Goal: Information Seeking & Learning: Learn about a topic

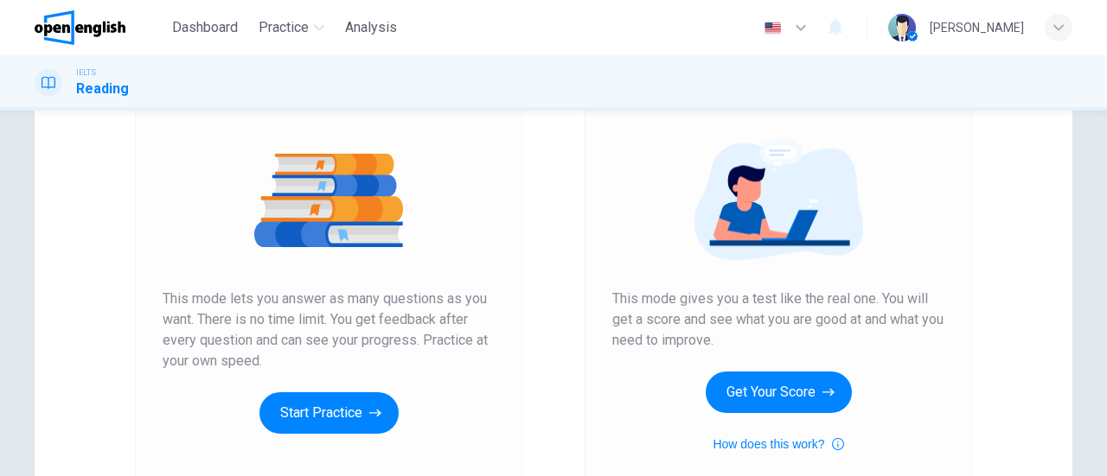
scroll to position [173, 0]
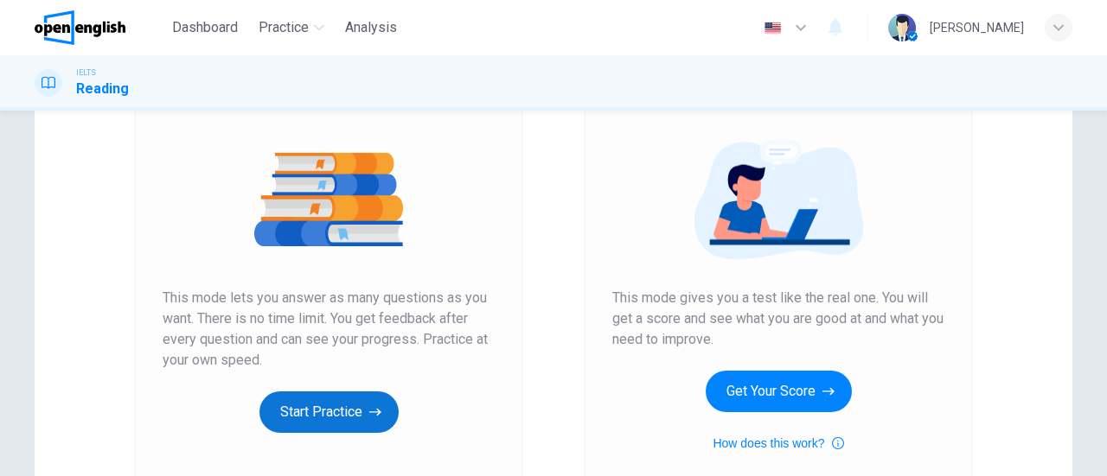
click at [357, 405] on button "Start Practice" at bounding box center [328, 413] width 139 height 42
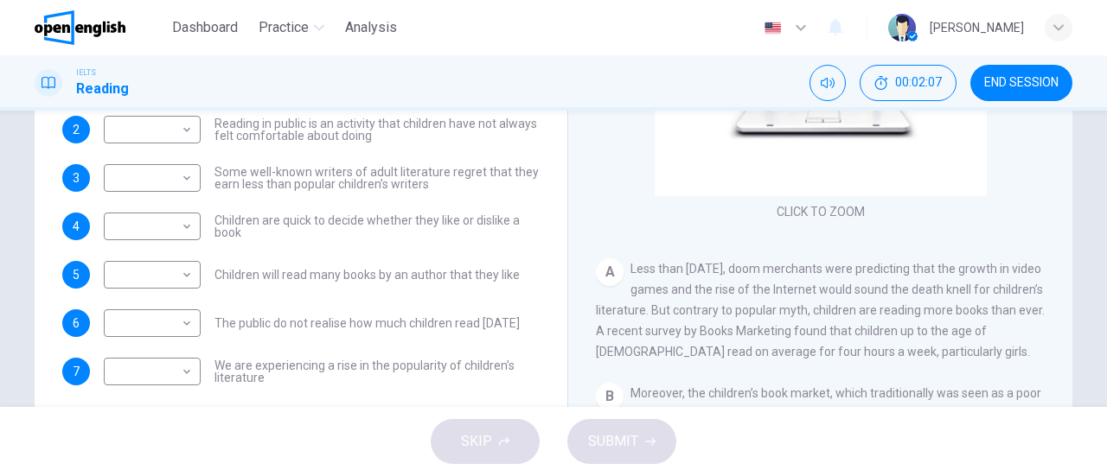
scroll to position [287, 0]
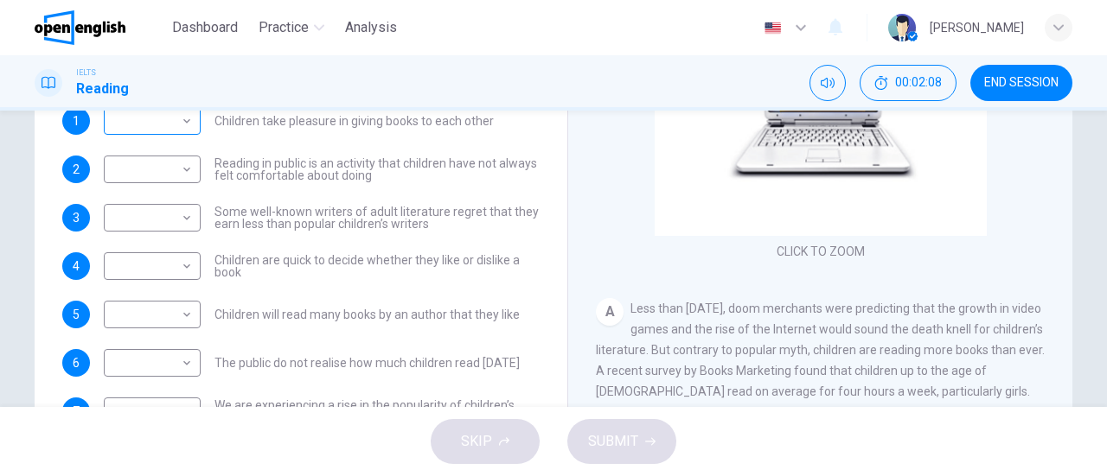
click at [172, 124] on body "This site uses cookies, as explained in our Privacy Policy . If you agree to th…" at bounding box center [553, 238] width 1107 height 476
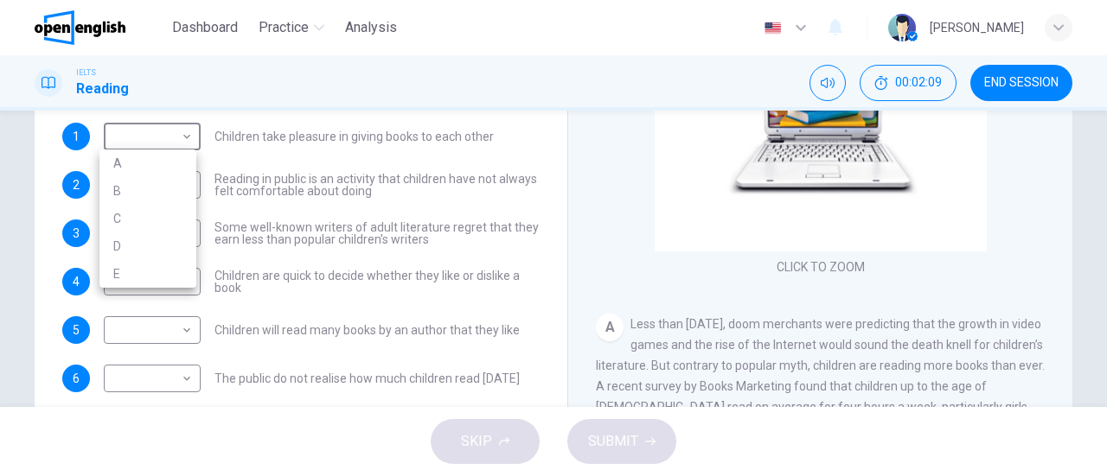
click at [264, 120] on div at bounding box center [553, 238] width 1107 height 476
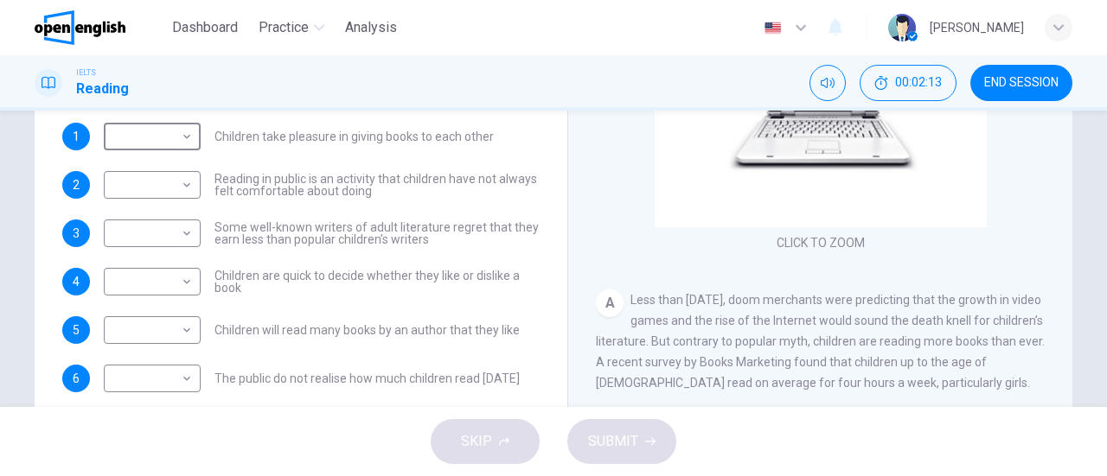
scroll to position [0, 0]
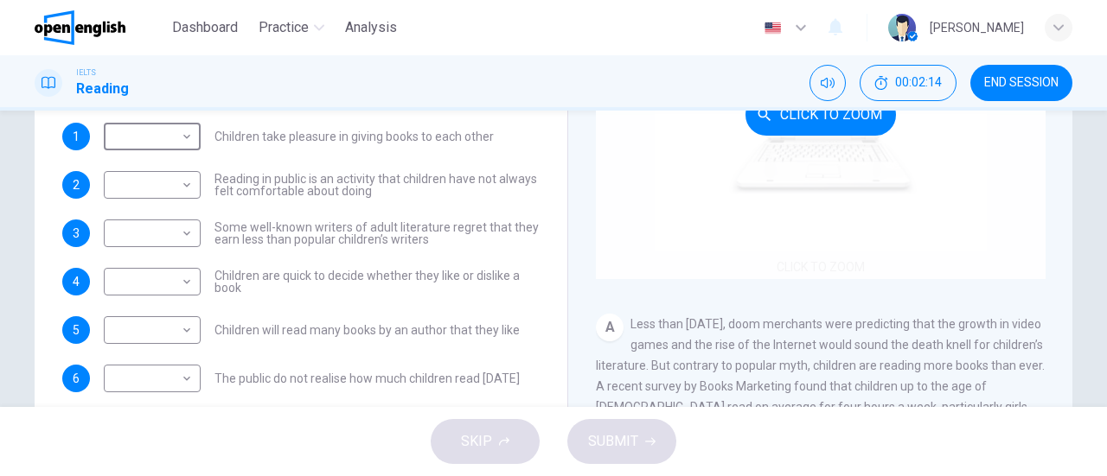
click at [848, 185] on div "Click to Zoom" at bounding box center [821, 114] width 450 height 329
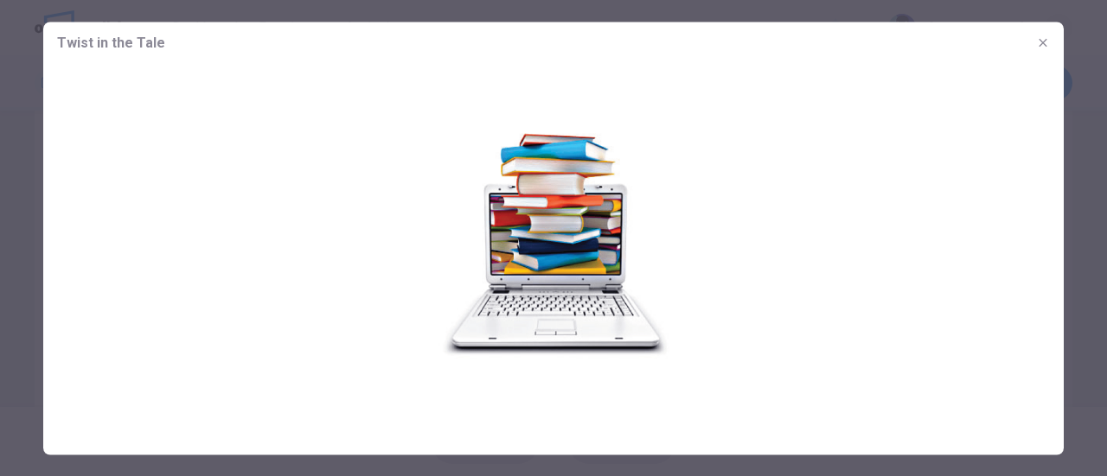
click at [631, 262] on img at bounding box center [553, 243] width 1020 height 360
drag, startPoint x: 616, startPoint y: 246, endPoint x: 510, endPoint y: 251, distance: 105.6
click at [600, 246] on img at bounding box center [553, 243] width 1020 height 360
click at [510, 251] on img at bounding box center [553, 243] width 1020 height 360
click at [109, 41] on span "Twist in the Tale" at bounding box center [111, 42] width 108 height 21
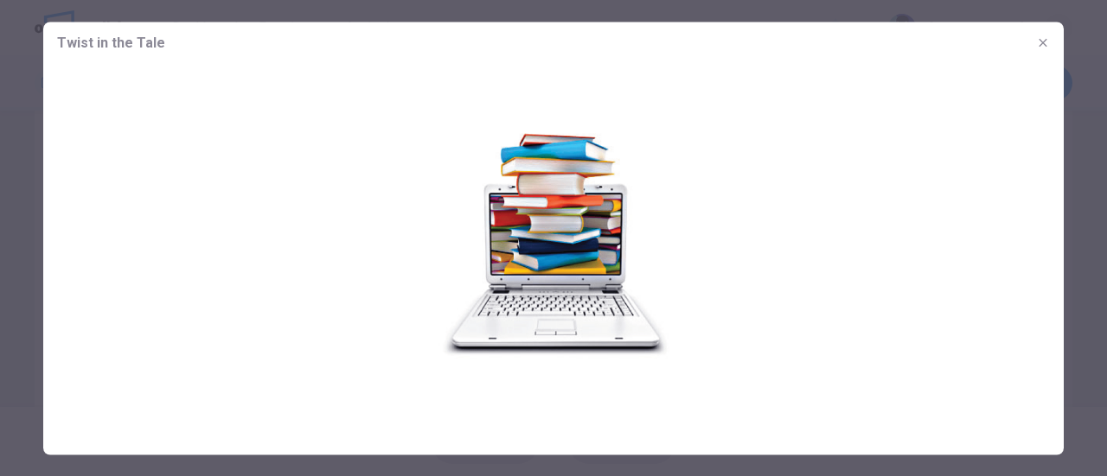
click at [410, 259] on img at bounding box center [553, 243] width 1020 height 360
drag, startPoint x: 486, startPoint y: 300, endPoint x: 600, endPoint y: 253, distance: 123.3
click at [505, 295] on img at bounding box center [553, 243] width 1020 height 360
click at [1052, 37] on button "button" at bounding box center [1043, 43] width 28 height 28
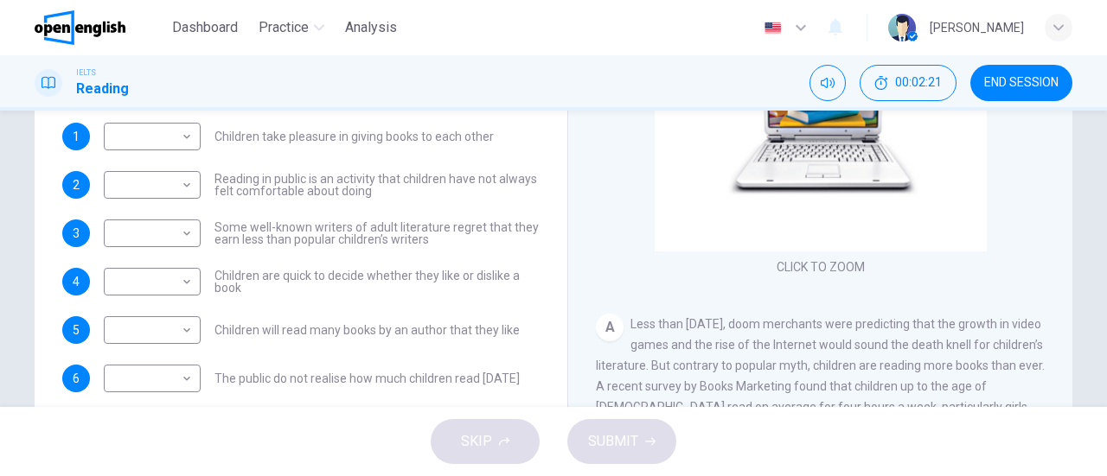
click at [763, 336] on div "A Less than [DATE], doom merchants were predicting that the growth in video gam…" at bounding box center [821, 366] width 450 height 104
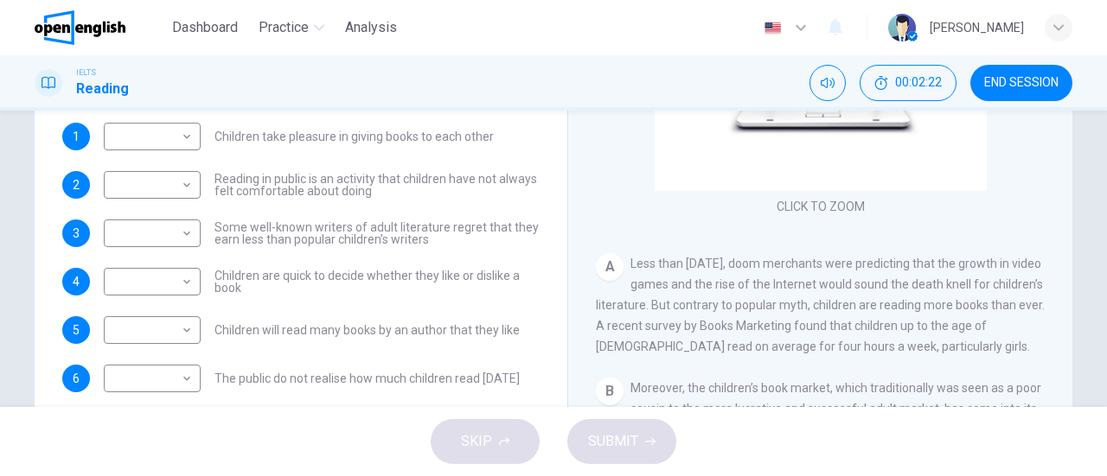
scroll to position [86, 0]
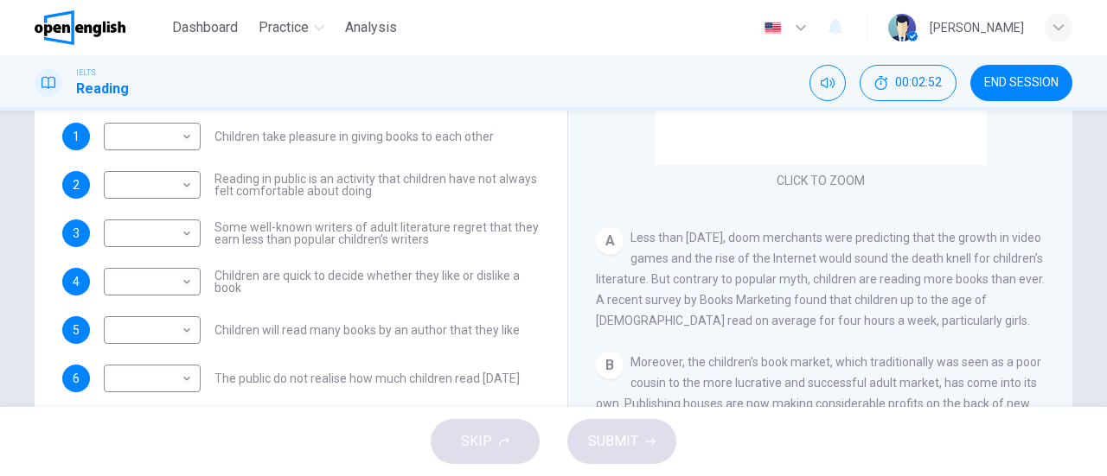
click at [985, 262] on span "Less than [DATE], doom merchants were predicting that the growth in video games…" at bounding box center [820, 279] width 449 height 97
drag, startPoint x: 977, startPoint y: 256, endPoint x: 1014, endPoint y: 261, distance: 36.7
click at [1014, 261] on span "Less than [DATE], doom merchants were predicting that the growth in video games…" at bounding box center [820, 279] width 449 height 97
click at [184, 338] on body "This site uses cookies, as explained in our Privacy Policy . If you agree to th…" at bounding box center [553, 238] width 1107 height 476
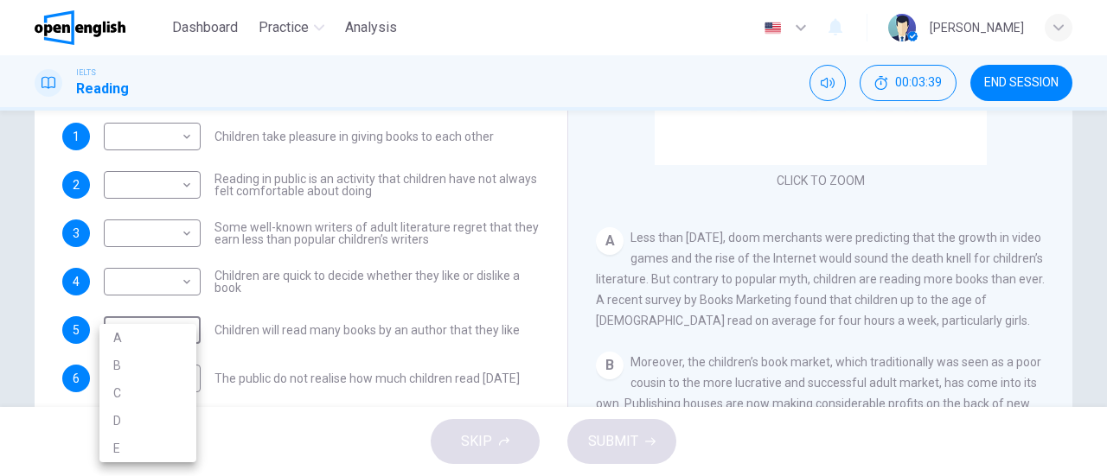
click at [169, 338] on li "A" at bounding box center [147, 338] width 97 height 28
type input "*"
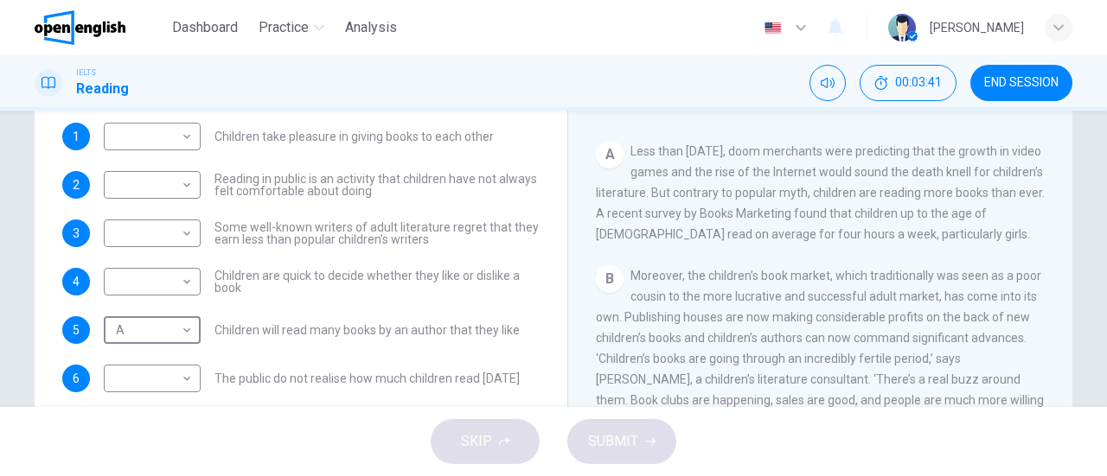
scroll to position [259, 0]
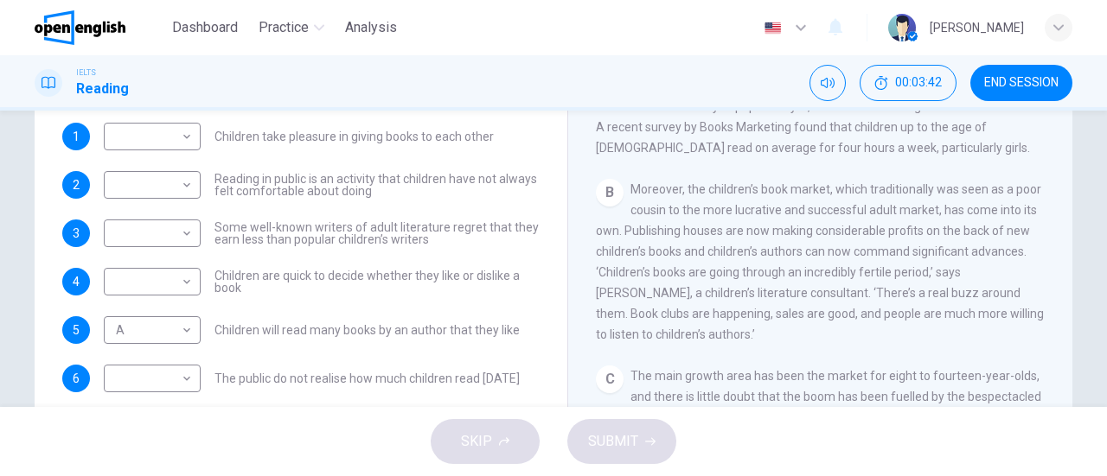
click at [655, 189] on span "Moreover, the children’s book market, which traditionally was seen as a poor co…" at bounding box center [820, 261] width 448 height 159
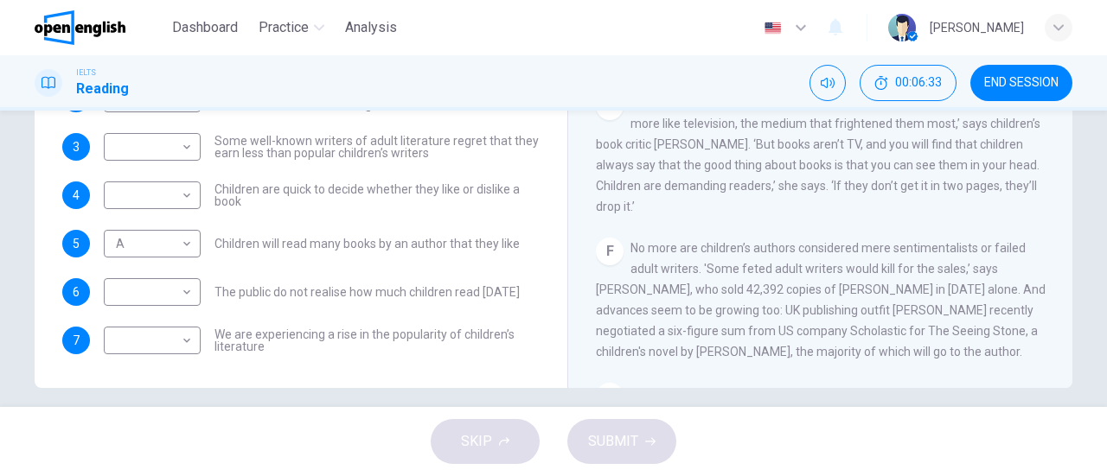
scroll to position [692, 0]
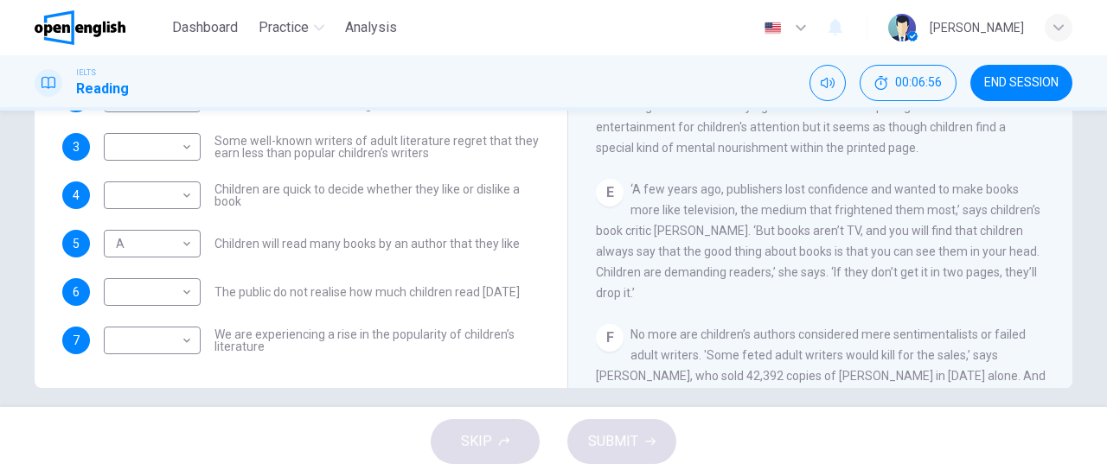
click at [853, 227] on span "‘A few years ago, publishers lost confidence and wanted to make books more like…" at bounding box center [818, 241] width 444 height 118
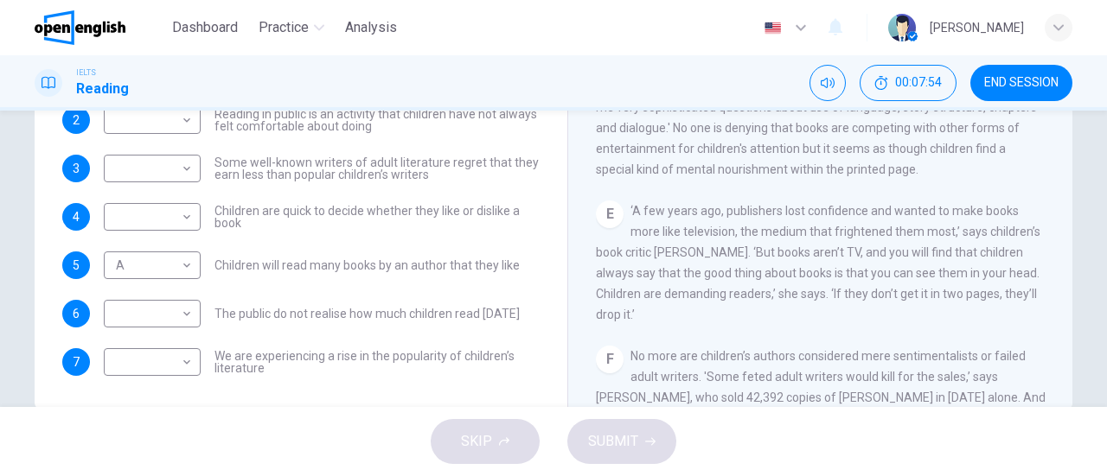
scroll to position [374, 0]
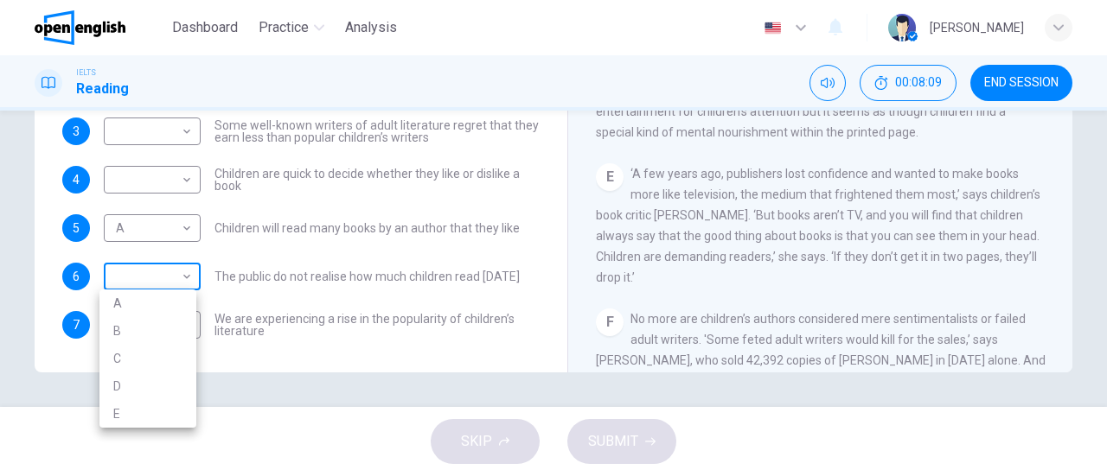
click at [185, 278] on body "This site uses cookies, as explained in our Privacy Policy . If you agree to th…" at bounding box center [553, 238] width 1107 height 476
click at [150, 409] on li "E" at bounding box center [147, 414] width 97 height 28
type input "*"
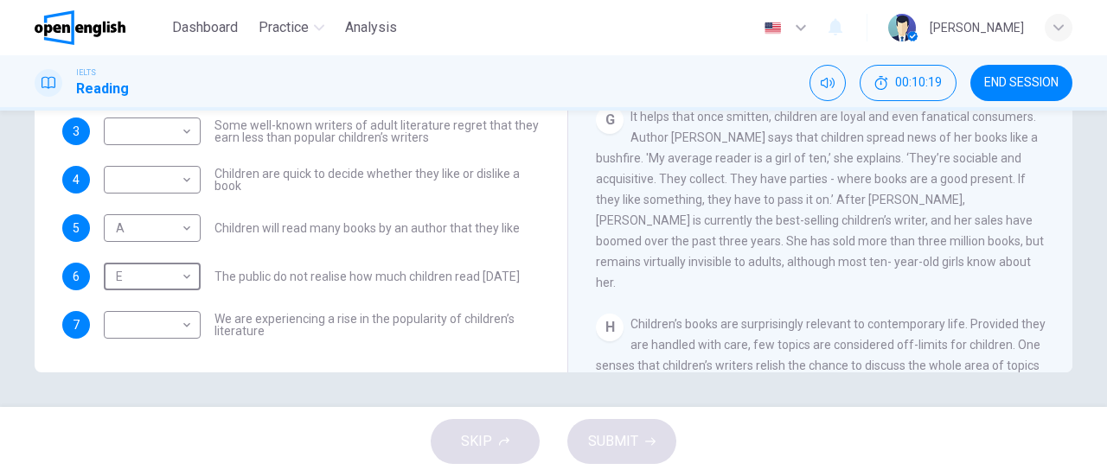
scroll to position [1001, 0]
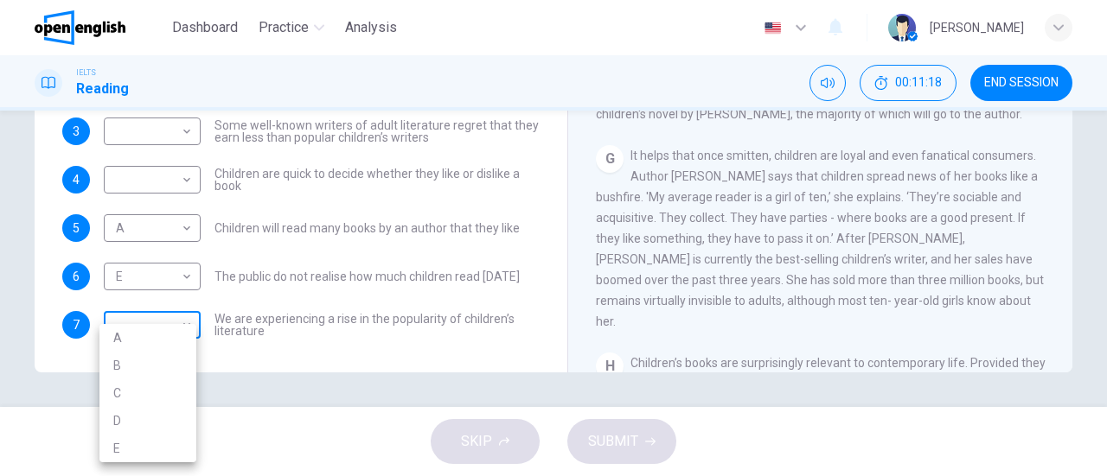
click at [179, 329] on body "This site uses cookies, as explained in our Privacy Policy . If you agree to th…" at bounding box center [553, 238] width 1107 height 476
drag, startPoint x: 389, startPoint y: 415, endPoint x: 401, endPoint y: 404, distance: 16.5
click at [390, 415] on div at bounding box center [553, 238] width 1107 height 476
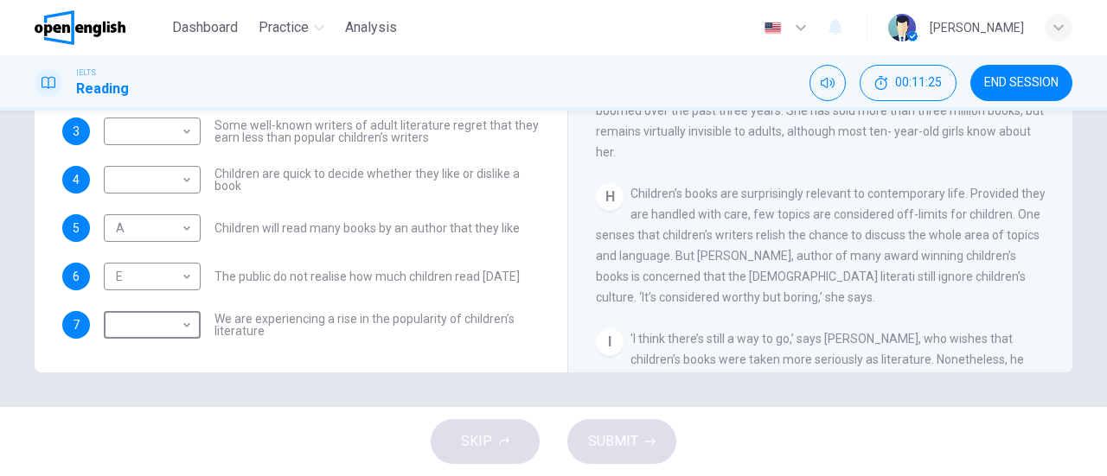
scroll to position [1173, 0]
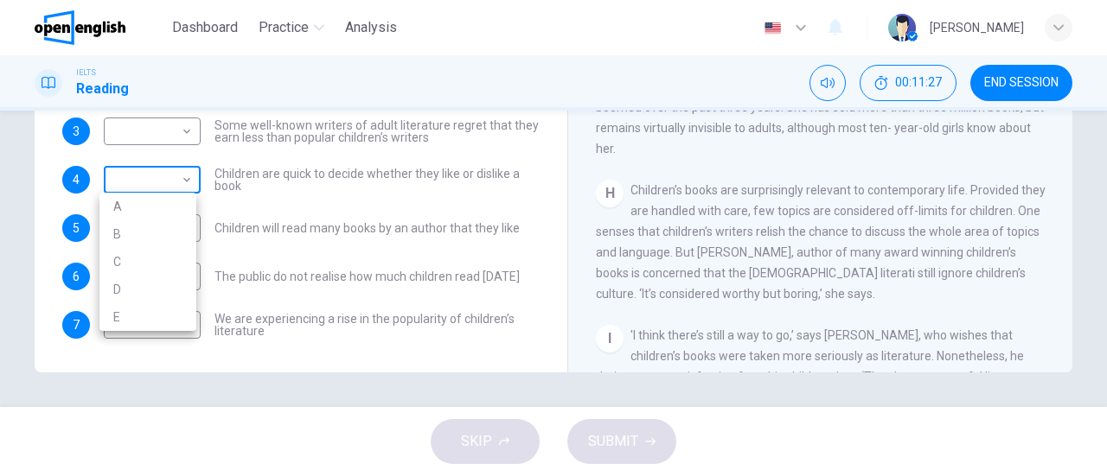
click at [189, 181] on body "This site uses cookies, as explained in our Privacy Policy . If you agree to th…" at bounding box center [553, 238] width 1107 height 476
click at [425, 374] on div at bounding box center [553, 238] width 1107 height 476
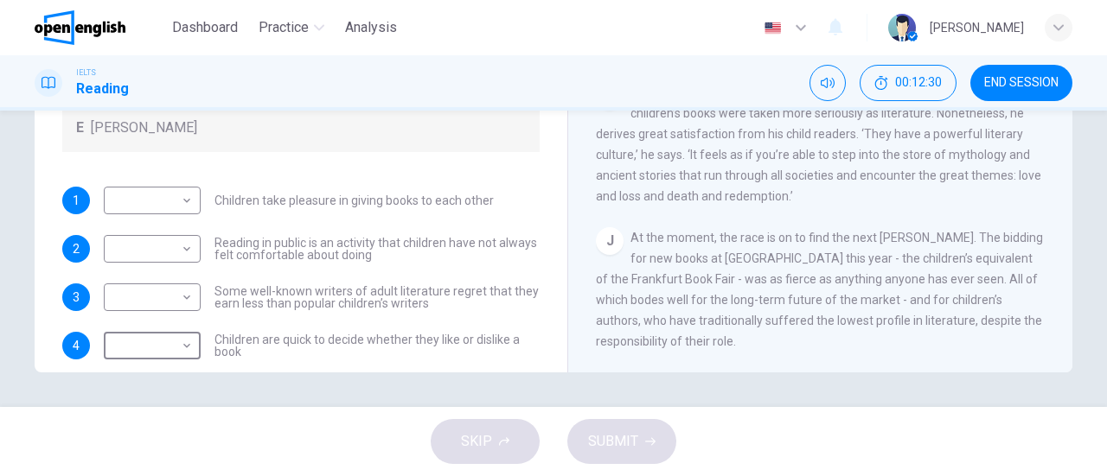
scroll to position [166, 0]
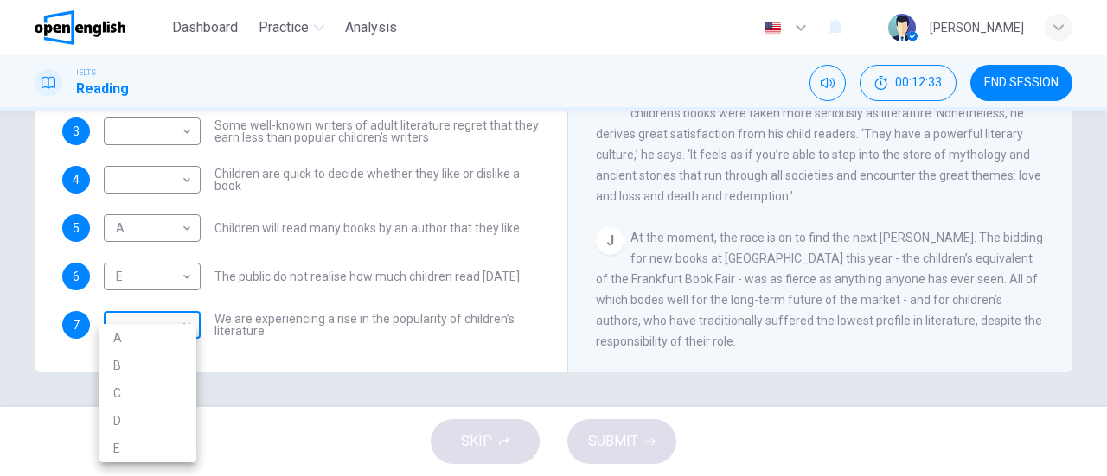
click at [158, 326] on body "This site uses cookies, as explained in our Privacy Policy . If you agree to th…" at bounding box center [553, 238] width 1107 height 476
click at [380, 215] on div at bounding box center [553, 238] width 1107 height 476
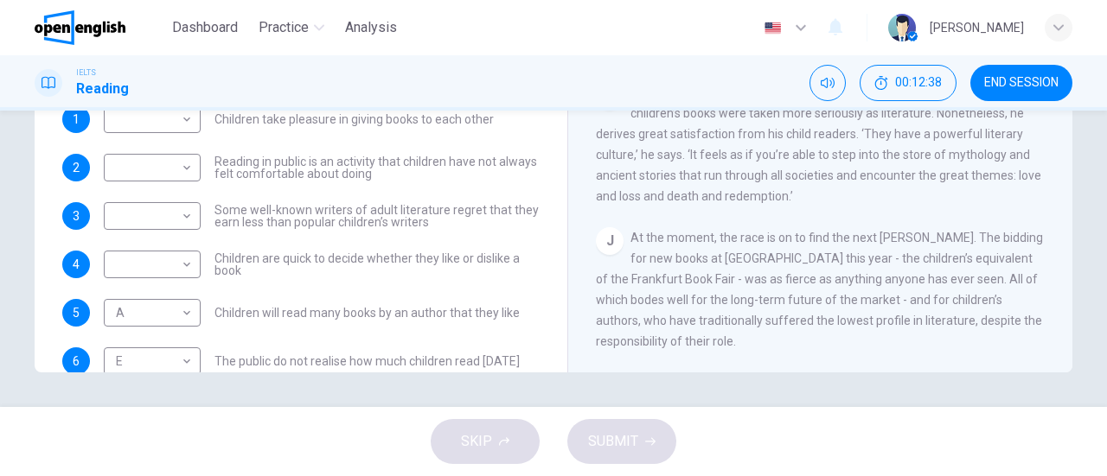
scroll to position [0, 0]
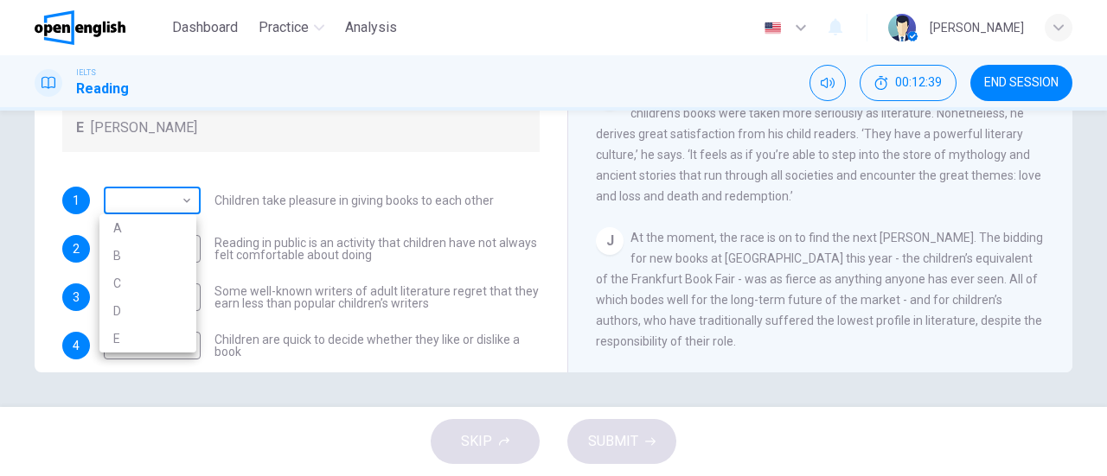
click at [131, 195] on body "This site uses cookies, as explained in our Privacy Policy . If you agree to th…" at bounding box center [553, 238] width 1107 height 476
click at [308, 137] on div at bounding box center [553, 238] width 1107 height 476
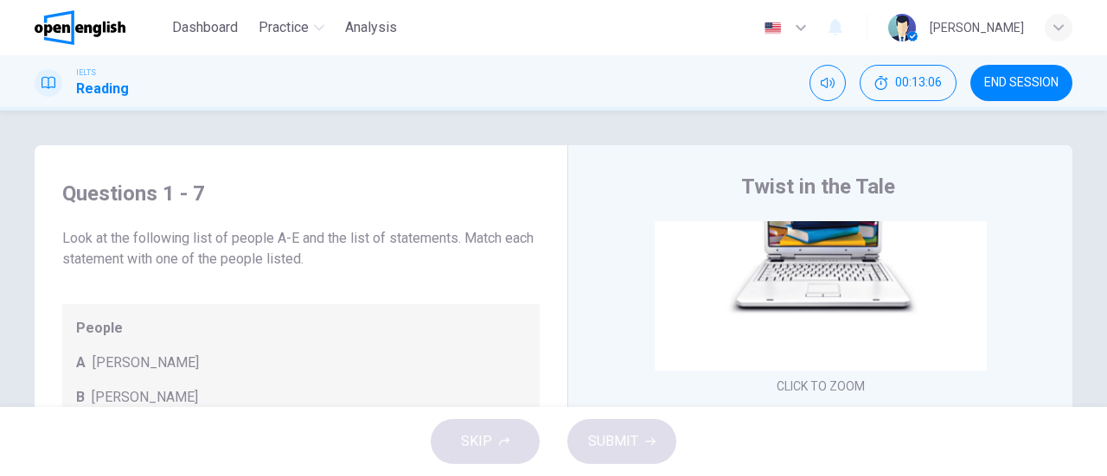
scroll to position [49, 0]
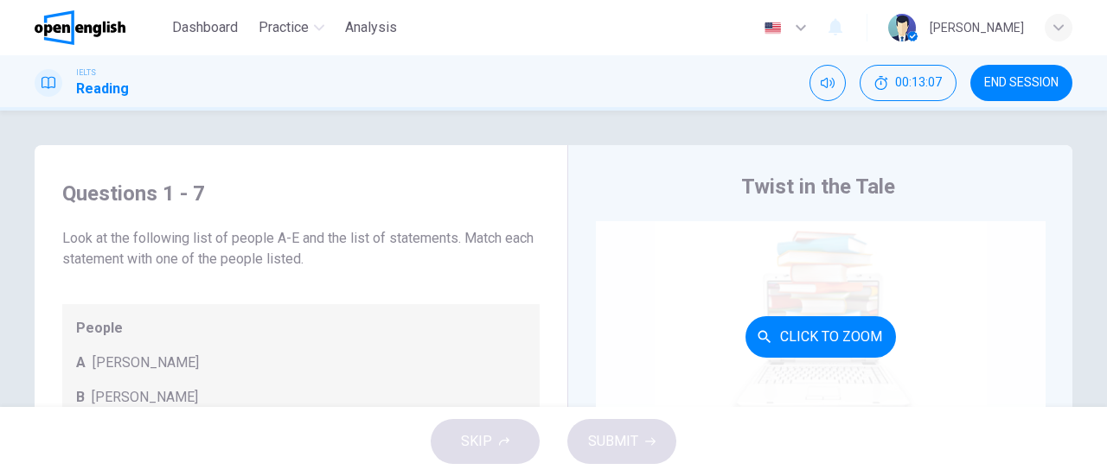
click at [820, 299] on div "Click to Zoom" at bounding box center [821, 336] width 450 height 329
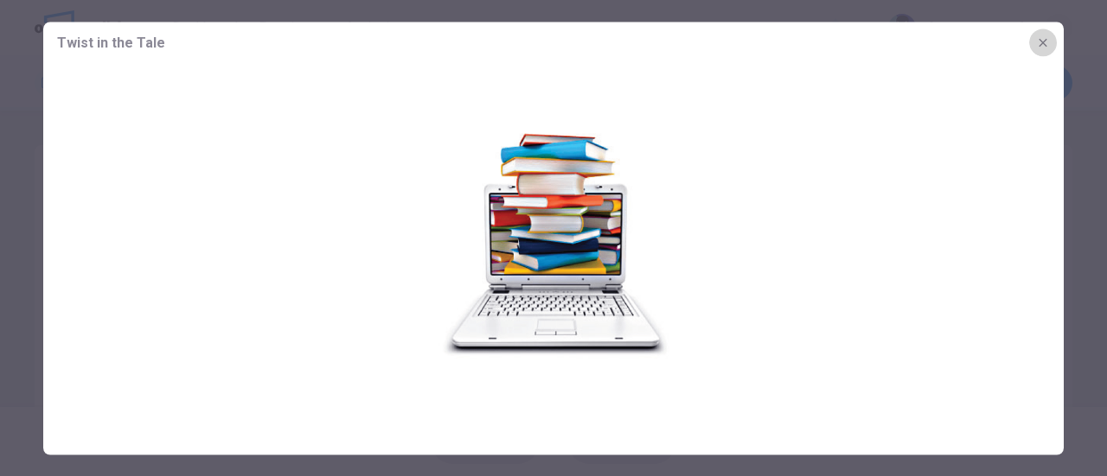
click at [1049, 42] on icon "button" at bounding box center [1043, 42] width 14 height 14
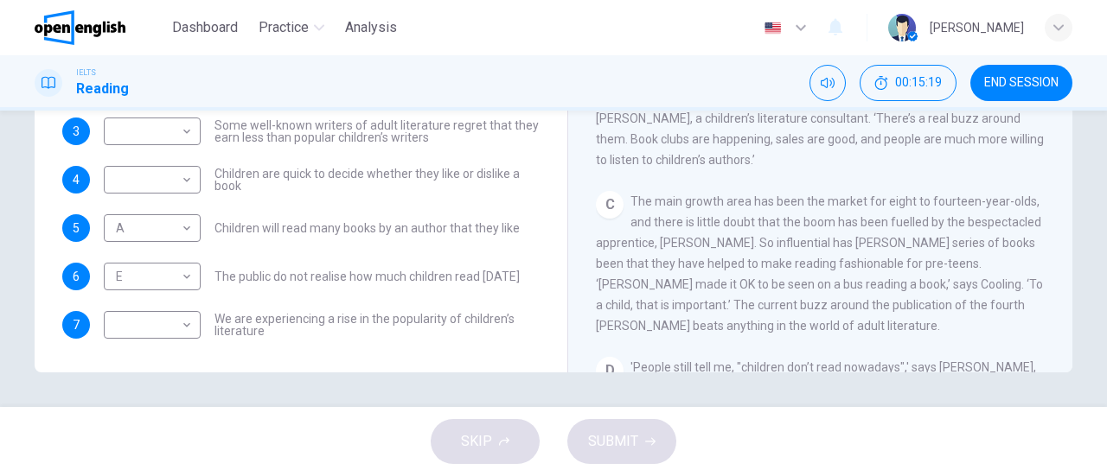
scroll to position [309, 0]
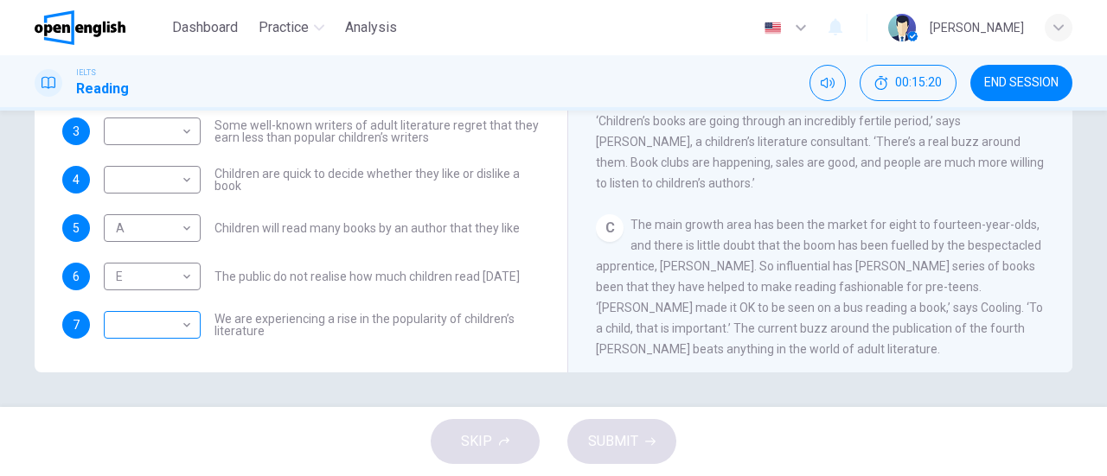
click at [184, 323] on body "This site uses cookies, as explained in our Privacy Policy . If you agree to th…" at bounding box center [553, 238] width 1107 height 476
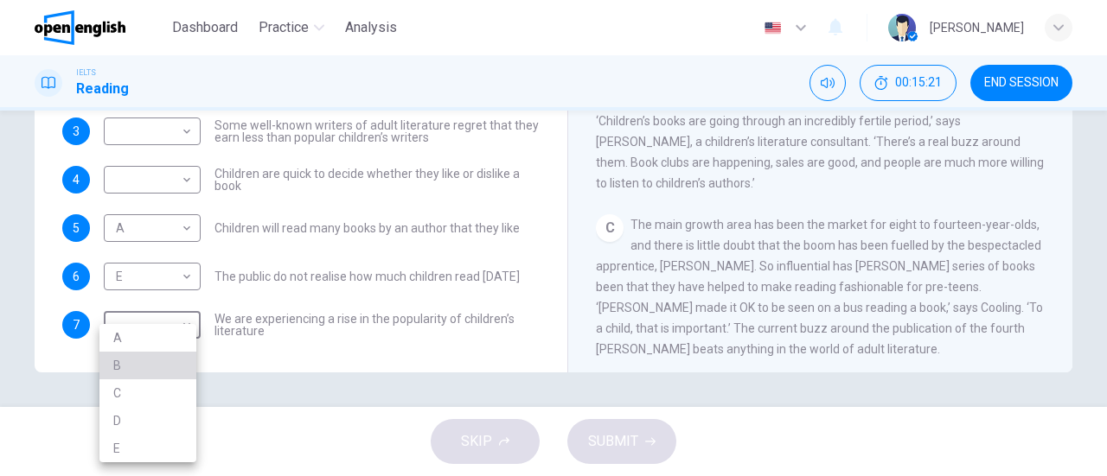
click at [130, 366] on li "B" at bounding box center [147, 366] width 97 height 28
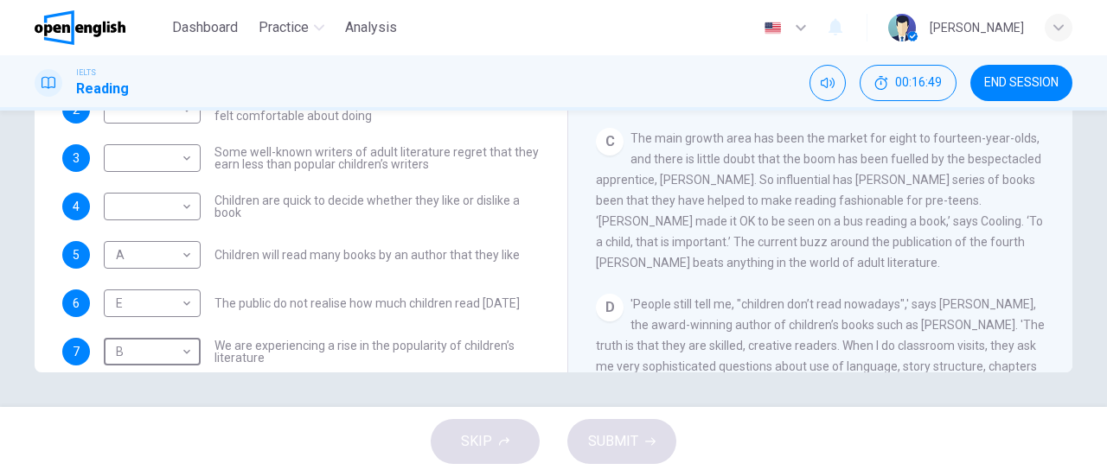
scroll to position [166, 0]
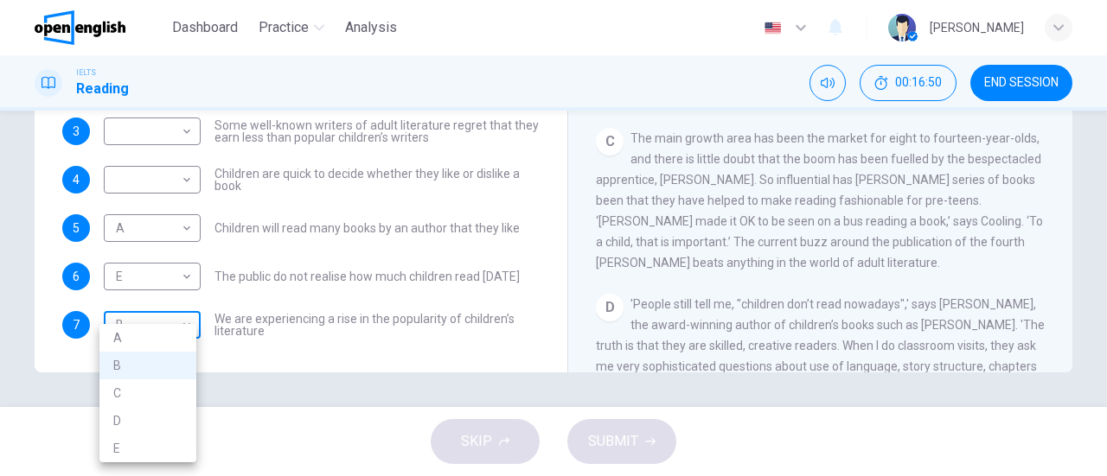
click at [181, 332] on body "This site uses cookies, as explained in our Privacy Policy . If you agree to th…" at bounding box center [553, 238] width 1107 height 476
click at [123, 393] on li "C" at bounding box center [147, 394] width 97 height 28
type input "*"
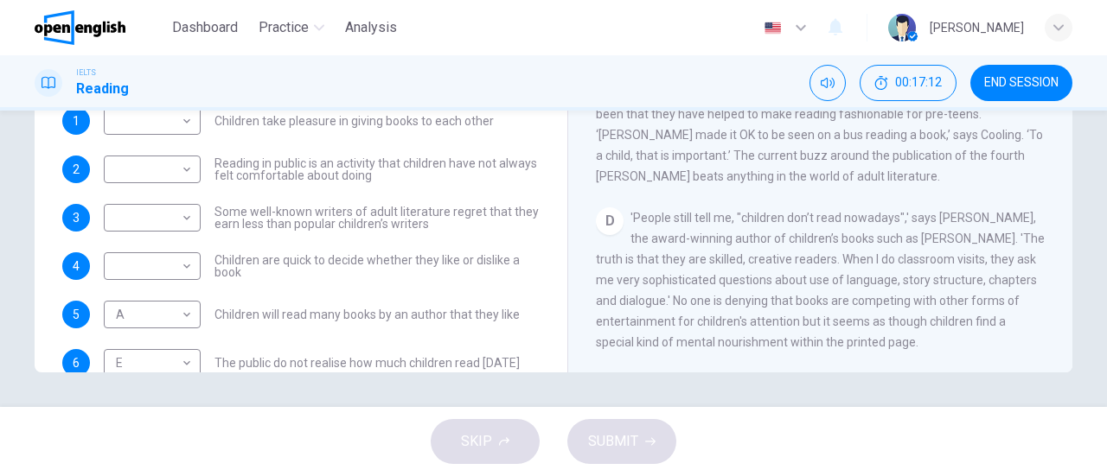
scroll to position [568, 0]
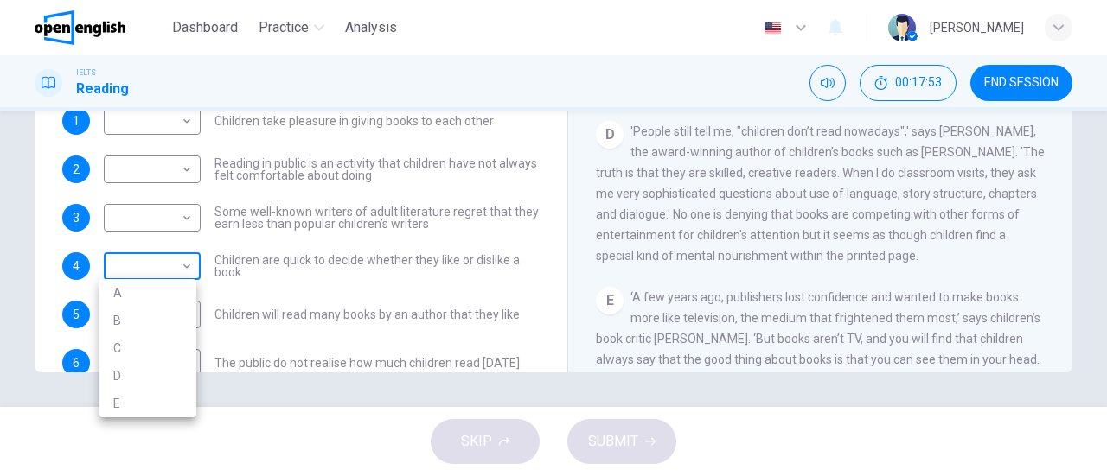
click at [182, 269] on body "This site uses cookies, as explained in our Privacy Policy . If you agree to th…" at bounding box center [553, 238] width 1107 height 476
click at [128, 374] on li "D" at bounding box center [147, 376] width 97 height 28
type input "*"
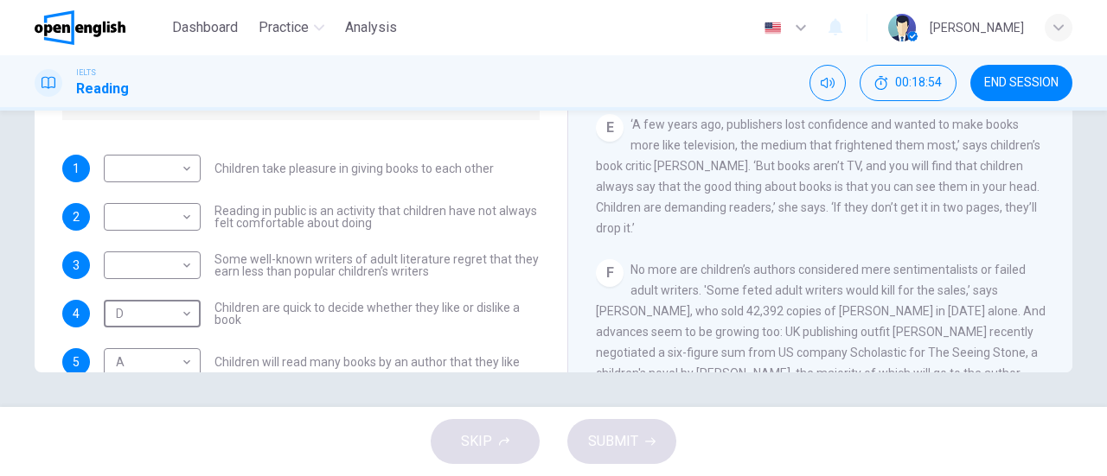
scroll to position [0, 0]
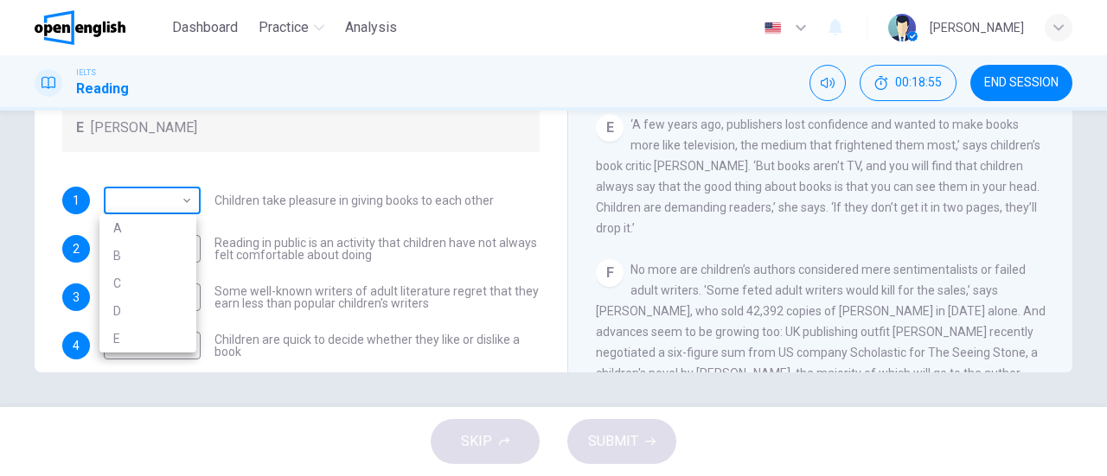
click at [145, 201] on body "This site uses cookies, as explained in our Privacy Policy . If you agree to th…" at bounding box center [553, 238] width 1107 height 476
click at [355, 144] on div at bounding box center [553, 238] width 1107 height 476
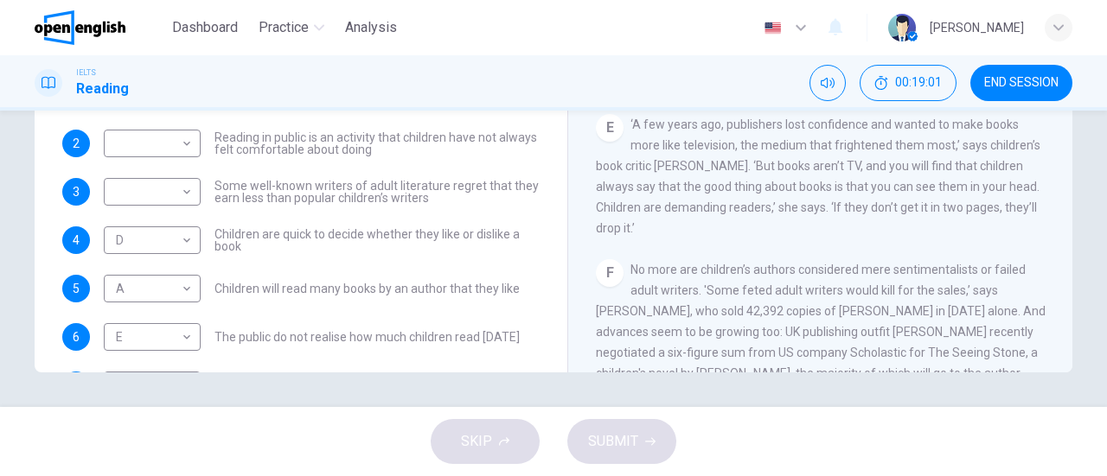
scroll to position [80, 0]
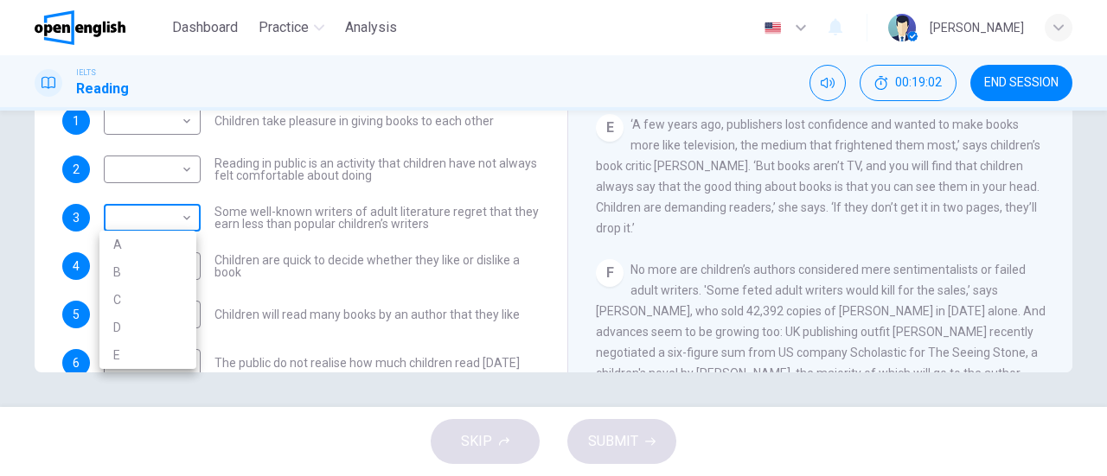
click at [138, 219] on body "This site uses cookies, as explained in our Privacy Policy . If you agree to th…" at bounding box center [553, 238] width 1107 height 476
drag, startPoint x: 120, startPoint y: 276, endPoint x: 215, endPoint y: 262, distance: 96.1
click at [121, 275] on li "B" at bounding box center [147, 273] width 97 height 28
type input "*"
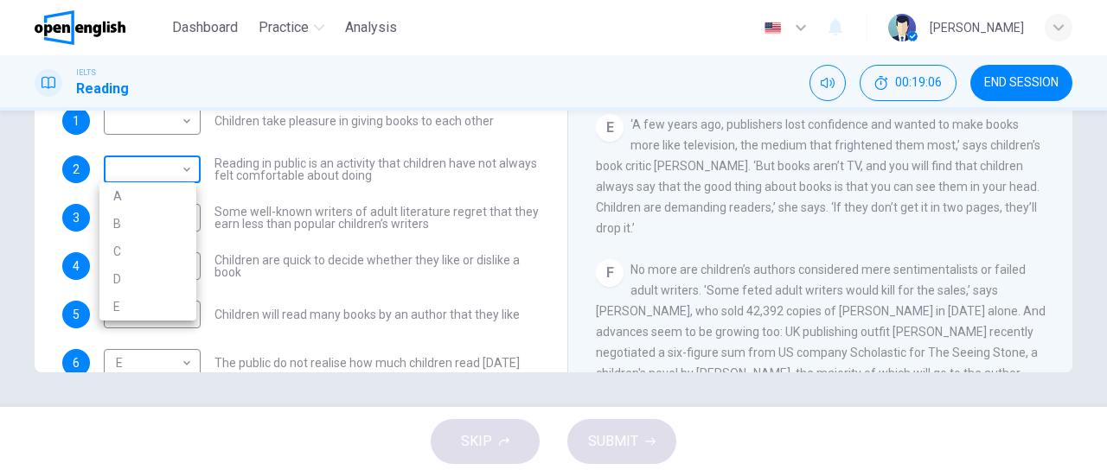
click at [173, 173] on body "This site uses cookies, as explained in our Privacy Policy . If you agree to th…" at bounding box center [553, 238] width 1107 height 476
click at [140, 256] on li "C" at bounding box center [147, 252] width 97 height 28
type input "*"
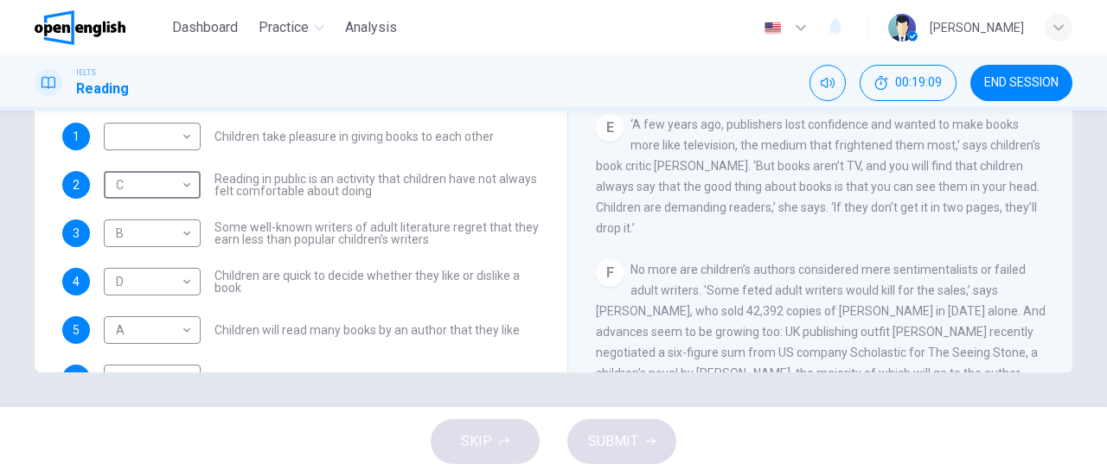
scroll to position [0, 0]
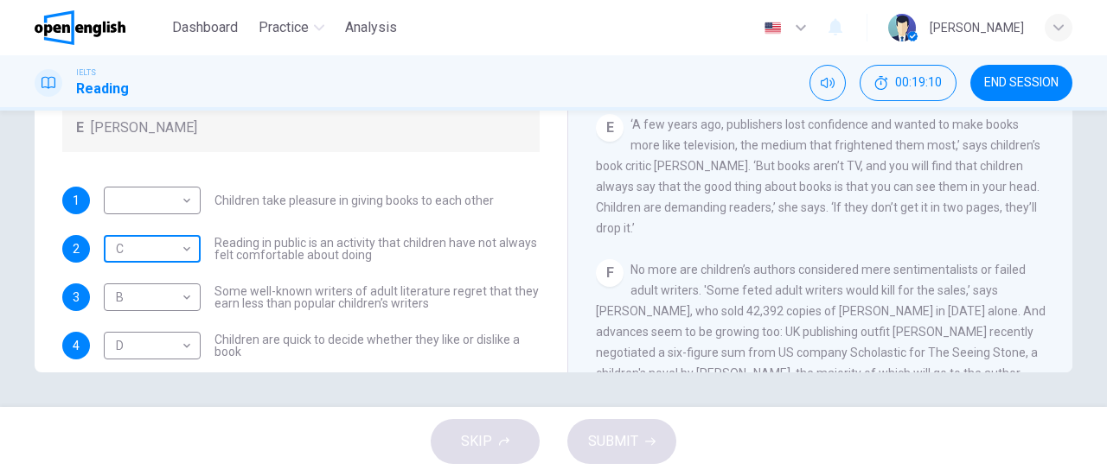
click at [133, 254] on body "This site uses cookies, as explained in our Privacy Policy . If you agree to th…" at bounding box center [553, 238] width 1107 height 476
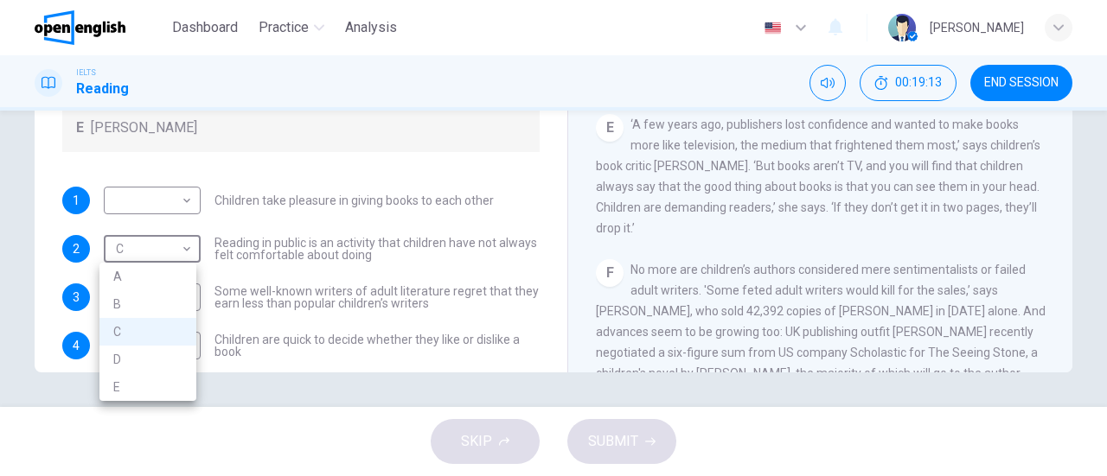
click at [522, 163] on div at bounding box center [553, 238] width 1107 height 476
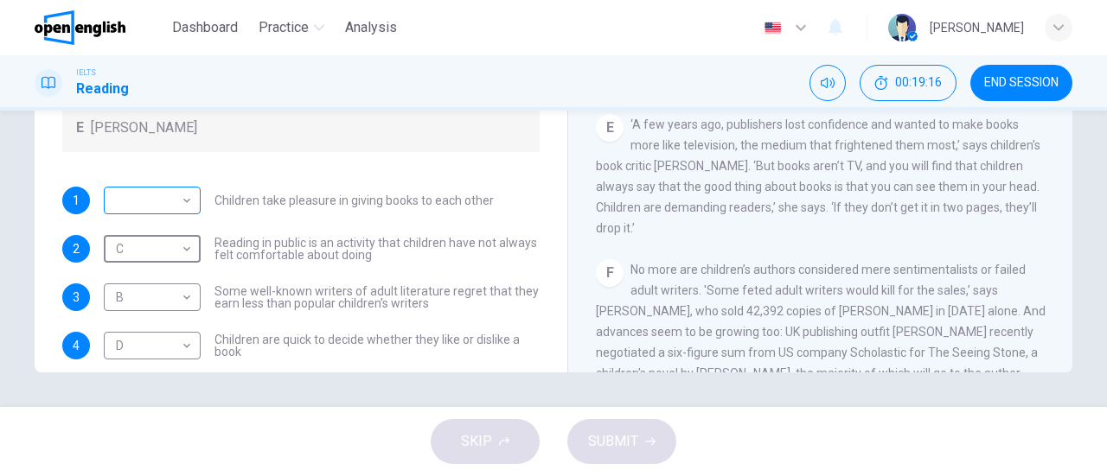
click at [138, 208] on body "This site uses cookies, as explained in our Privacy Policy . If you agree to th…" at bounding box center [553, 238] width 1107 height 476
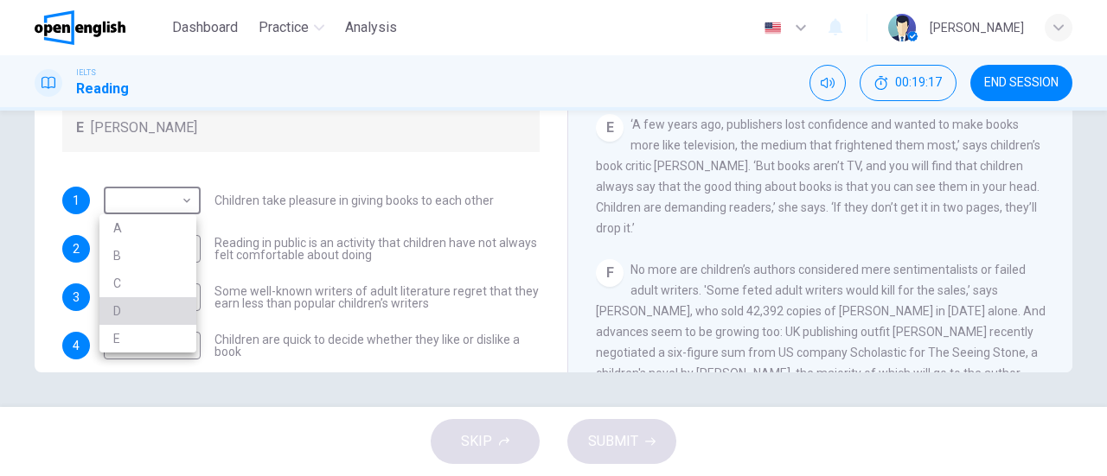
click at [144, 312] on li "D" at bounding box center [147, 311] width 97 height 28
type input "*"
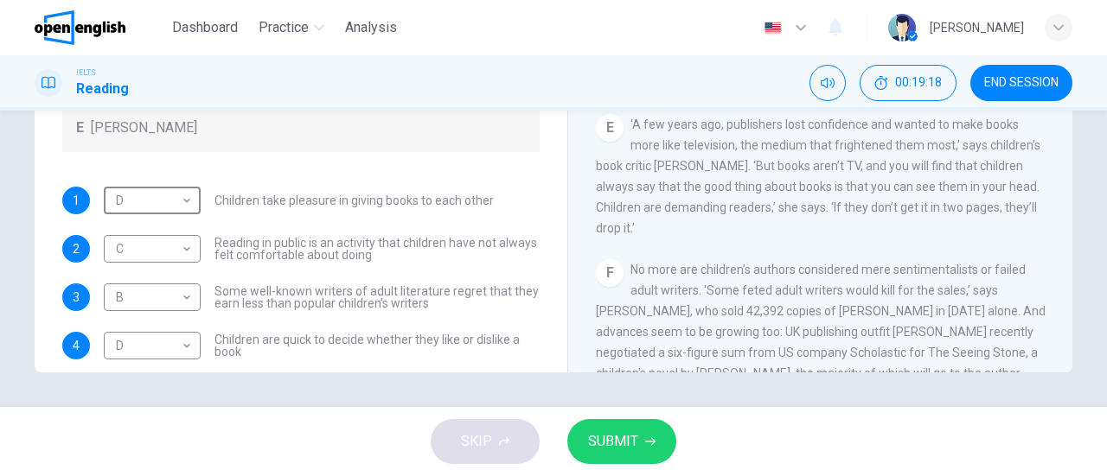
scroll to position [86, 0]
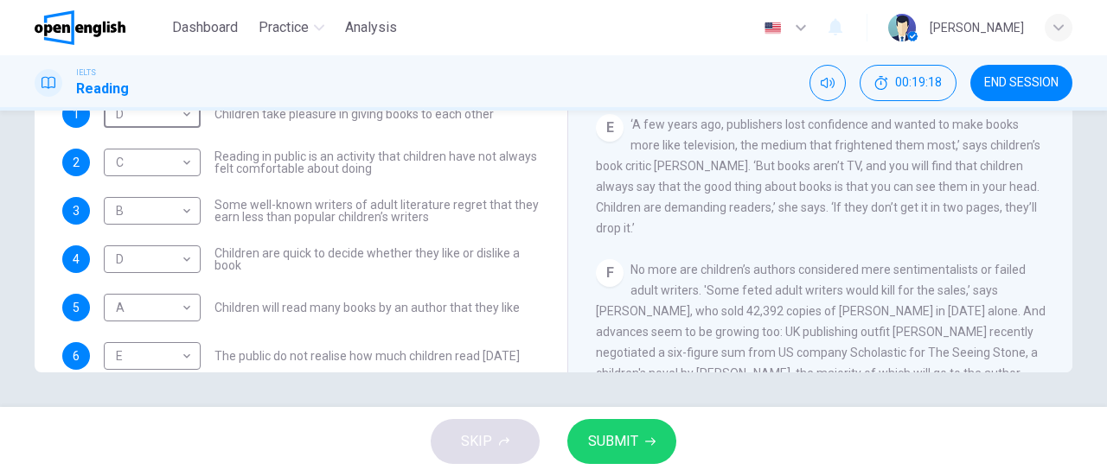
click at [656, 440] on button "SUBMIT" at bounding box center [621, 441] width 109 height 45
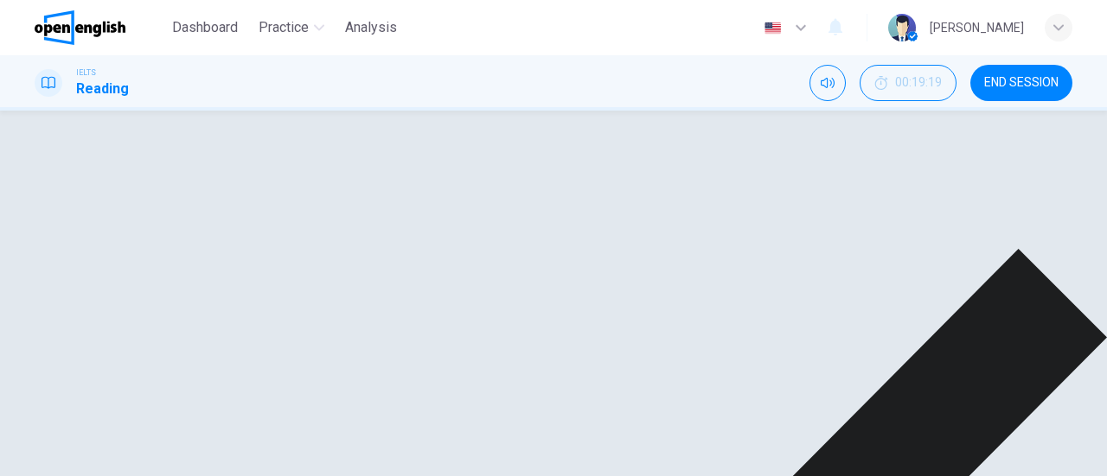
scroll to position [166, 0]
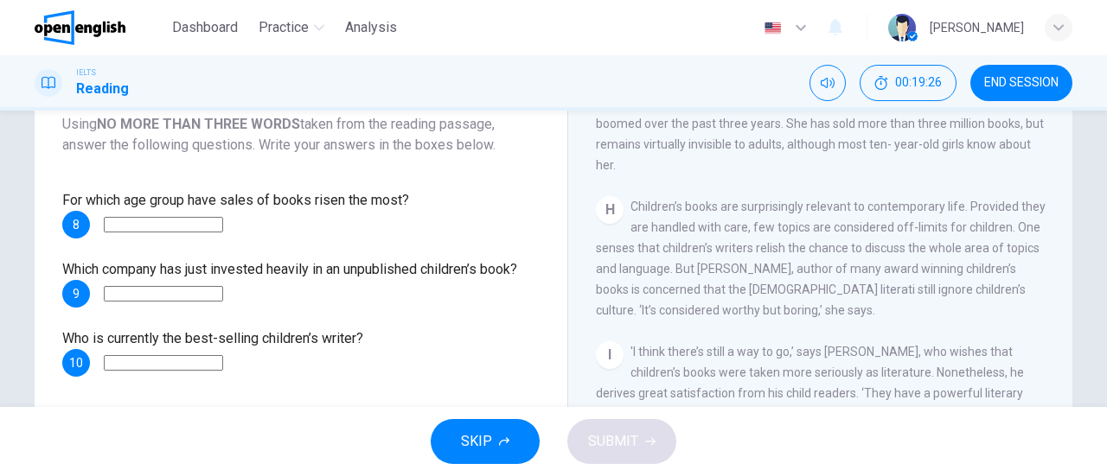
scroll to position [28, 0]
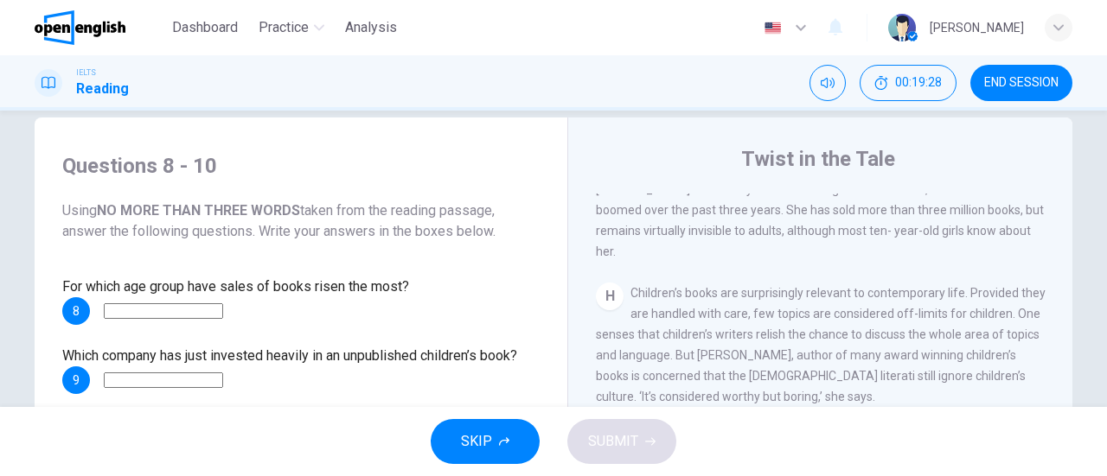
click at [195, 333] on div "For which age group have sales of books risen the most? 8 Which company has jus…" at bounding box center [300, 370] width 477 height 187
click at [196, 325] on div "For which age group have sales of books risen the most? 8 Which company has jus…" at bounding box center [300, 370] width 477 height 187
click at [197, 317] on input at bounding box center [163, 312] width 119 height 16
click at [494, 440] on button "SKIP" at bounding box center [485, 441] width 109 height 45
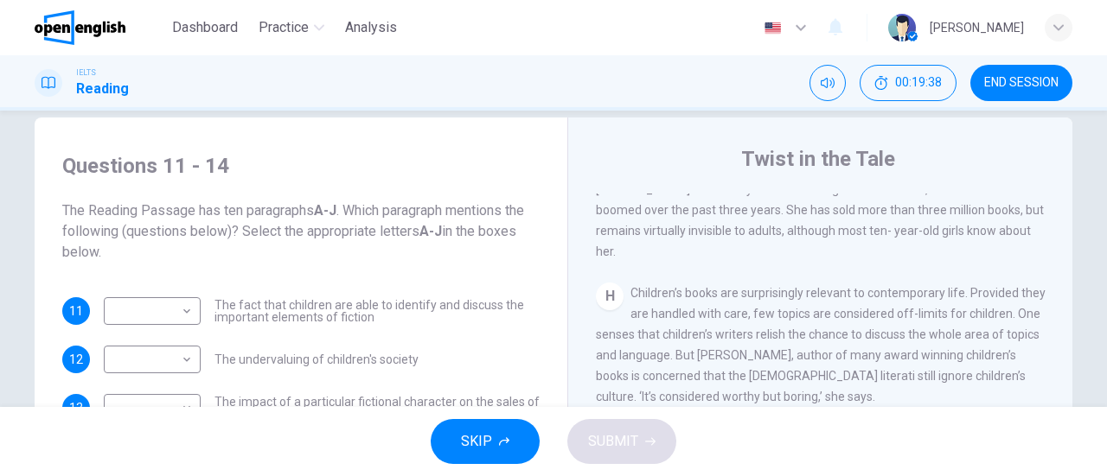
scroll to position [1433, 0]
click at [508, 451] on button "SKIP" at bounding box center [485, 441] width 109 height 45
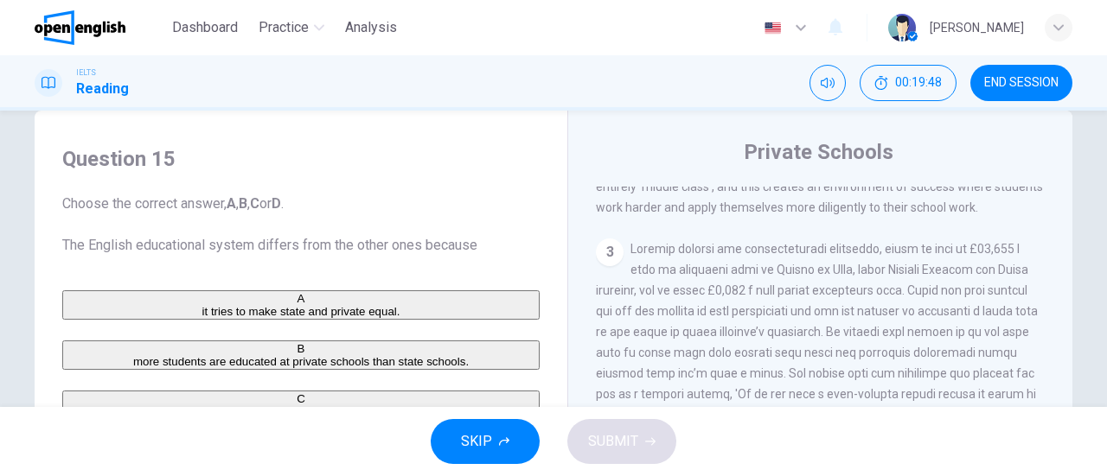
scroll to position [28, 0]
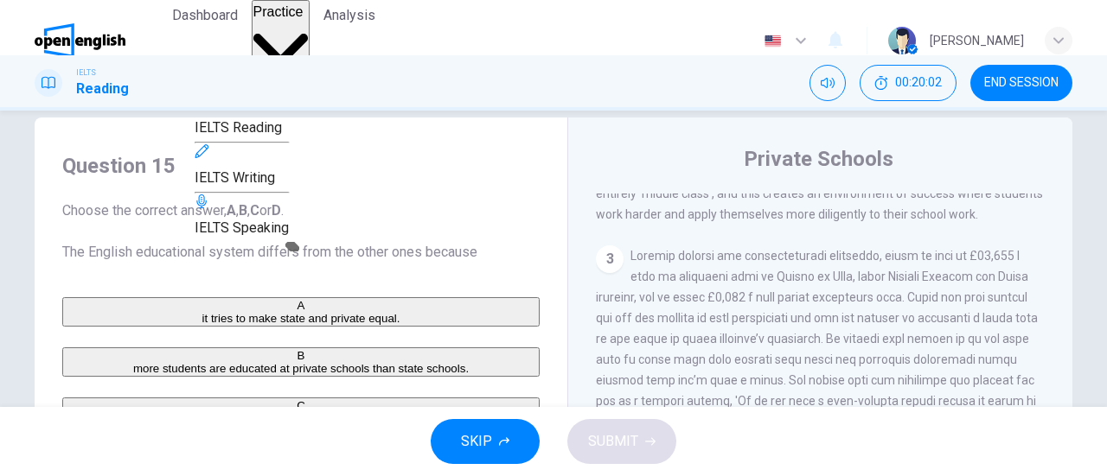
click at [303, 19] on span "Practice" at bounding box center [278, 11] width 50 height 15
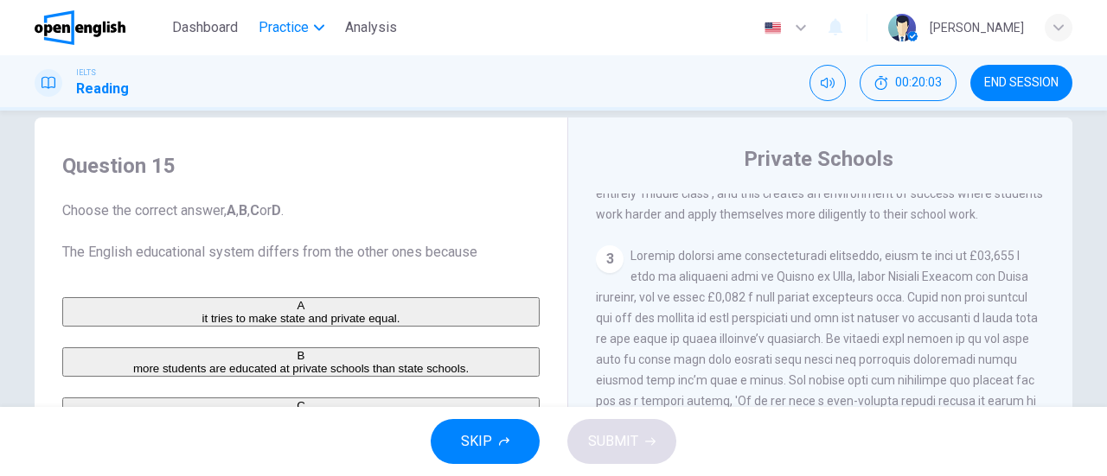
click at [303, 22] on span "Practice" at bounding box center [284, 27] width 50 height 21
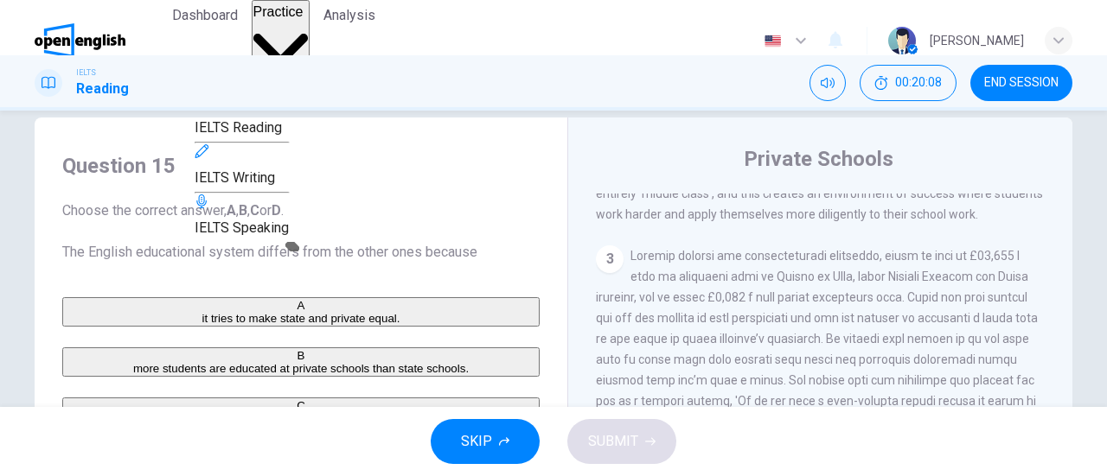
click at [282, 136] on span "IELTS Reading" at bounding box center [238, 127] width 87 height 16
drag, startPoint x: 298, startPoint y: 80, endPoint x: 604, endPoint y: 112, distance: 307.8
click at [289, 80] on span "IELTS Listening" at bounding box center [242, 77] width 94 height 16
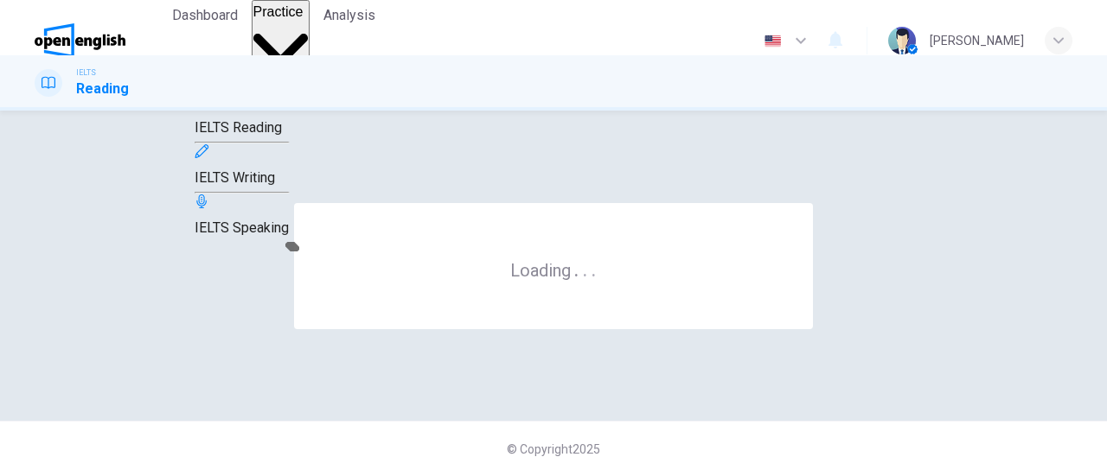
scroll to position [0, 0]
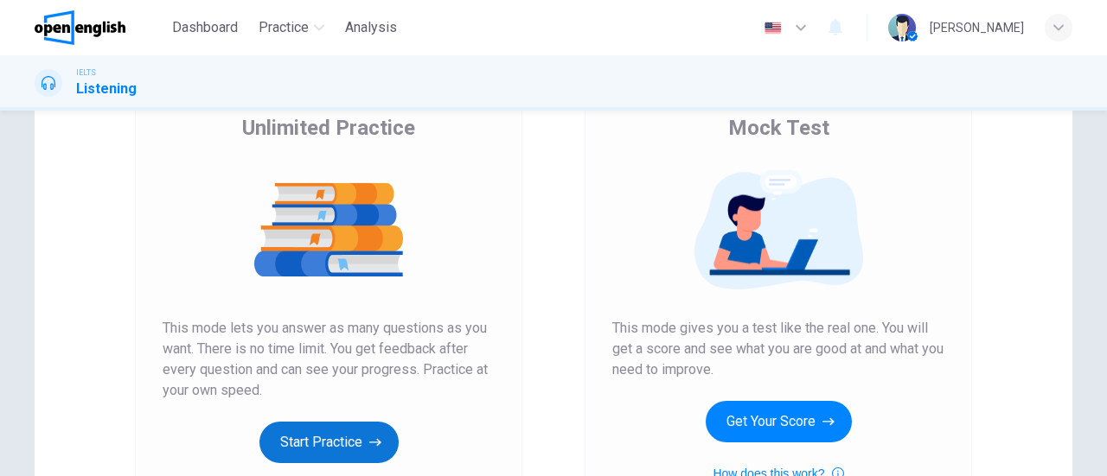
scroll to position [259, 0]
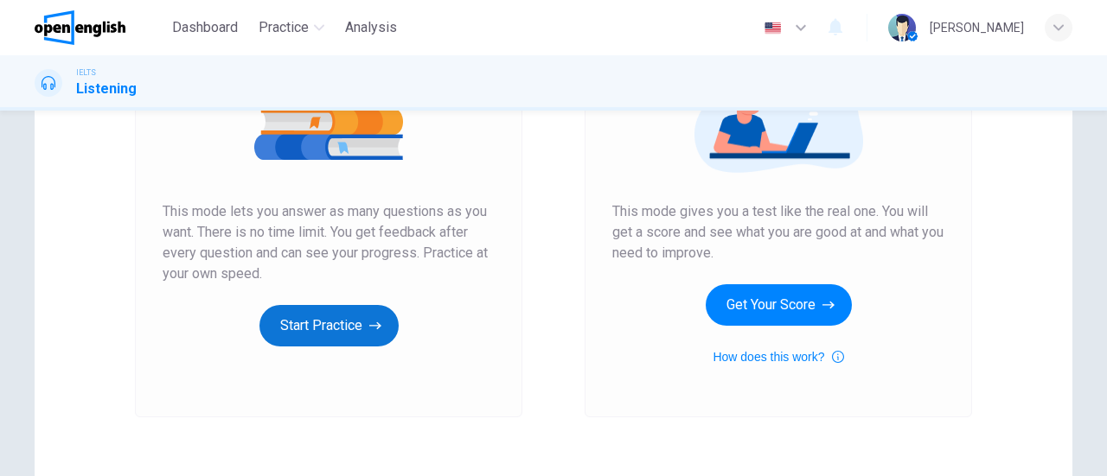
click at [322, 335] on button "Start Practice" at bounding box center [328, 326] width 139 height 42
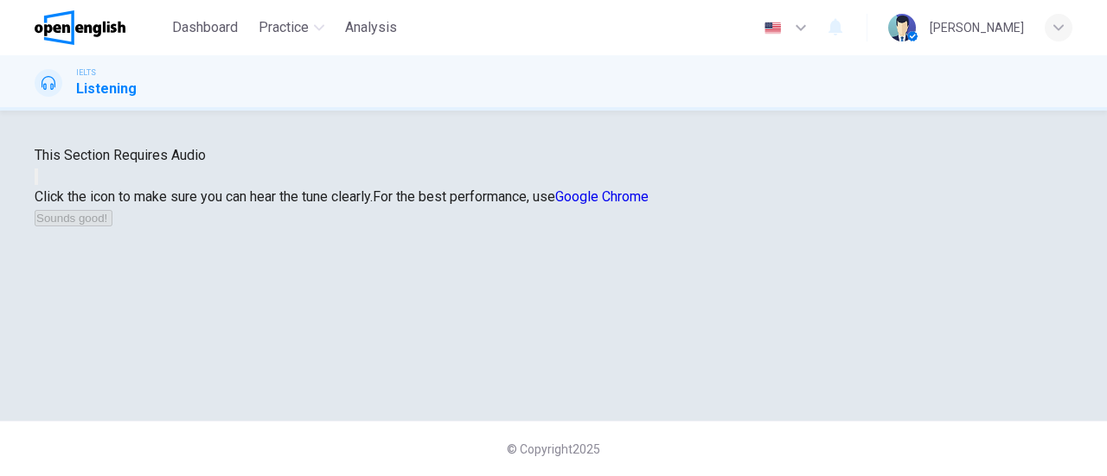
scroll to position [86, 0]
click at [38, 185] on button "button" at bounding box center [36, 177] width 3 height 16
click at [112, 227] on button "Sounds good!" at bounding box center [74, 218] width 78 height 16
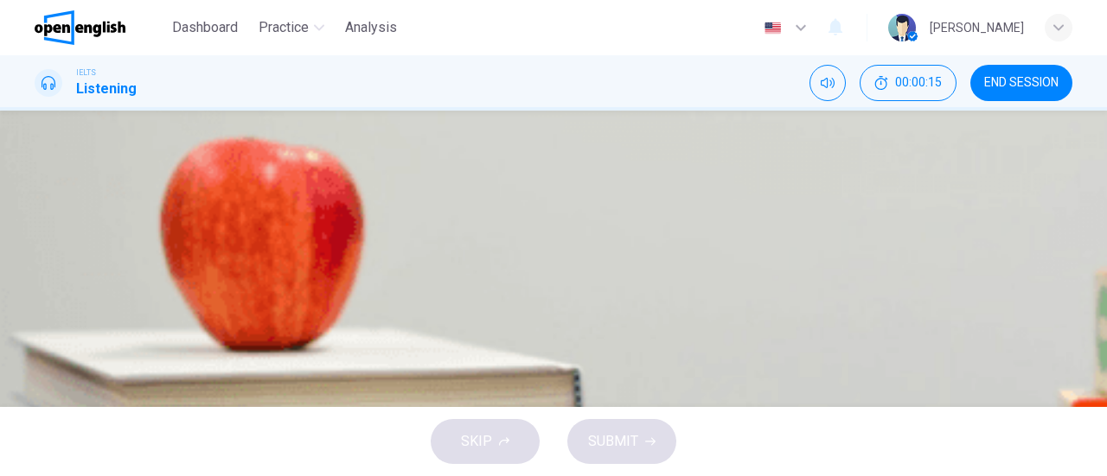
scroll to position [86, 0]
click at [55, 369] on icon "button" at bounding box center [47, 379] width 18 height 21
click at [36, 414] on icon "Click to see the audio transcription" at bounding box center [36, 414] width 0 height 0
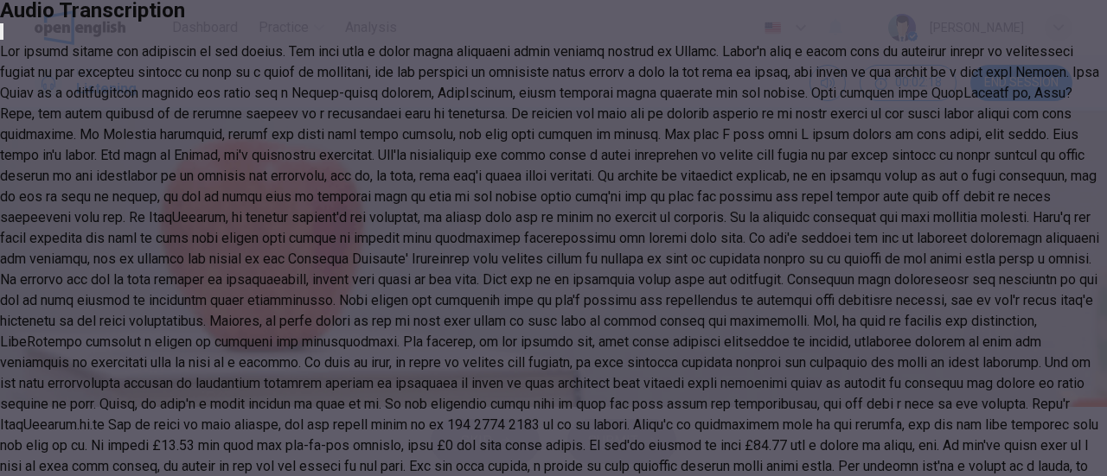
scroll to position [346, 0]
click at [642, 259] on div at bounding box center [553, 270] width 1107 height 457
click at [646, 258] on div at bounding box center [553, 270] width 1107 height 457
click at [2, 35] on icon "button" at bounding box center [2, 35] width 0 height 0
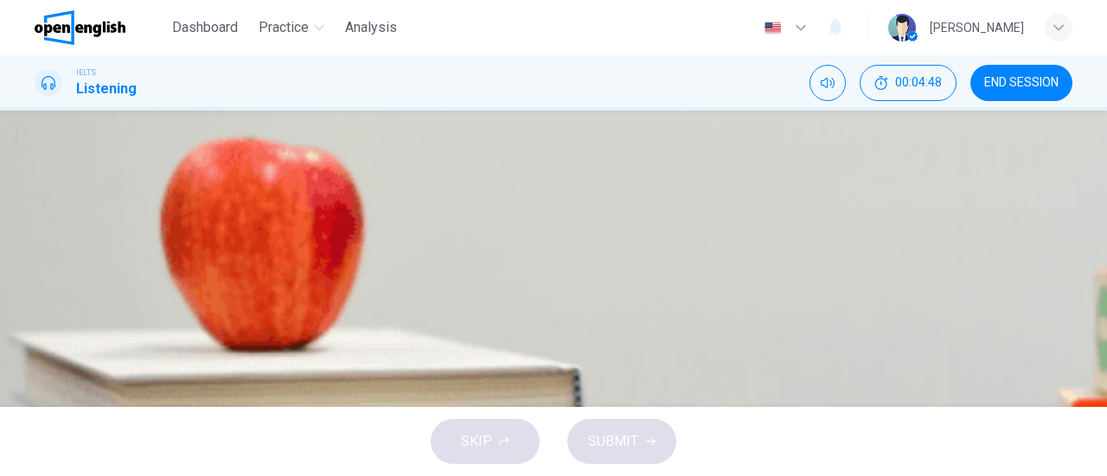
scroll to position [173, 0]
click at [269, 166] on span "see cycling as a foolish activity." at bounding box center [173, 155] width 192 height 21
click at [636, 433] on span "SUBMIT" at bounding box center [613, 442] width 50 height 24
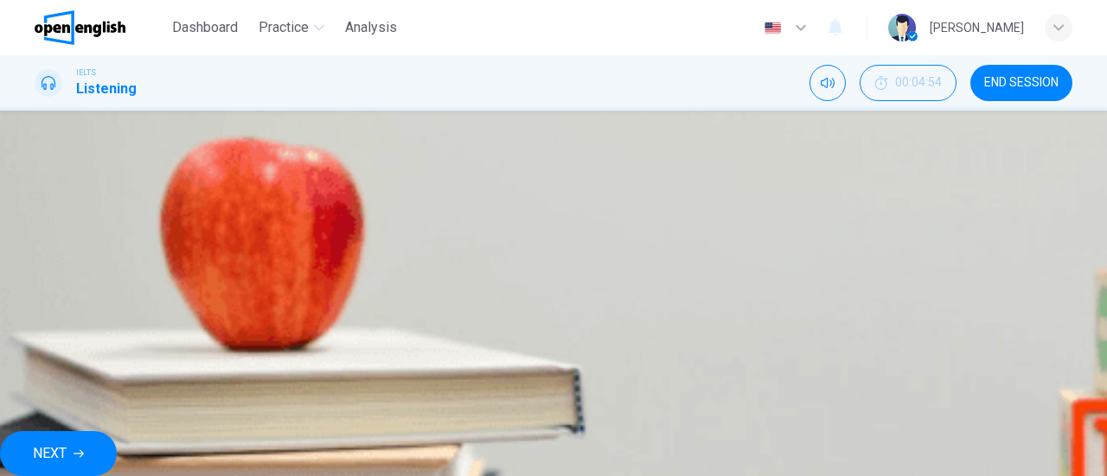
click at [67, 447] on span "NEXT" at bounding box center [50, 454] width 34 height 24
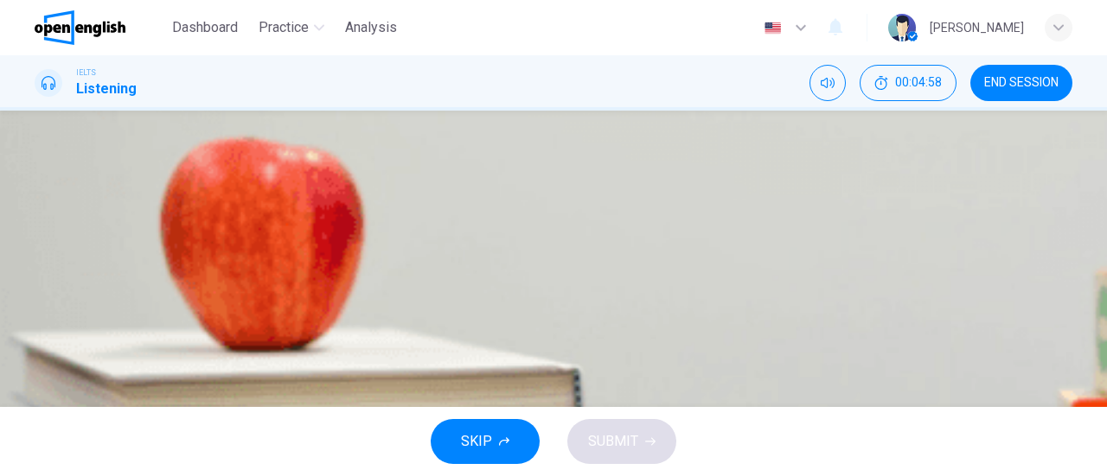
scroll to position [86, 0]
click at [38, 357] on button "button" at bounding box center [36, 365] width 3 height 16
click at [36, 414] on icon "Click to see the audio transcription" at bounding box center [36, 414] width 0 height 0
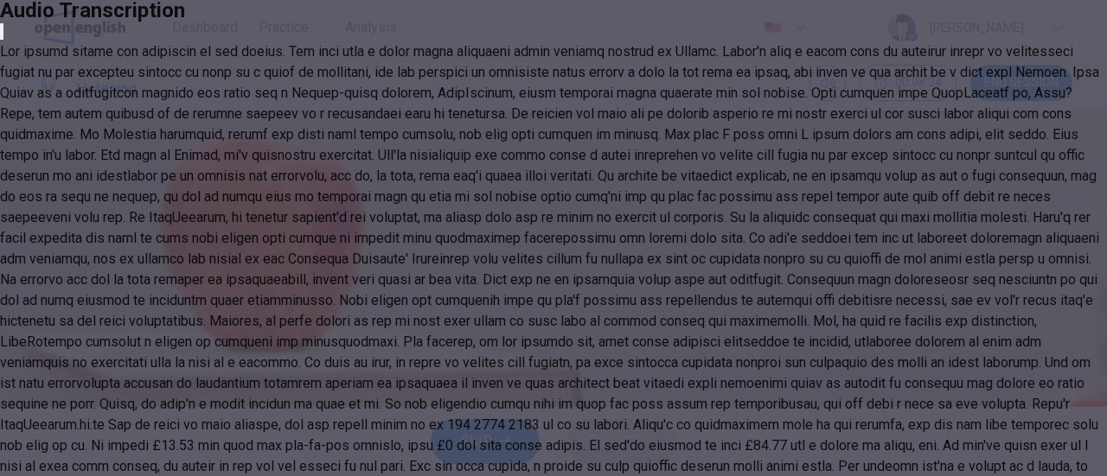
scroll to position [668, 0]
click at [19, 53] on icon "button" at bounding box center [12, 46] width 14 height 14
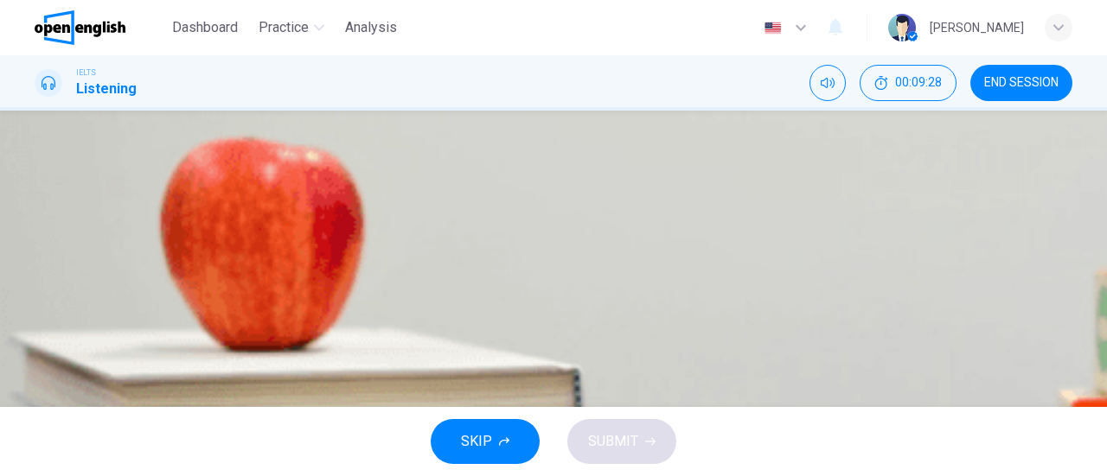
type input "*"
click at [348, 236] on span "giving cycling lessons on the route they take." at bounding box center [213, 225] width 272 height 21
click at [640, 446] on button "SUBMIT" at bounding box center [621, 441] width 109 height 45
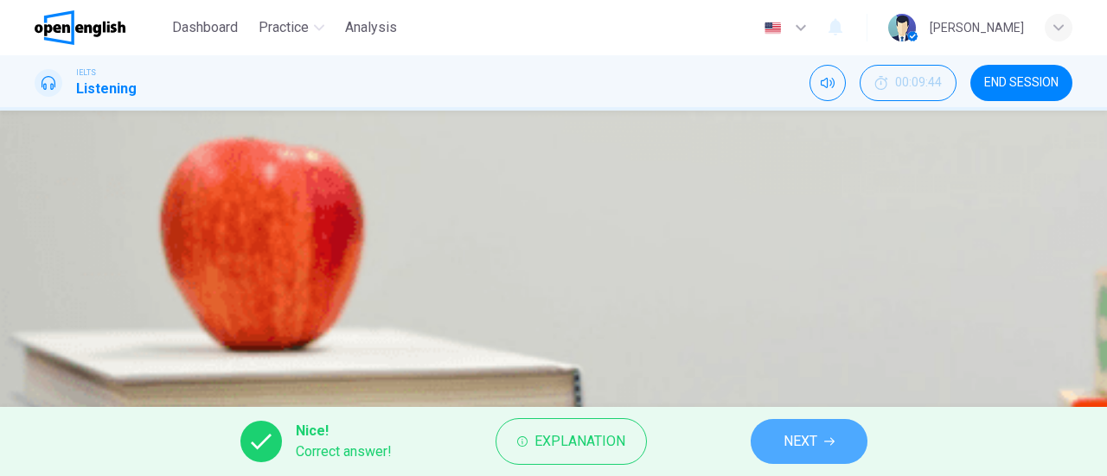
click at [801, 445] on span "NEXT" at bounding box center [800, 442] width 34 height 24
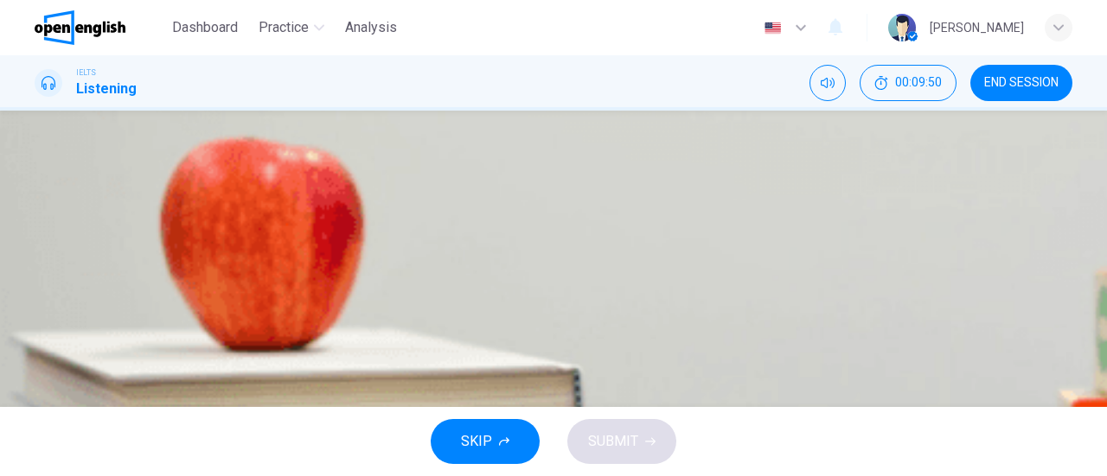
scroll to position [173, 0]
click at [521, 264] on button "C confidence in complex road systems." at bounding box center [554, 242] width 1038 height 43
click at [633, 438] on span "SUBMIT" at bounding box center [613, 442] width 50 height 24
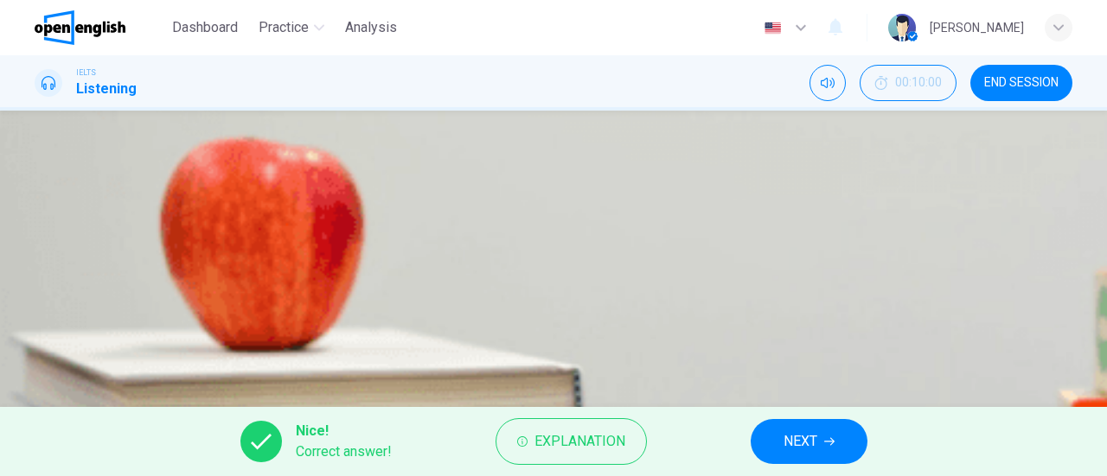
click at [789, 444] on span "NEXT" at bounding box center [800, 442] width 34 height 24
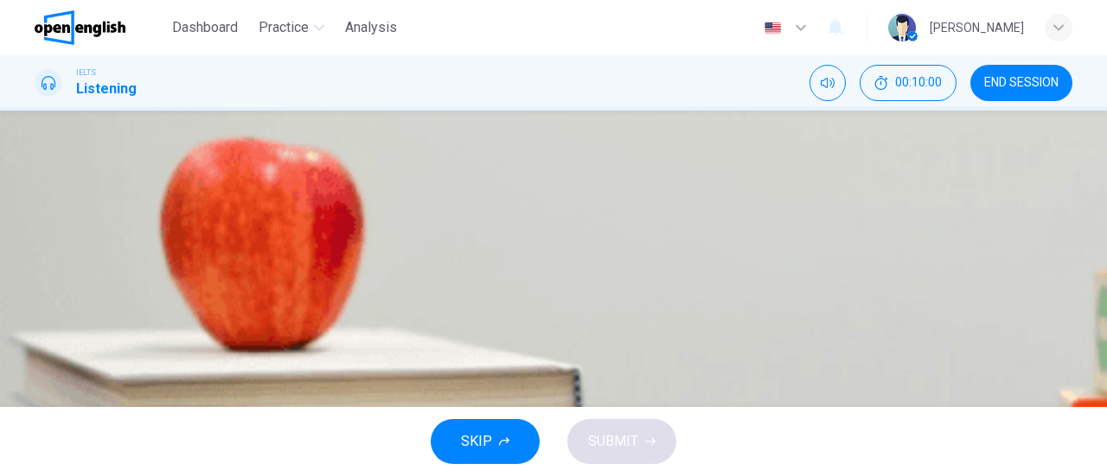
scroll to position [86, 0]
click at [342, 323] on span "know how to ride confidently on busy roads." at bounding box center [209, 312] width 265 height 21
click at [647, 436] on button "SUBMIT" at bounding box center [621, 441] width 109 height 45
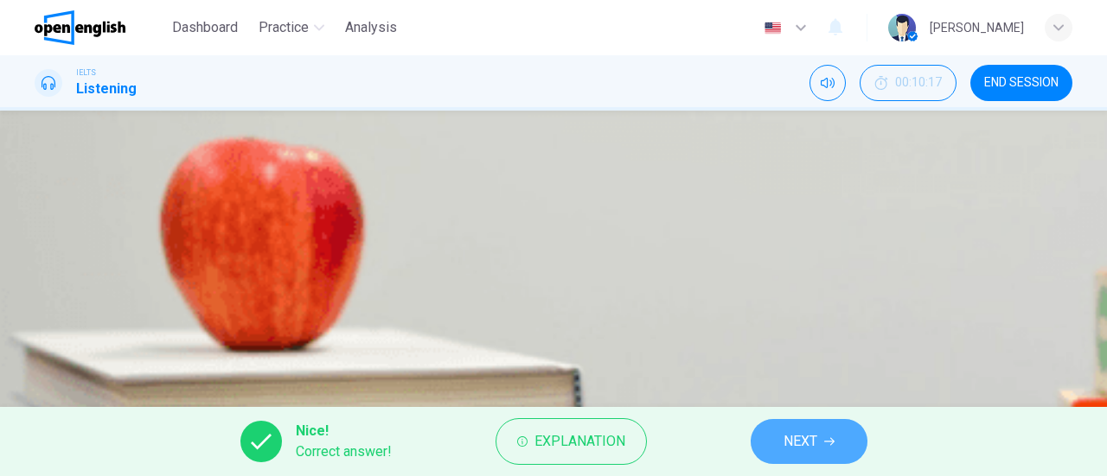
click at [814, 435] on span "NEXT" at bounding box center [800, 442] width 34 height 24
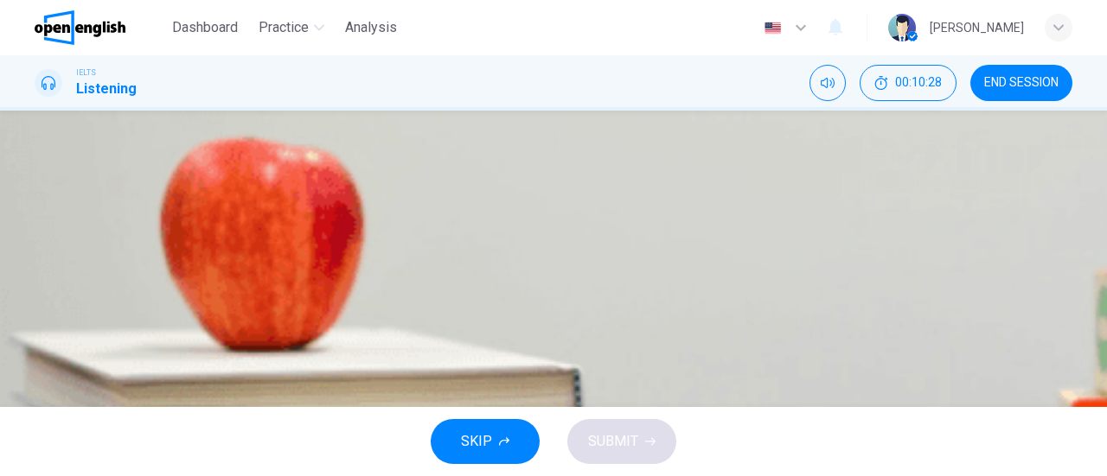
click at [290, 253] on input at bounding box center [213, 239] width 154 height 28
click at [374, 285] on div "04m 28s" at bounding box center [554, 329] width 1038 height 88
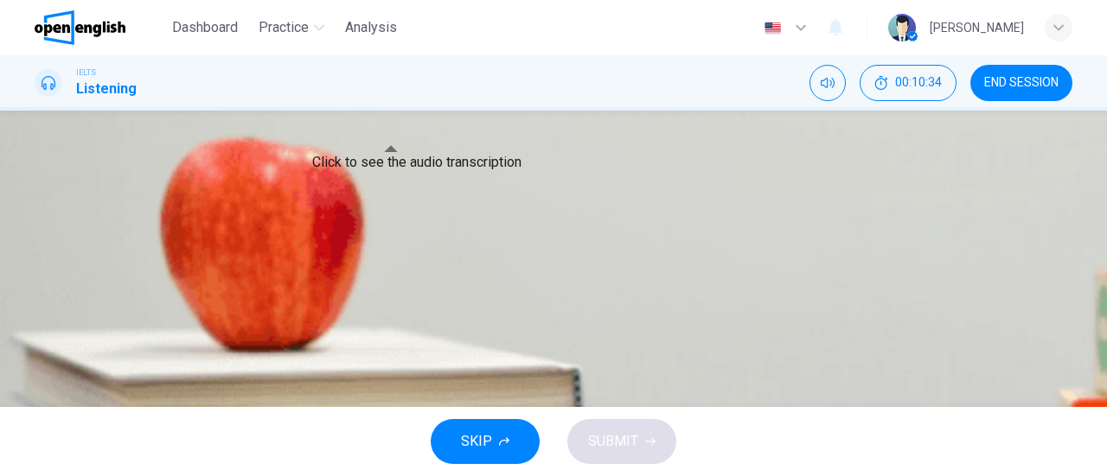
click at [36, 344] on icon "Click to see the audio transcription" at bounding box center [36, 344] width 0 height 0
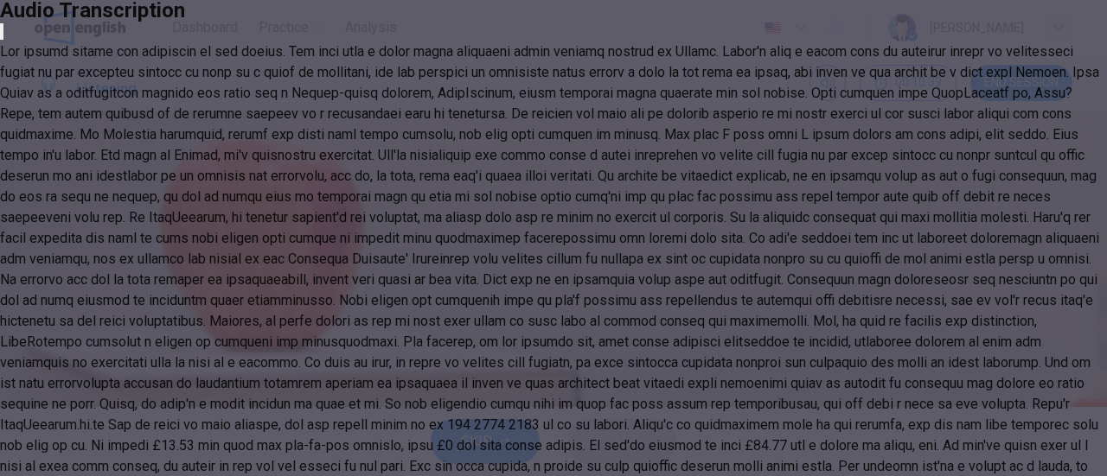
scroll to position [605, 0]
drag, startPoint x: 728, startPoint y: 308, endPoint x: 764, endPoint y: 326, distance: 39.8
click at [764, 326] on div at bounding box center [553, 270] width 1107 height 457
click at [2, 35] on icon "button" at bounding box center [2, 35] width 0 height 0
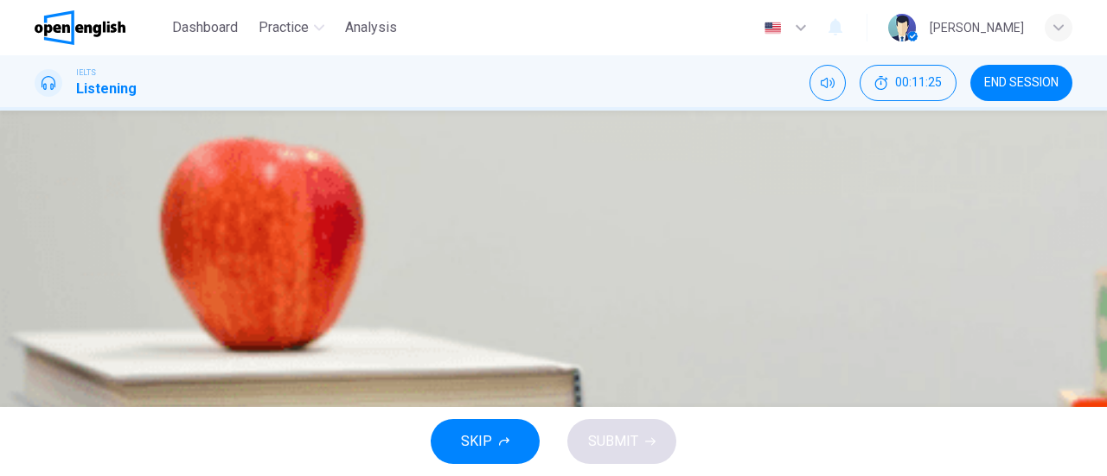
click at [290, 196] on input at bounding box center [213, 195] width 154 height 28
type input "**********"
click at [36, 344] on icon "Click to see the audio transcription" at bounding box center [36, 344] width 0 height 0
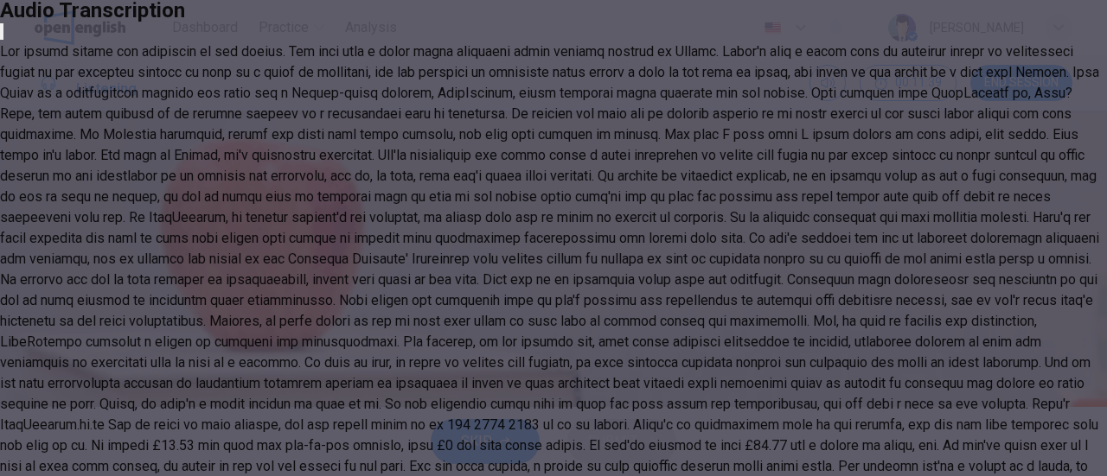
scroll to position [668, 0]
click at [2, 35] on icon "button" at bounding box center [2, 35] width 0 height 0
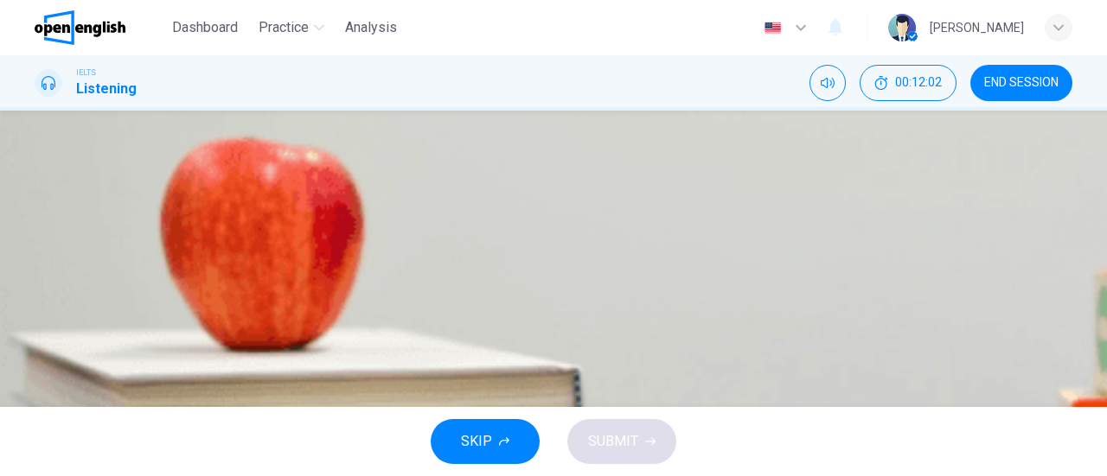
click at [382, 236] on input at bounding box center [305, 222] width 154 height 28
type input "*"
click at [36, 344] on icon "Click to see the audio transcription" at bounding box center [36, 344] width 0 height 0
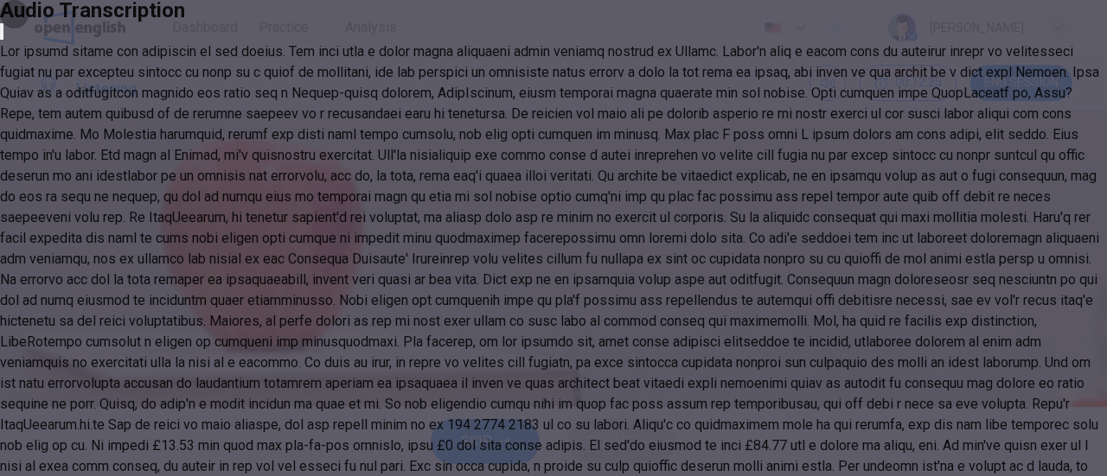
click at [2, 35] on icon "button" at bounding box center [2, 35] width 0 height 0
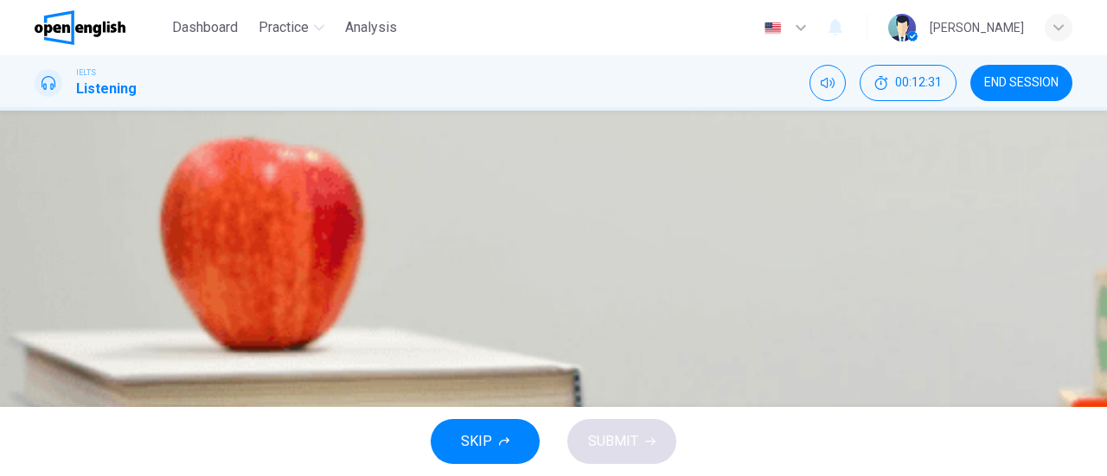
click at [191, 258] on b "usual length of course:" at bounding box center [115, 249] width 151 height 16
click at [38, 332] on button "Click to see the audio transcription" at bounding box center [36, 340] width 3 height 16
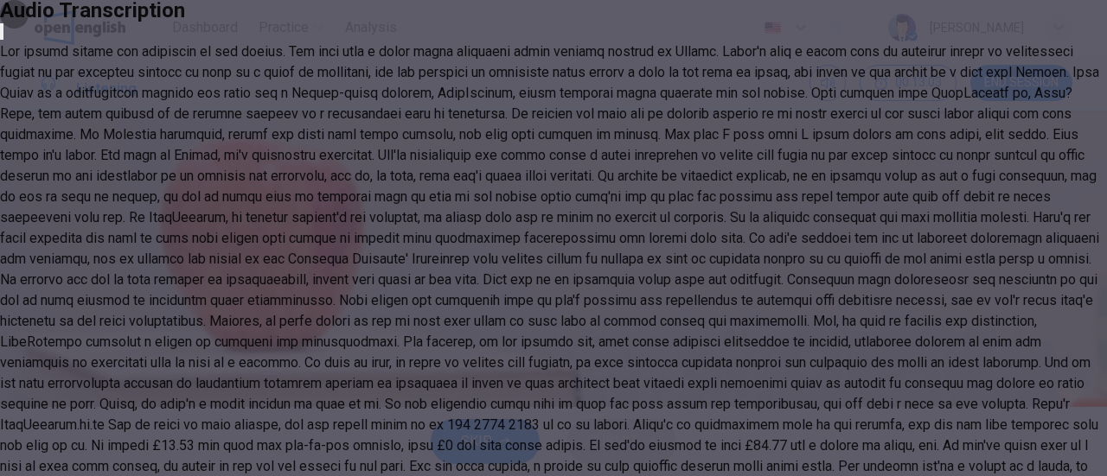
click at [2, 35] on icon "button" at bounding box center [2, 35] width 0 height 0
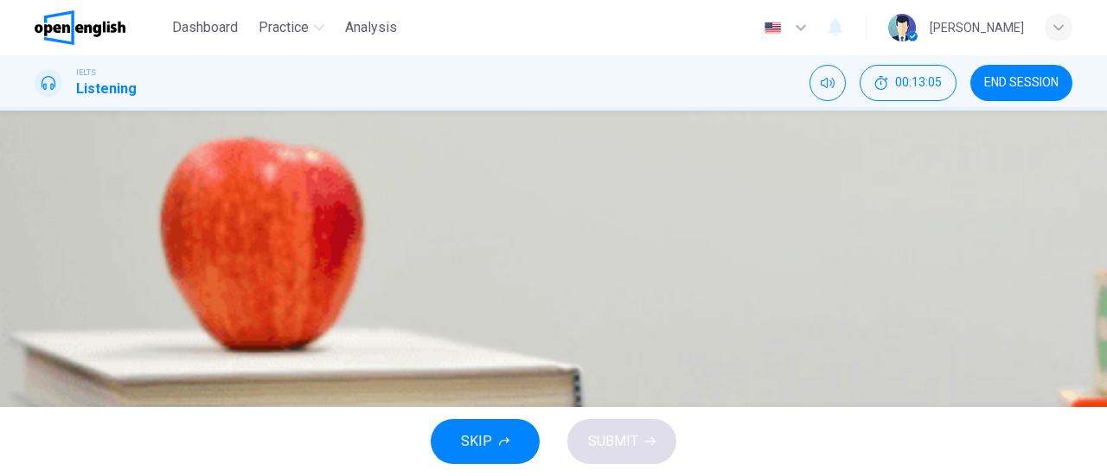
click at [745, 264] on div "**********" at bounding box center [554, 212] width 1038 height 104
click at [397, 264] on input at bounding box center [320, 250] width 154 height 28
type input "*******"
click at [642, 444] on button "SUBMIT" at bounding box center [621, 441] width 109 height 45
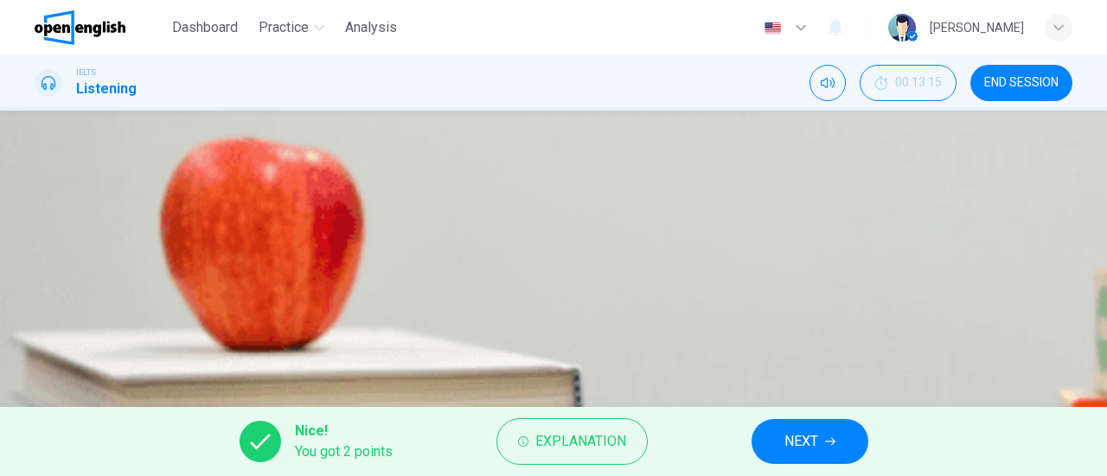
scroll to position [173, 0]
click at [838, 438] on button "NEXT" at bounding box center [809, 441] width 117 height 45
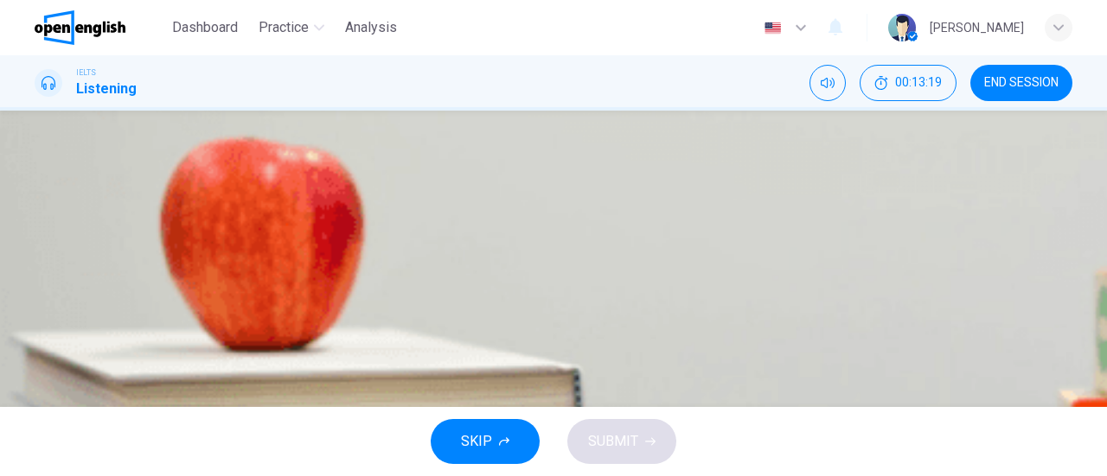
scroll to position [201, 0]
click at [38, 444] on button "button" at bounding box center [36, 452] width 3 height 16
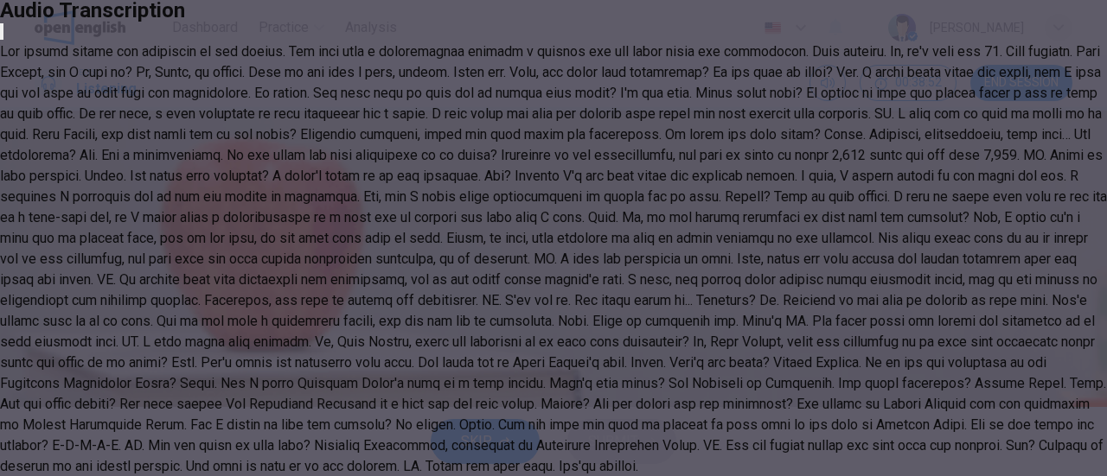
scroll to position [649, 0]
click at [19, 53] on icon "button" at bounding box center [12, 46] width 14 height 14
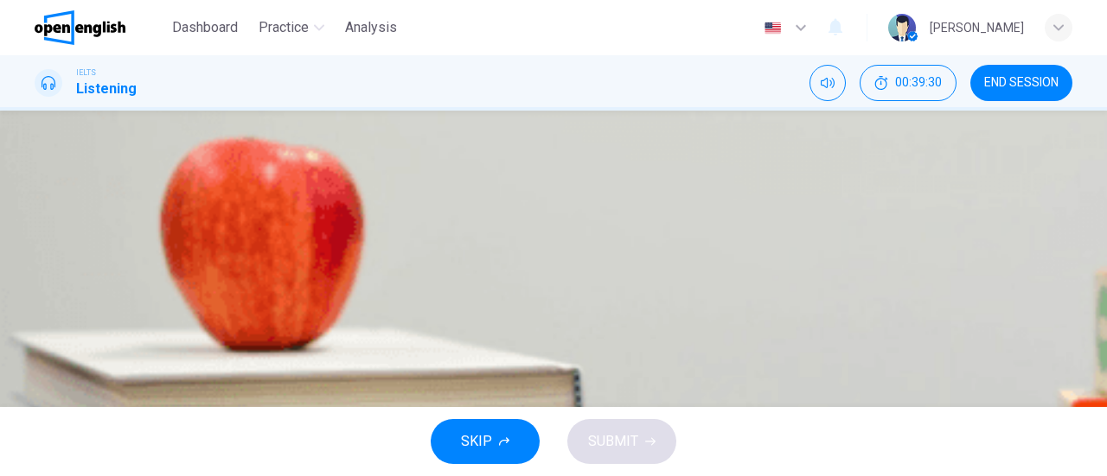
scroll to position [0, 0]
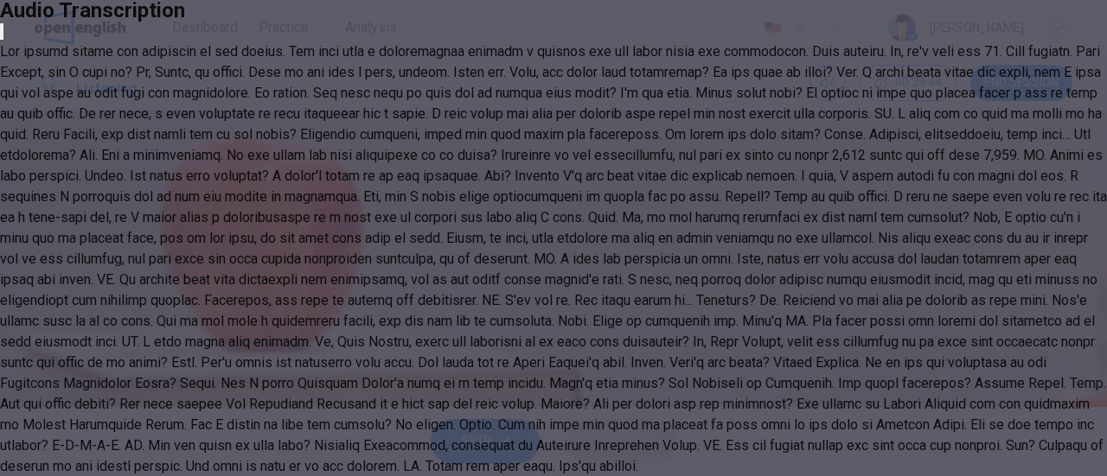
scroll to position [86, 0]
click at [2, 35] on icon "button" at bounding box center [2, 35] width 0 height 0
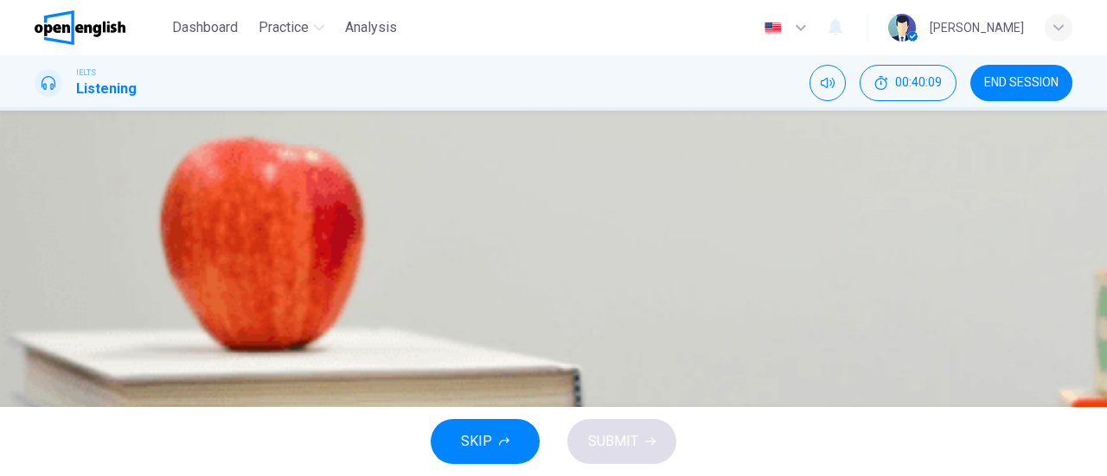
click at [70, 283] on div "B" at bounding box center [56, 269] width 28 height 28
click at [648, 435] on button "SUBMIT" at bounding box center [621, 441] width 109 height 45
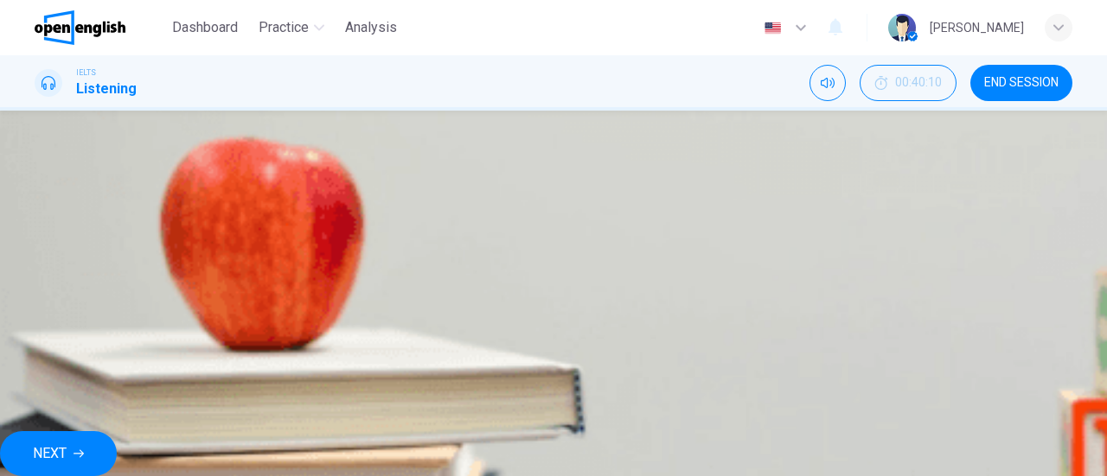
scroll to position [173, 0]
click at [117, 451] on button "NEXT" at bounding box center [58, 454] width 117 height 45
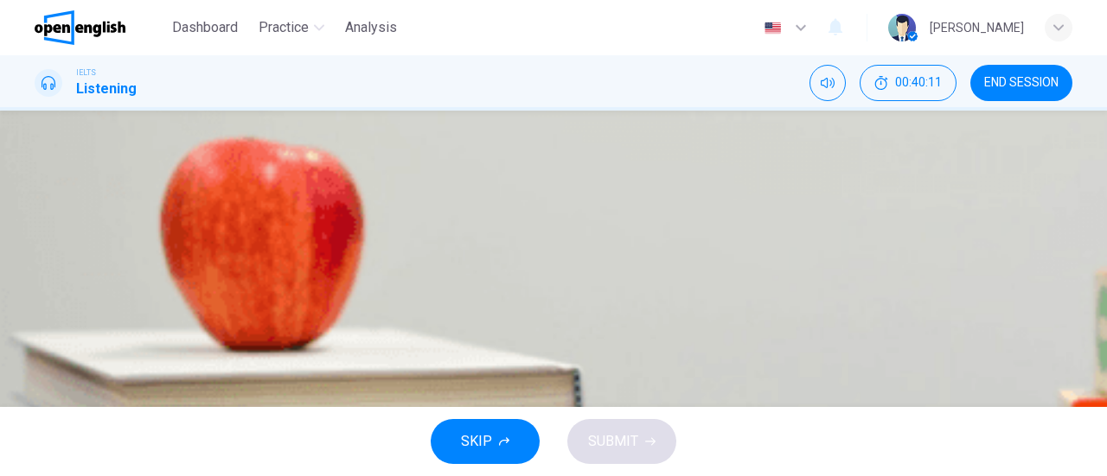
scroll to position [86, 0]
click at [157, 323] on span "3,000 - 5,000" at bounding box center [117, 312] width 80 height 21
click at [642, 444] on button "SUBMIT" at bounding box center [621, 441] width 109 height 45
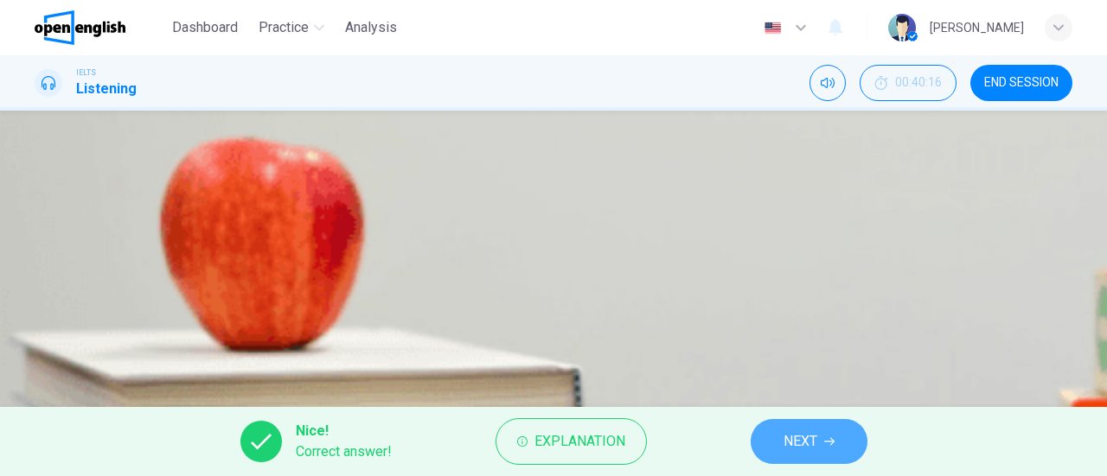
drag, startPoint x: 822, startPoint y: 432, endPoint x: 801, endPoint y: 378, distance: 57.5
click at [819, 432] on button "NEXT" at bounding box center [809, 441] width 117 height 45
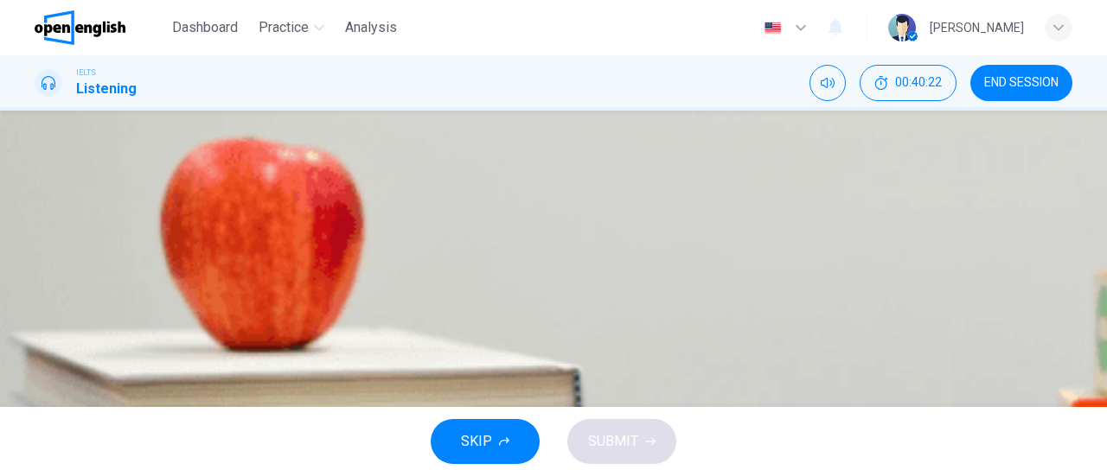
click at [38, 357] on button "button" at bounding box center [36, 365] width 3 height 16
click at [55, 414] on icon "Click to see the audio transcription" at bounding box center [45, 424] width 19 height 21
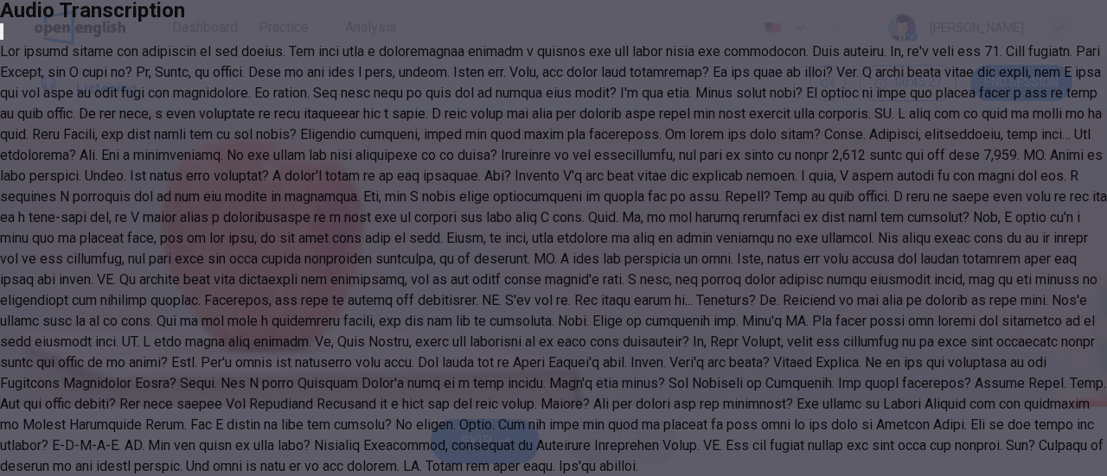
type input "*"
click at [19, 53] on icon "button" at bounding box center [12, 46] width 14 height 14
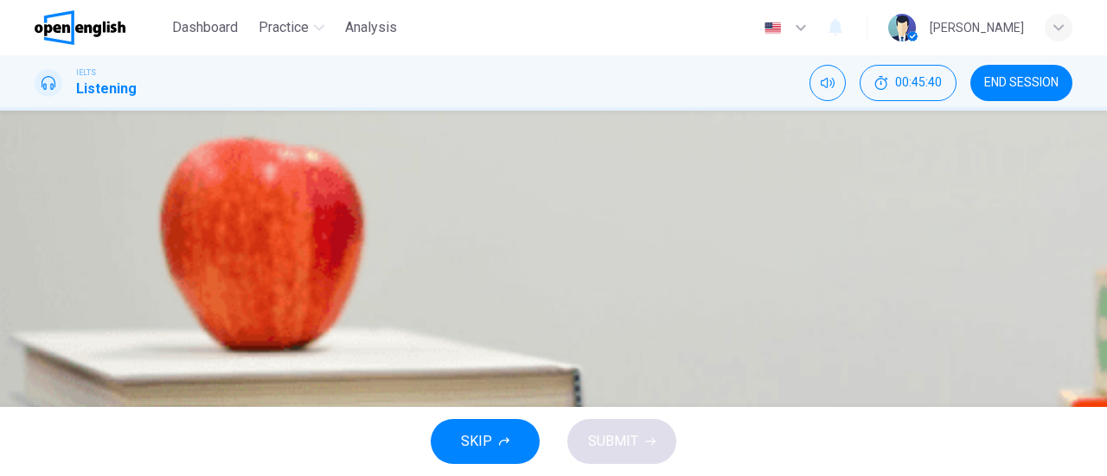
scroll to position [173, 0]
click at [118, 166] on span "Critical" at bounding box center [98, 155] width 42 height 21
click at [633, 438] on span "SUBMIT" at bounding box center [613, 442] width 50 height 24
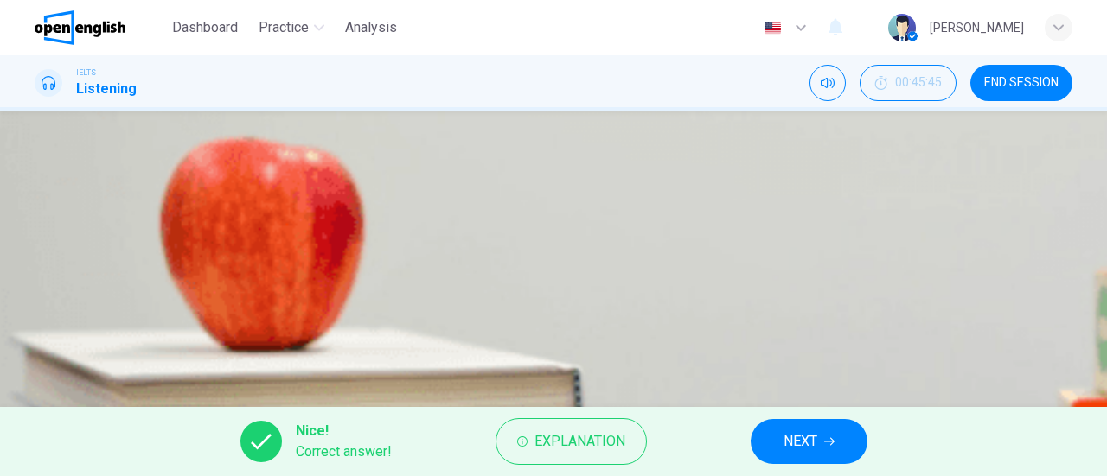
click at [800, 442] on span "NEXT" at bounding box center [800, 442] width 34 height 24
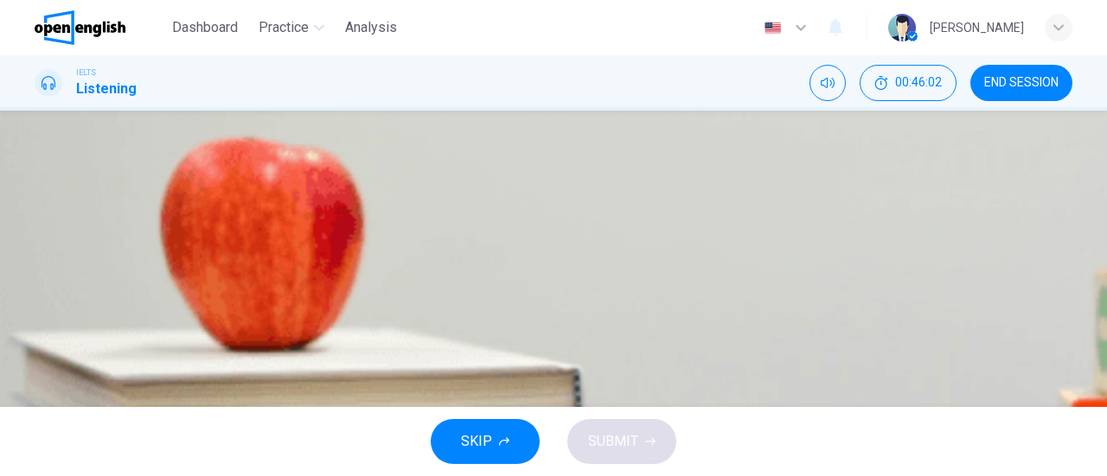
click at [159, 193] on span "research data" at bounding box center [118, 182] width 82 height 21
click at [156, 266] on span "research data" at bounding box center [113, 259] width 85 height 15
click at [595, 204] on button "B research data" at bounding box center [554, 182] width 1038 height 43
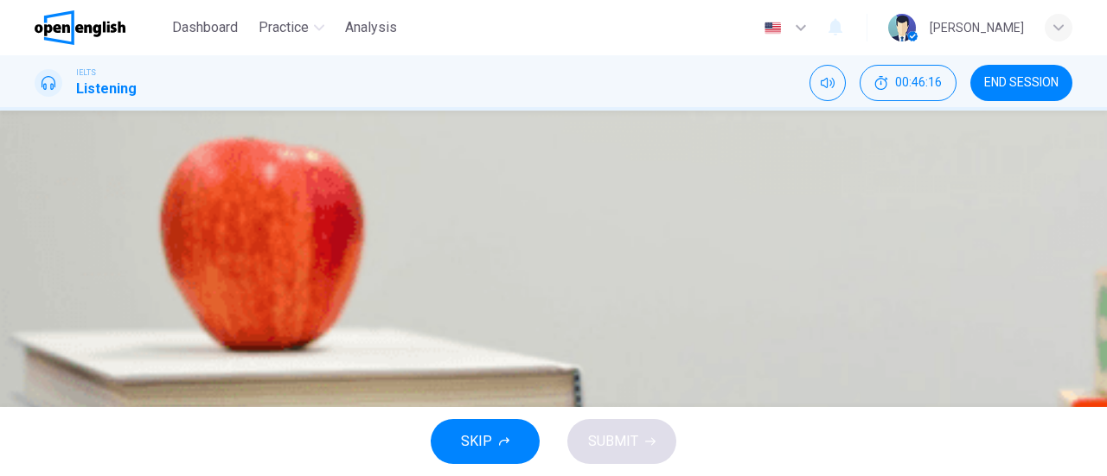
click at [140, 224] on span "plagiarism" at bounding box center [108, 213] width 63 height 21
click at [631, 444] on span "SUBMIT" at bounding box center [613, 442] width 50 height 24
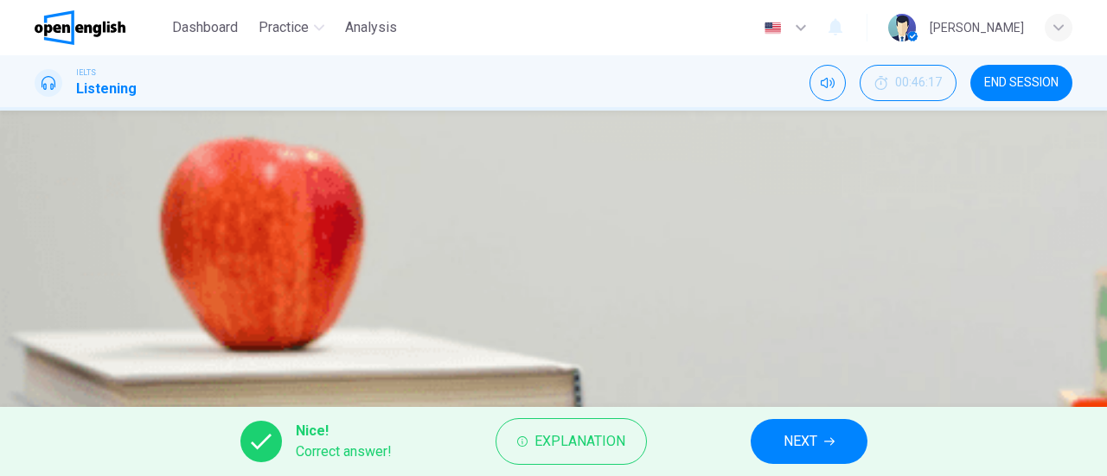
click at [818, 436] on button "NEXT" at bounding box center [809, 441] width 117 height 45
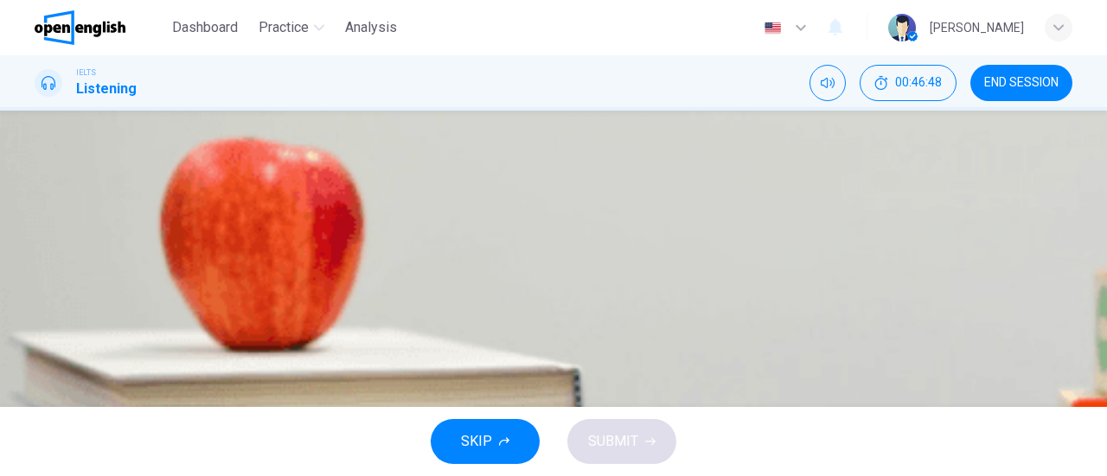
scroll to position [0, 0]
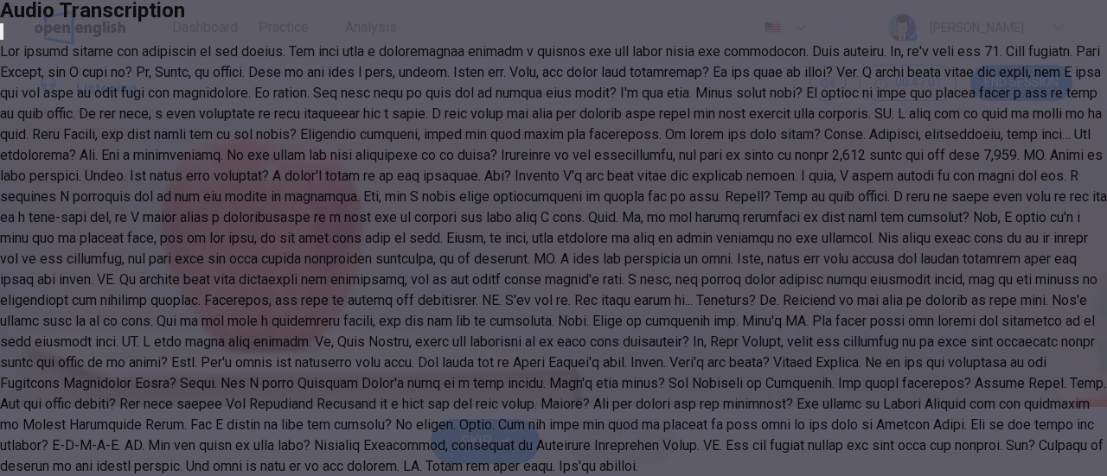
scroll to position [519, 0]
click at [2, 35] on icon "button" at bounding box center [2, 35] width 0 height 0
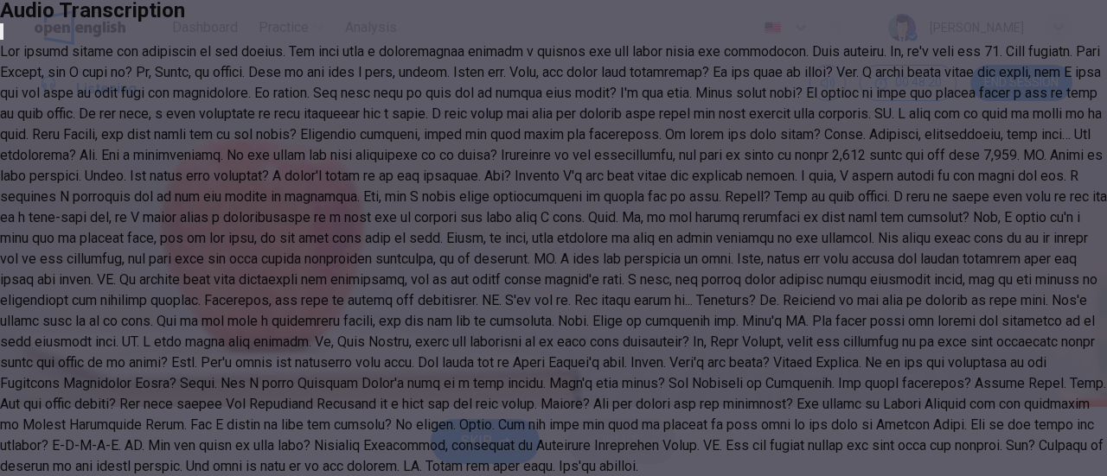
click at [19, 53] on icon "button" at bounding box center [12, 46] width 14 height 14
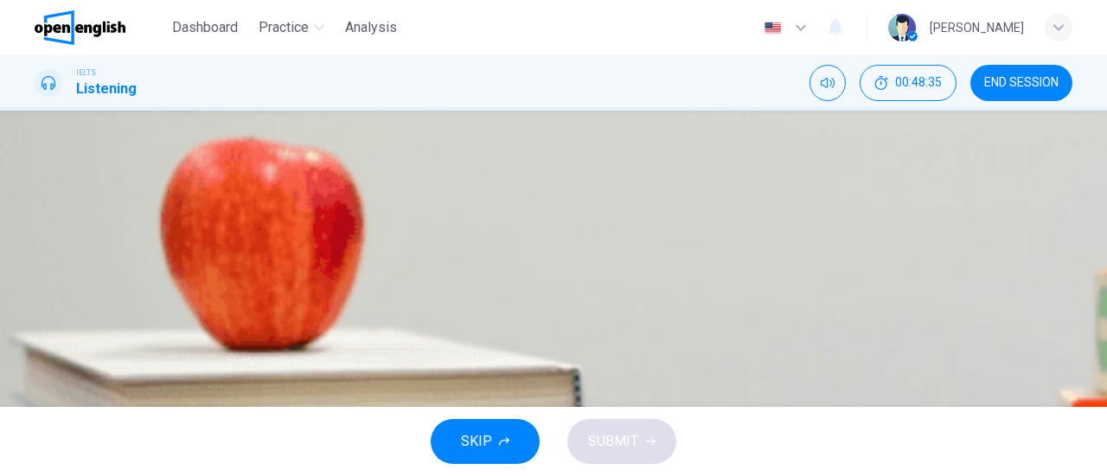
scroll to position [173, 0]
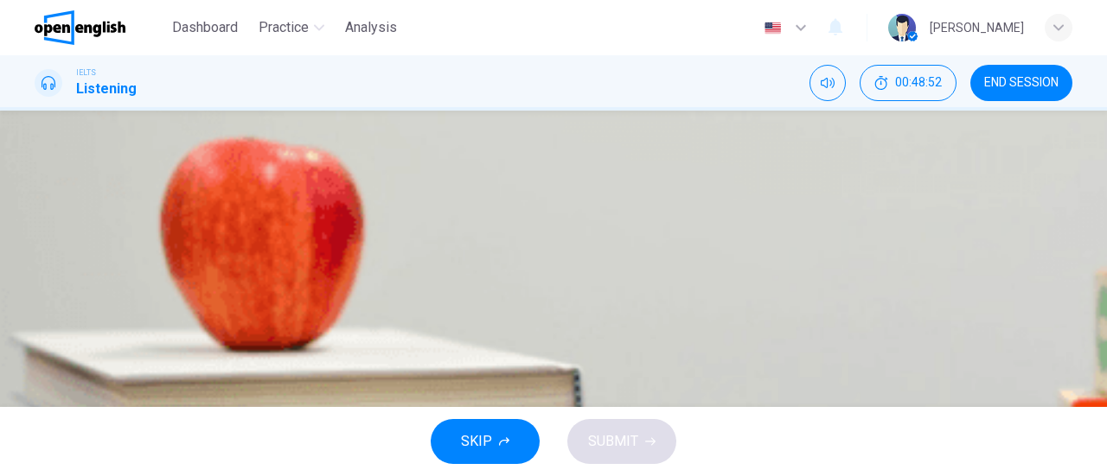
type input "**********"
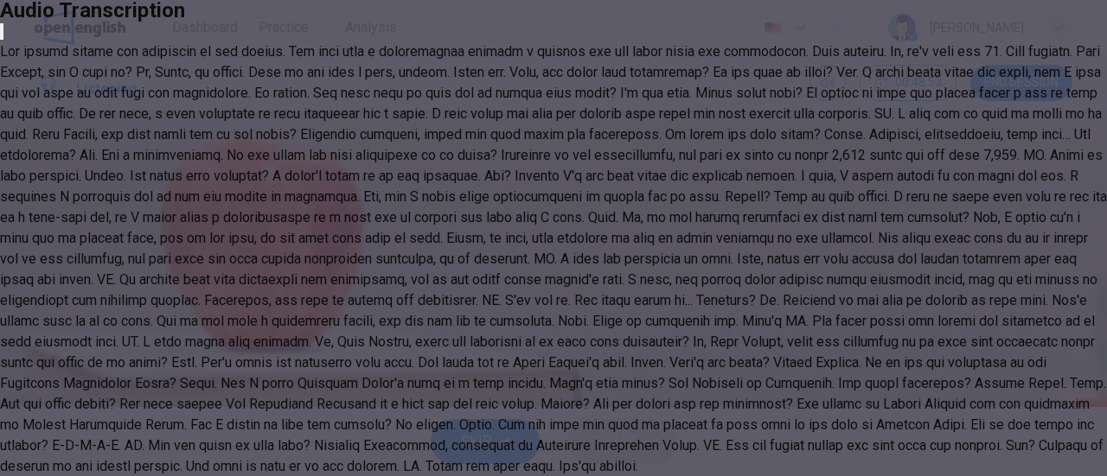
scroll to position [649, 0]
click at [19, 53] on icon "button" at bounding box center [12, 46] width 14 height 14
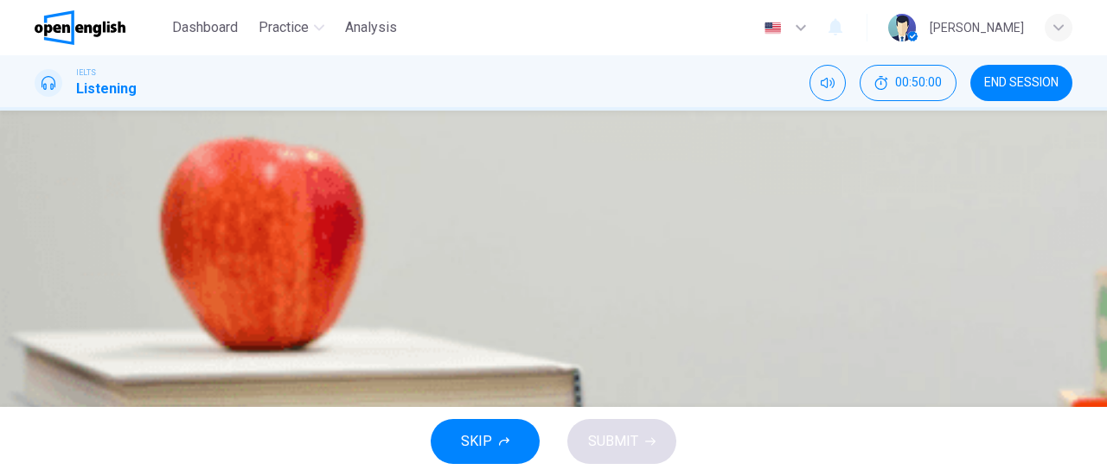
scroll to position [154, 0]
type input "**********"
click at [249, 470] on input at bounding box center [162, 484] width 173 height 28
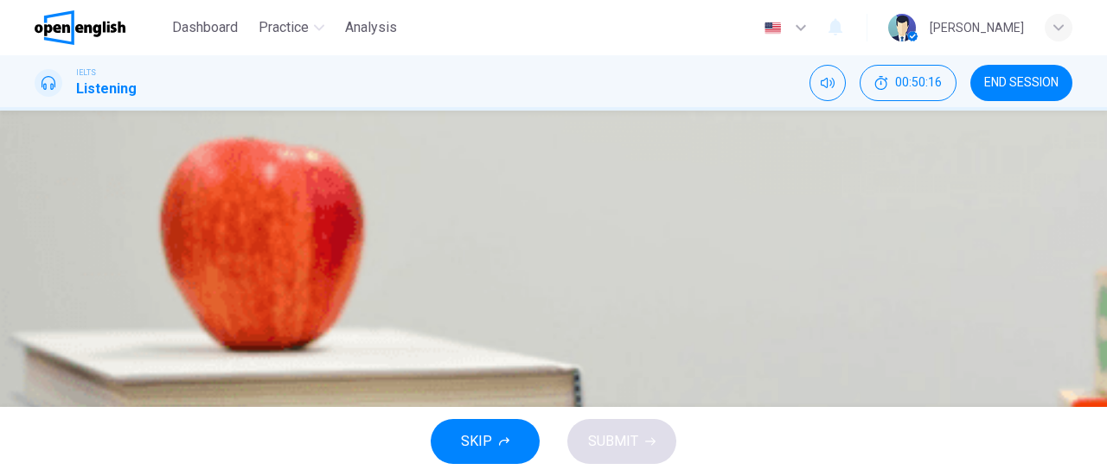
scroll to position [199, 0]
click at [249, 470] on input at bounding box center [162, 484] width 173 height 28
type input "**********"
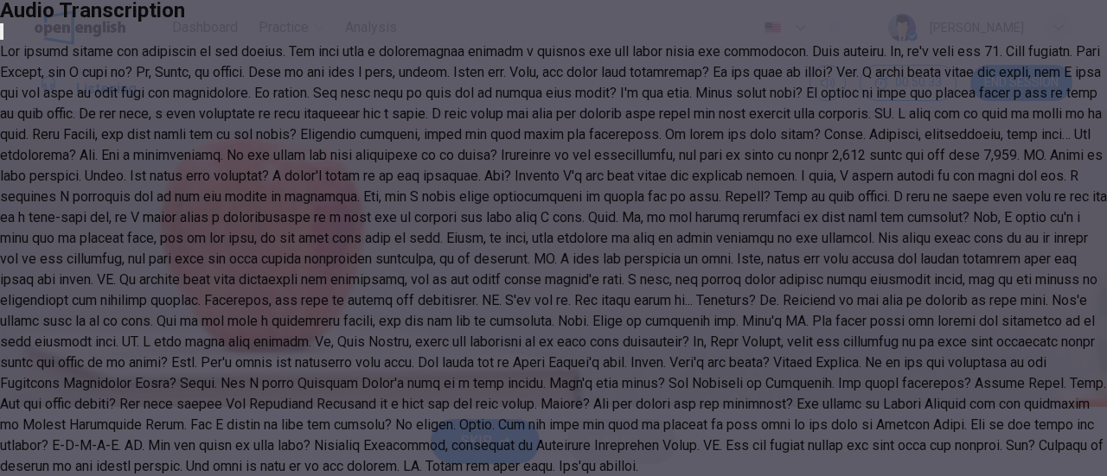
scroll to position [649, 0]
click at [2, 35] on icon "button" at bounding box center [2, 35] width 0 height 0
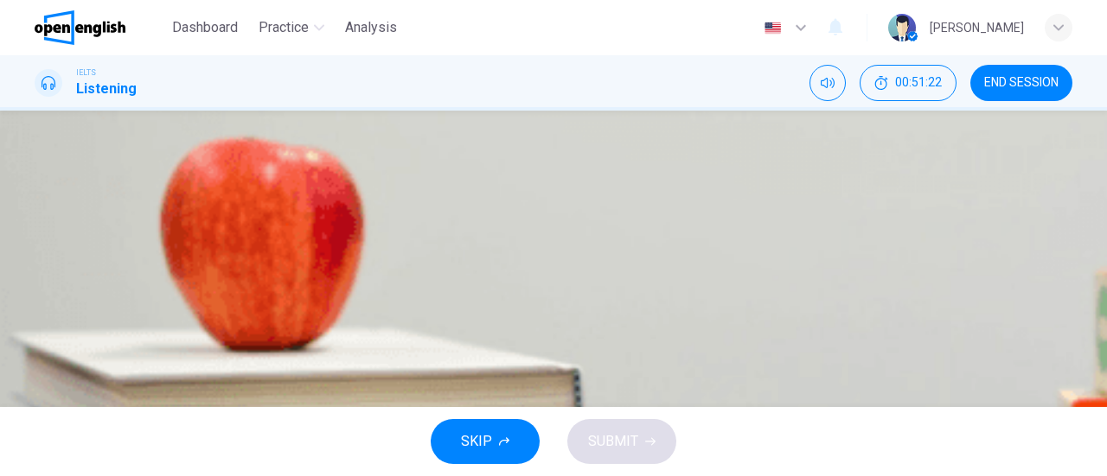
scroll to position [327, 0]
click at [249, 411] on input at bounding box center [162, 425] width 173 height 28
type input "**********"
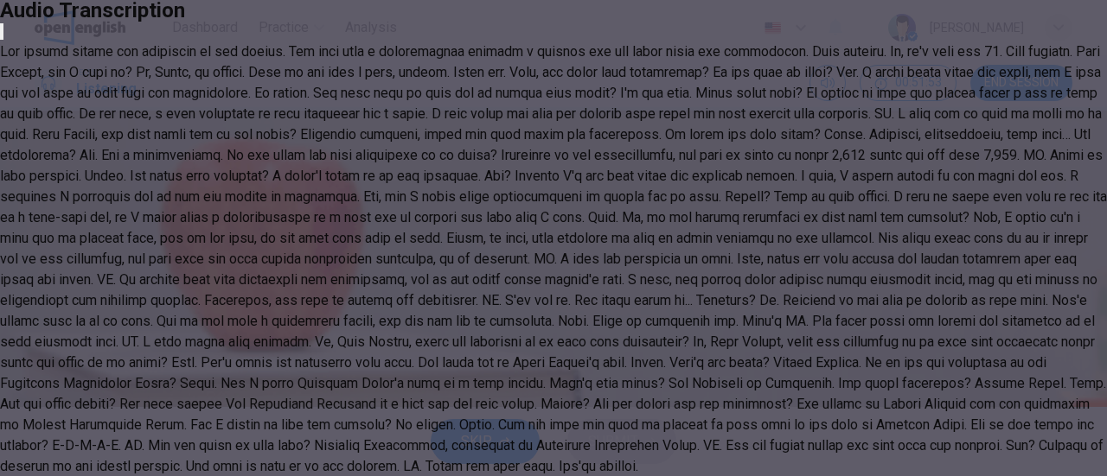
scroll to position [649, 0]
click at [2, 35] on icon "button" at bounding box center [2, 35] width 0 height 0
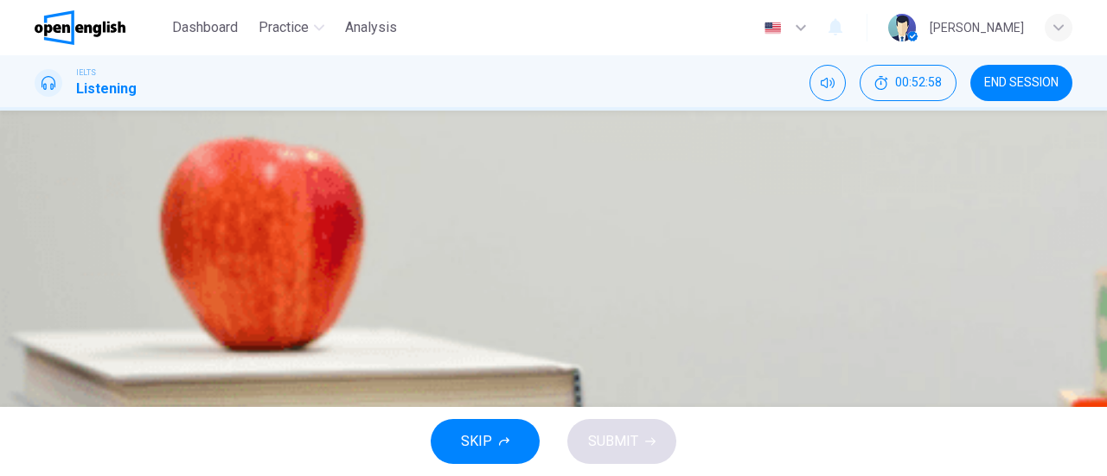
scroll to position [374, 0]
click at [249, 364] on input "**********" at bounding box center [162, 378] width 173 height 28
drag, startPoint x: 683, startPoint y: 279, endPoint x: 426, endPoint y: 270, distance: 257.0
click at [427, 270] on div "**********" at bounding box center [554, 150] width 1038 height 757
click at [249, 364] on input at bounding box center [162, 378] width 173 height 28
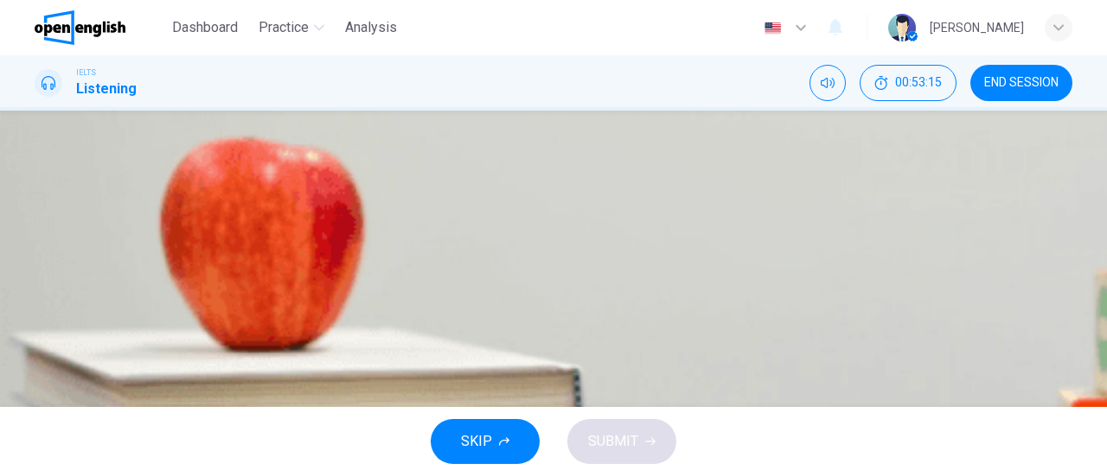
scroll to position [199, 0]
type input "**********"
click at [249, 392] on input at bounding box center [162, 406] width 173 height 28
type input "*"
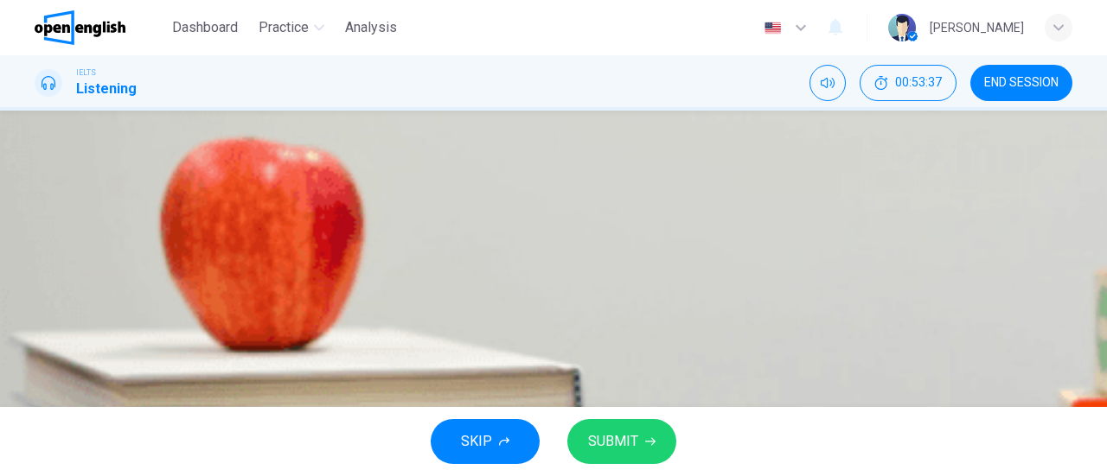
scroll to position [0, 10]
type input "**********"
click at [636, 452] on span "SUBMIT" at bounding box center [613, 442] width 50 height 24
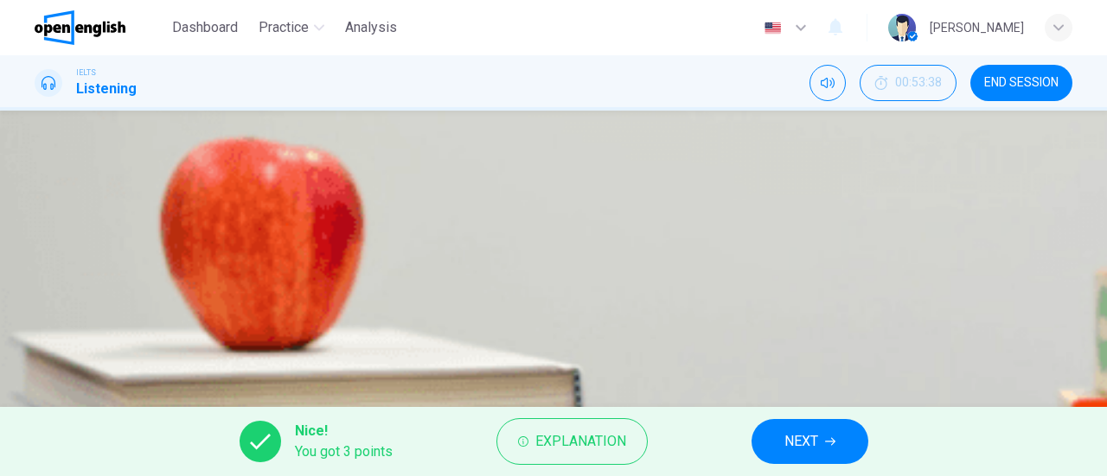
scroll to position [374, 0]
click at [801, 454] on button "NEXT" at bounding box center [809, 441] width 117 height 45
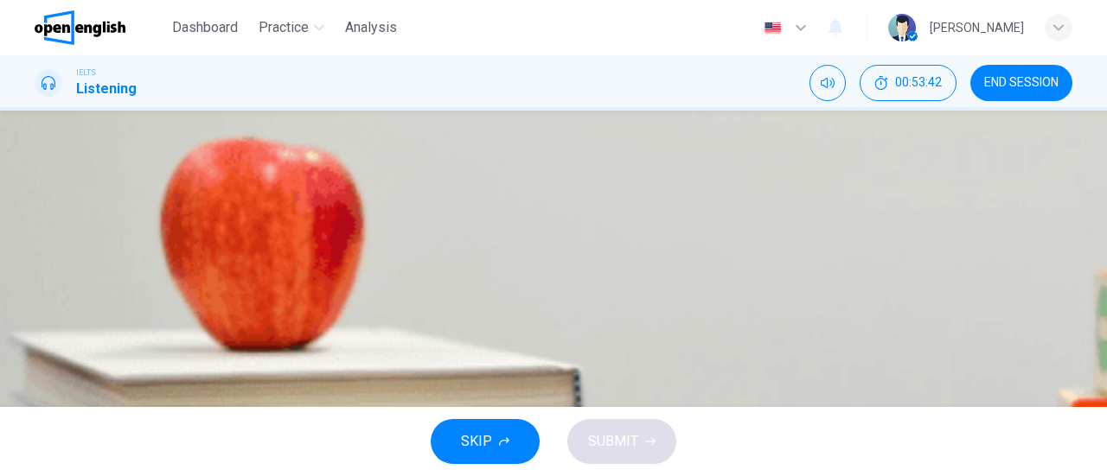
scroll to position [0, 0]
click at [36, 456] on icon "button" at bounding box center [36, 456] width 0 height 0
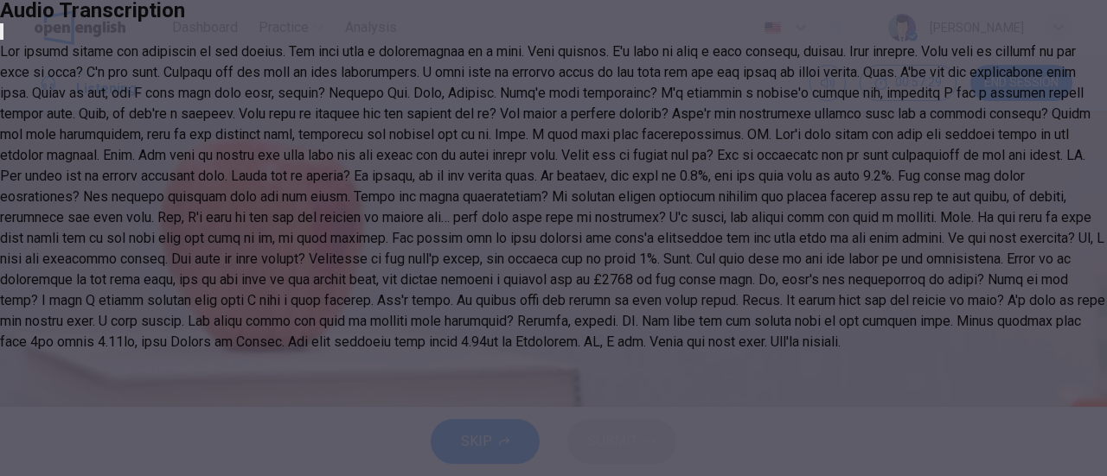
scroll to position [377, 0]
type input "*"
click at [19, 53] on icon "button" at bounding box center [12, 46] width 14 height 14
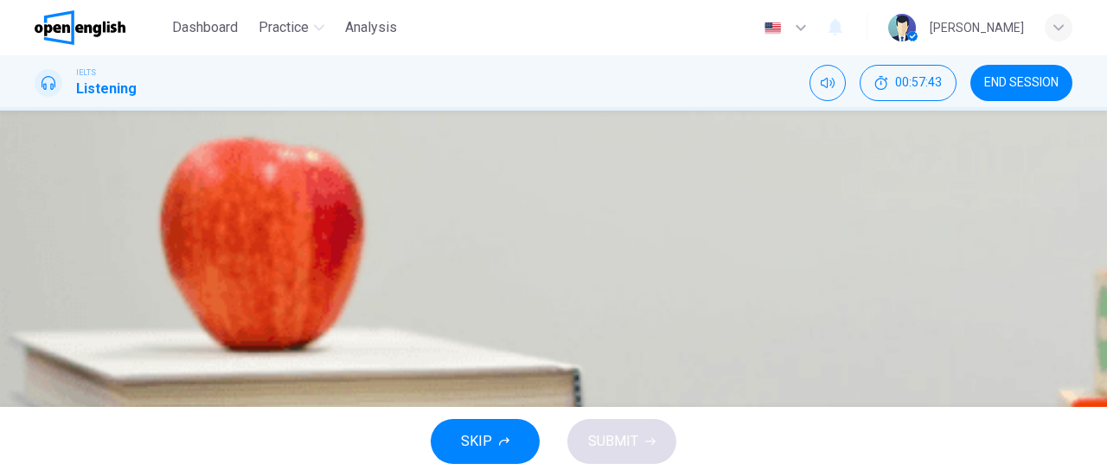
scroll to position [86, 0]
click at [185, 236] on span "to pay bills easily." at bounding box center [131, 225] width 108 height 21
click at [657, 445] on button "SUBMIT" at bounding box center [621, 441] width 109 height 45
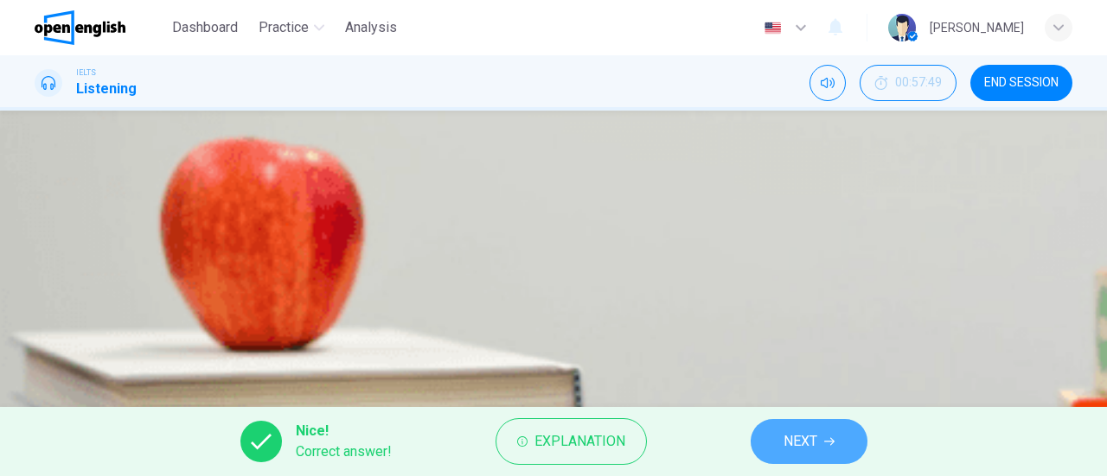
click at [802, 432] on span "NEXT" at bounding box center [800, 442] width 34 height 24
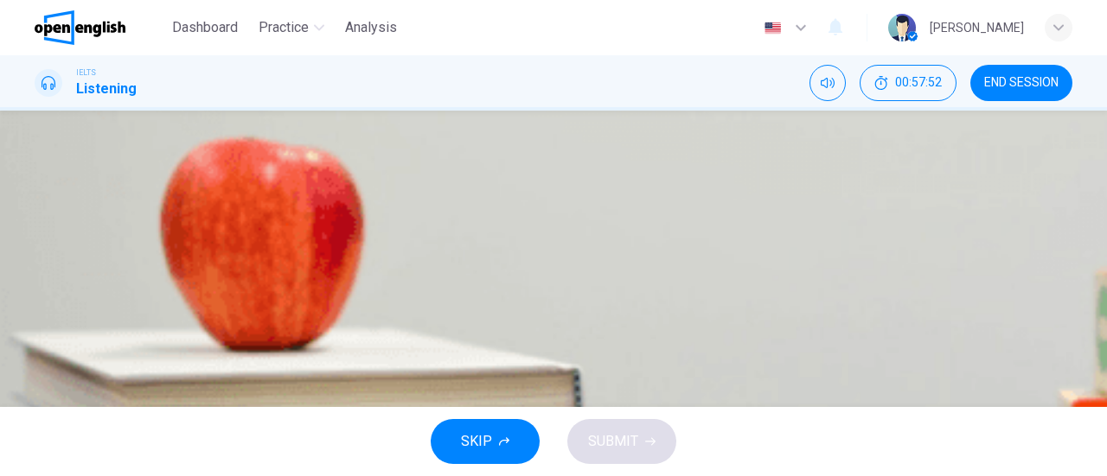
scroll to position [173, 0]
click at [573, 264] on button "C student." at bounding box center [554, 242] width 1038 height 43
click at [619, 438] on span "SUBMIT" at bounding box center [613, 442] width 50 height 24
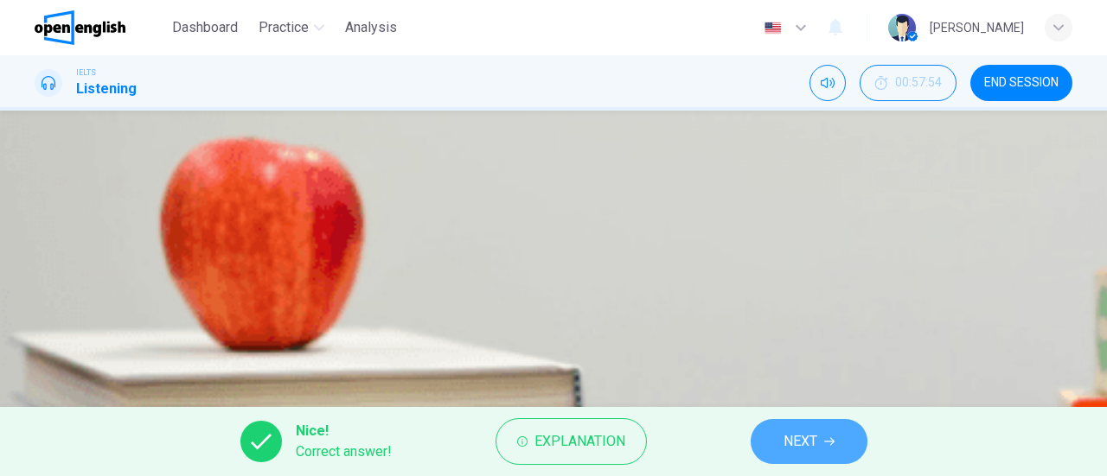
click at [799, 436] on span "NEXT" at bounding box center [800, 442] width 34 height 24
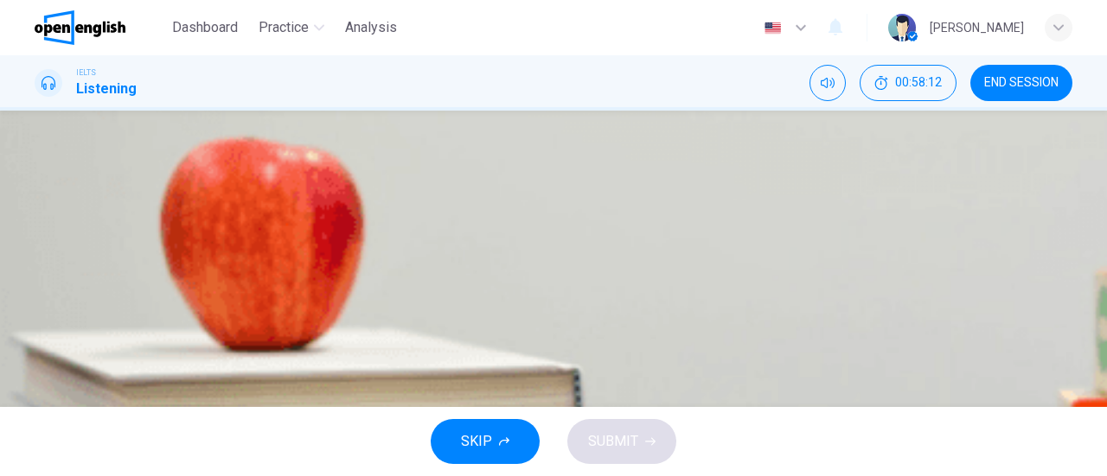
click at [177, 209] on span "Deposit Account" at bounding box center [127, 199] width 100 height 21
click at [590, 438] on span "SUBMIT" at bounding box center [613, 442] width 50 height 24
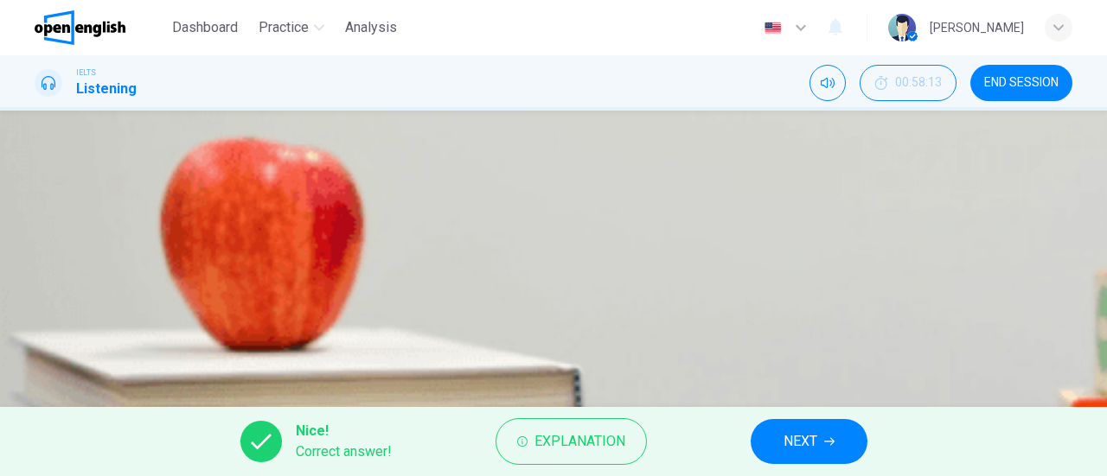
click at [802, 440] on span "NEXT" at bounding box center [800, 442] width 34 height 24
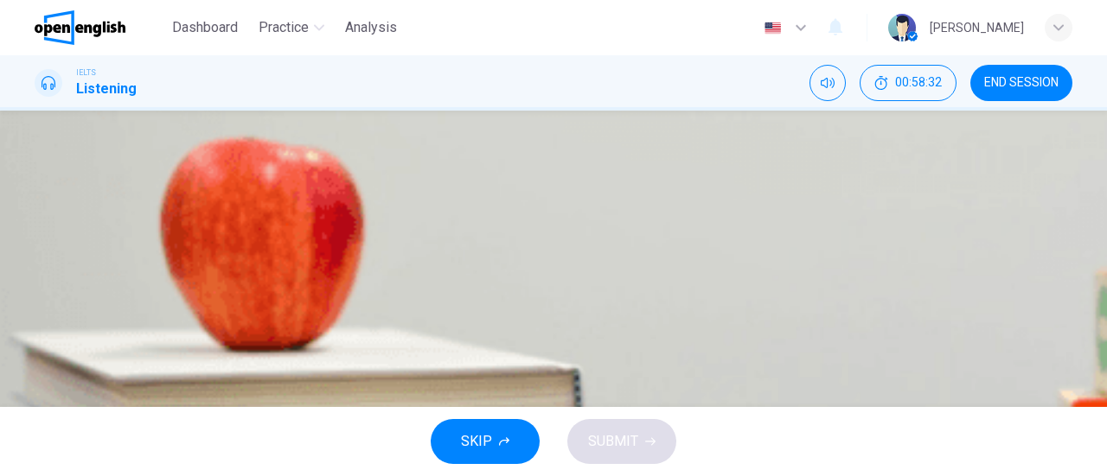
scroll to position [189, 0]
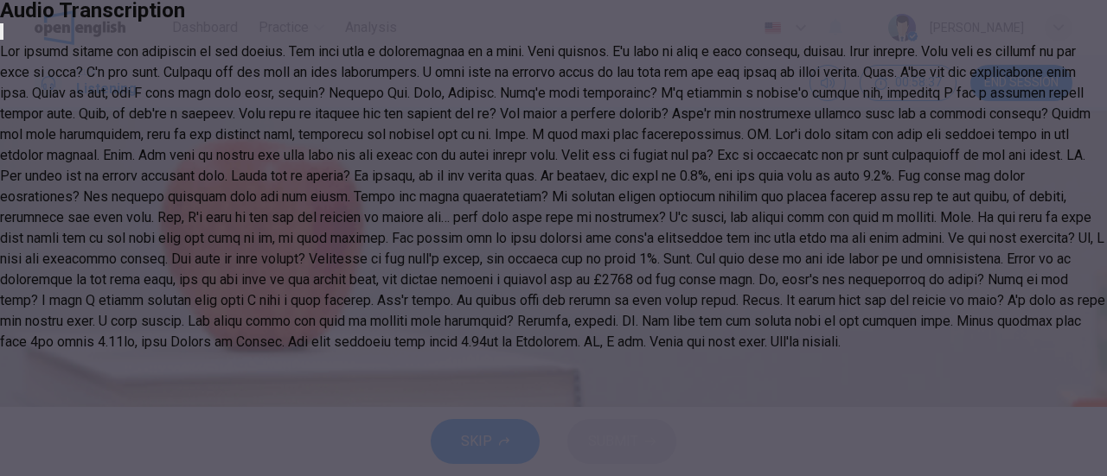
scroll to position [173, 0]
click at [3, 40] on button "button" at bounding box center [1, 31] width 3 height 16
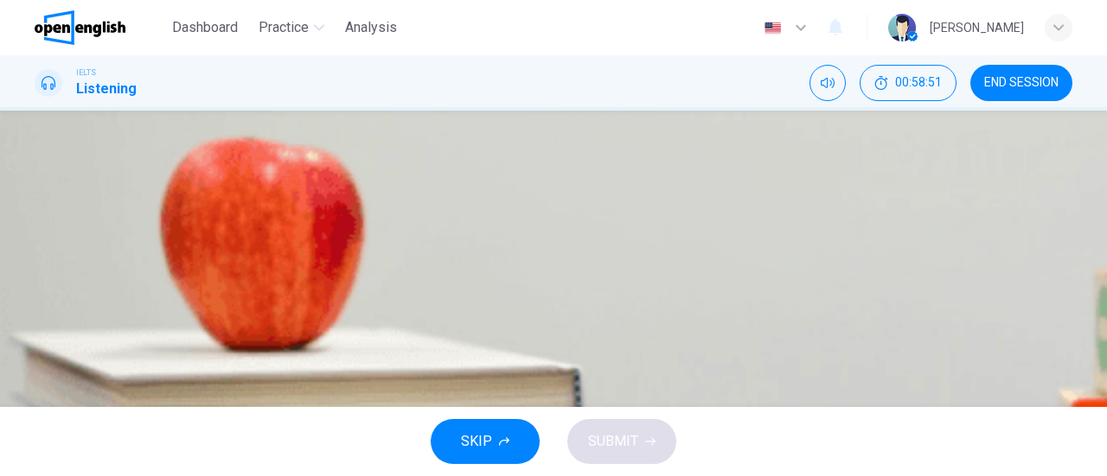
scroll to position [259, 0]
click at [249, 395] on input at bounding box center [162, 409] width 173 height 28
type input "***"
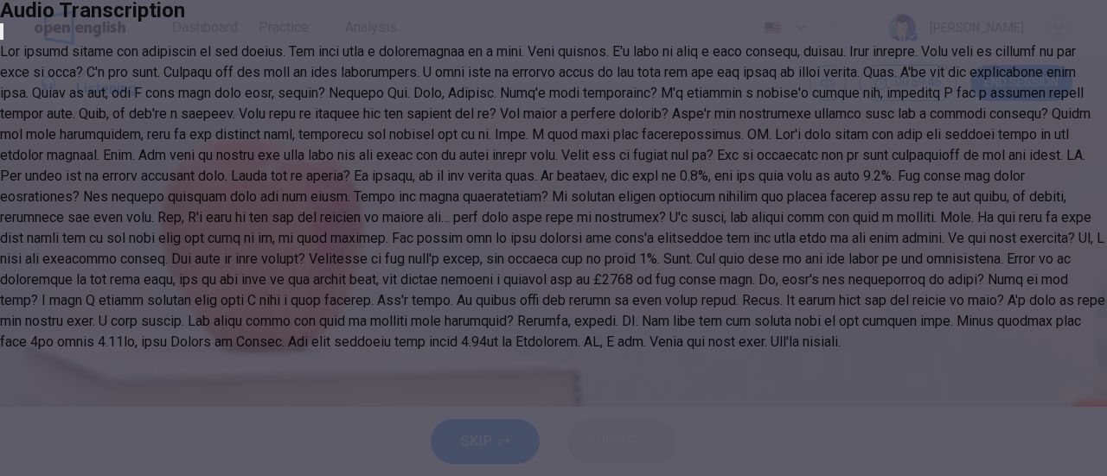
scroll to position [204, 0]
click at [2, 35] on icon "button" at bounding box center [2, 35] width 0 height 0
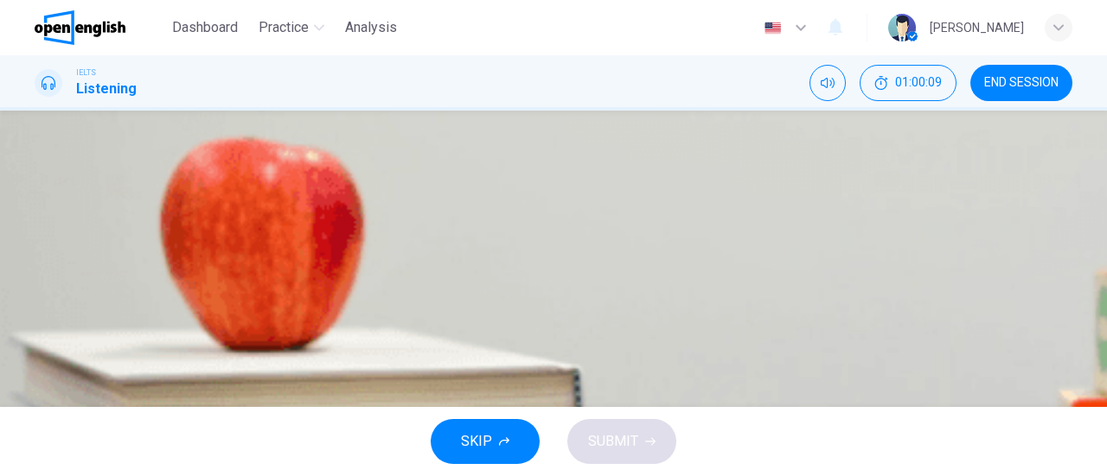
scroll to position [0, 0]
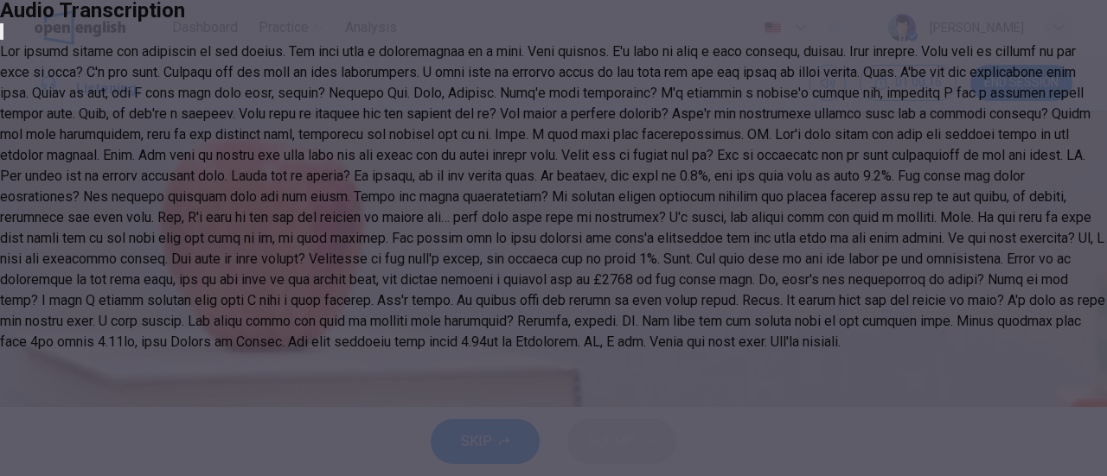
scroll to position [189, 0]
click at [3, 40] on button "button" at bounding box center [1, 31] width 3 height 16
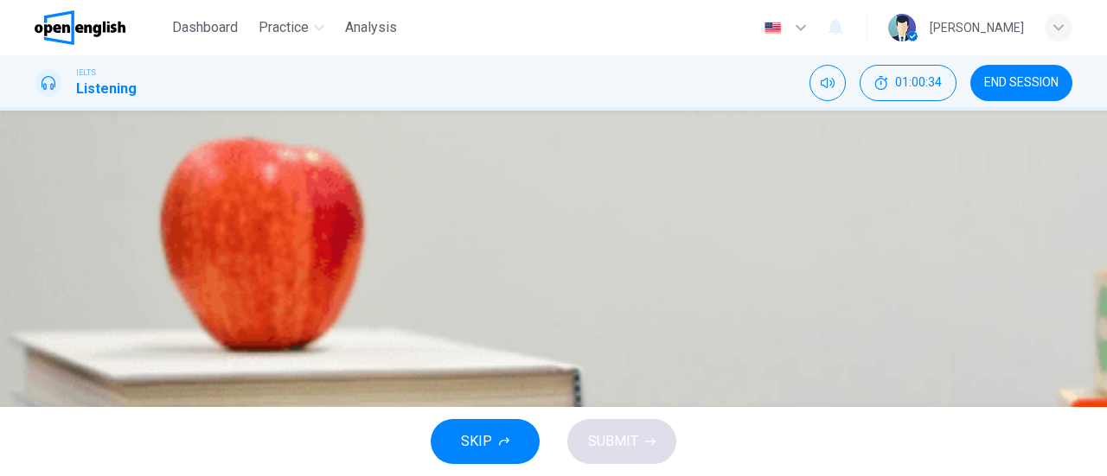
scroll to position [161, 0]
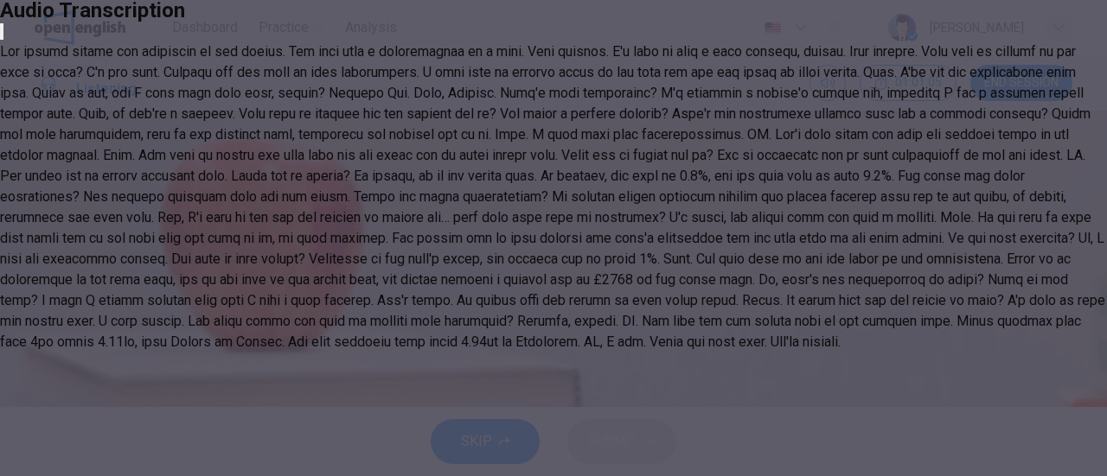
scroll to position [204, 0]
click at [19, 53] on icon "button" at bounding box center [12, 46] width 14 height 14
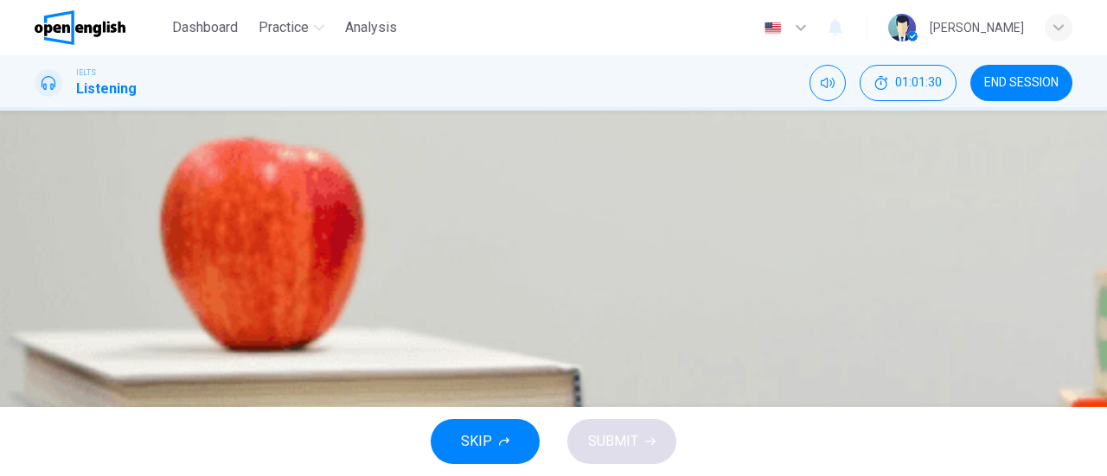
scroll to position [74, 0]
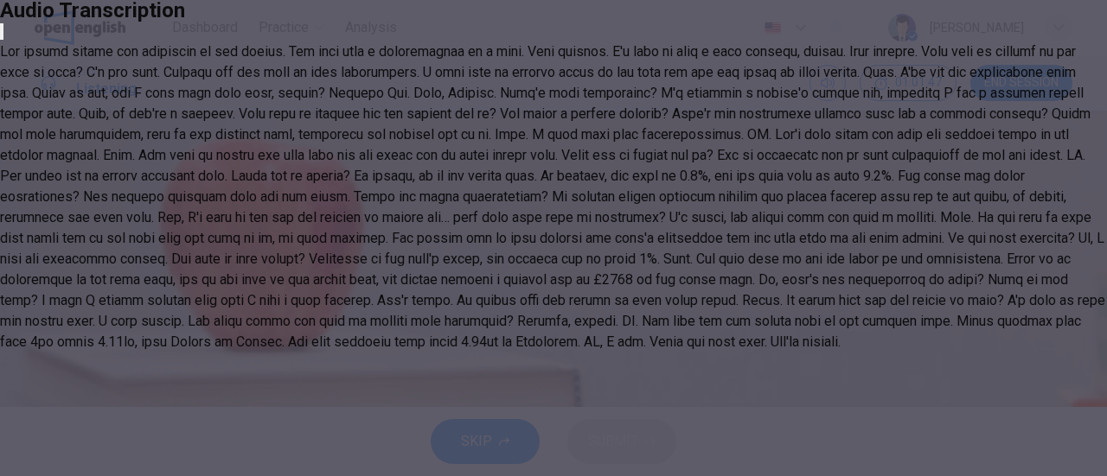
scroll to position [86, 0]
drag, startPoint x: 690, startPoint y: 47, endPoint x: 545, endPoint y: 79, distance: 148.8
click at [545, 79] on div "Audio Transcription" at bounding box center [553, 176] width 1107 height 353
click at [2, 35] on icon "button" at bounding box center [2, 35] width 0 height 0
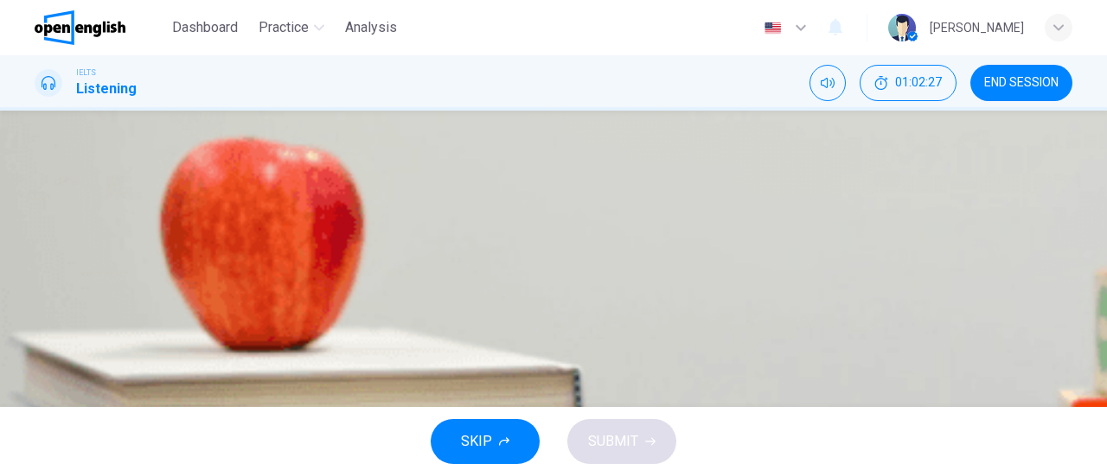
scroll to position [259, 0]
click at [249, 423] on input at bounding box center [162, 437] width 173 height 28
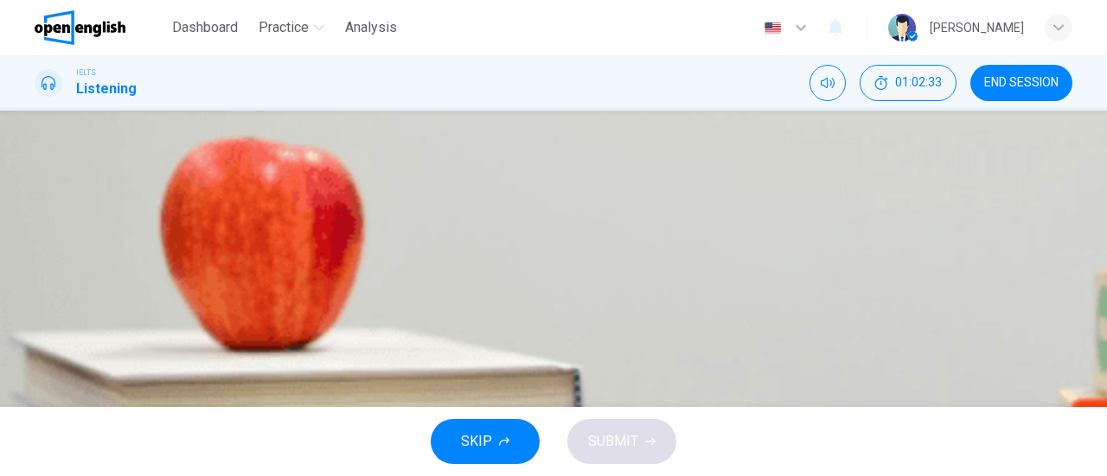
click at [845, 196] on div "Click to Zoom" at bounding box center [553, 238] width 1107 height 476
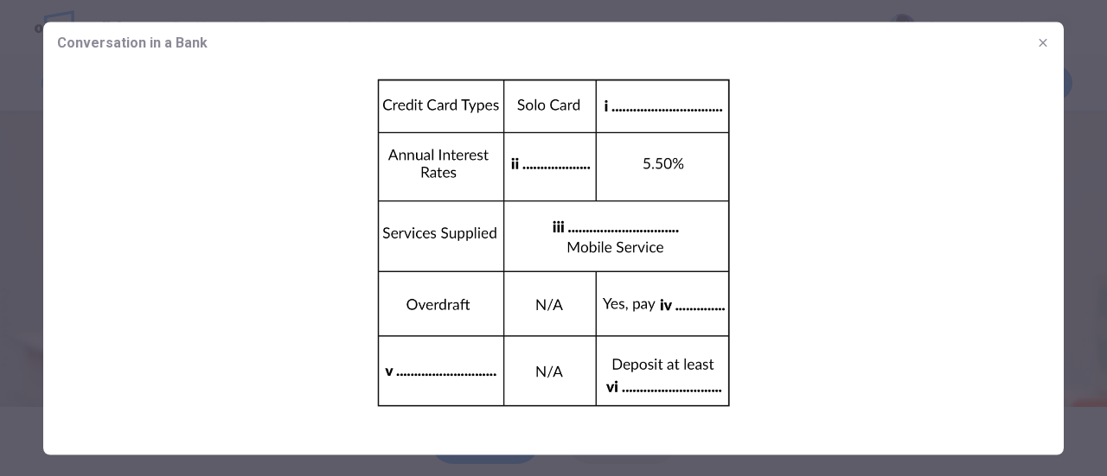
click at [1045, 44] on icon "button" at bounding box center [1043, 42] width 8 height 8
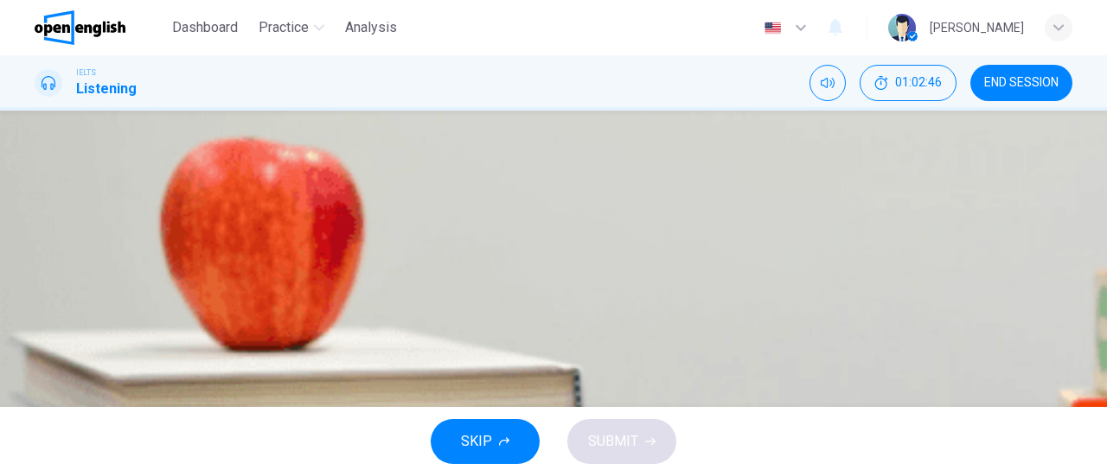
scroll to position [173, 0]
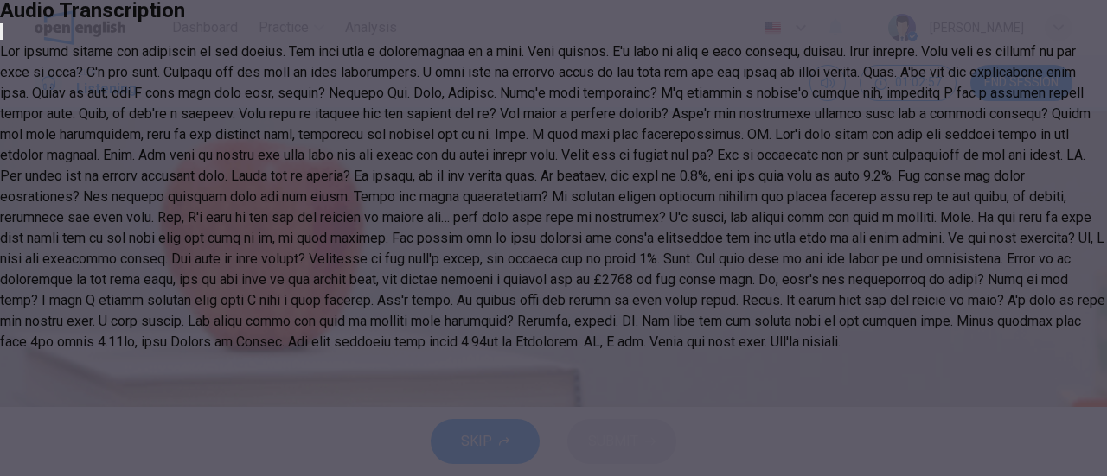
scroll to position [189, 0]
click at [2, 35] on icon "button" at bounding box center [2, 35] width 0 height 0
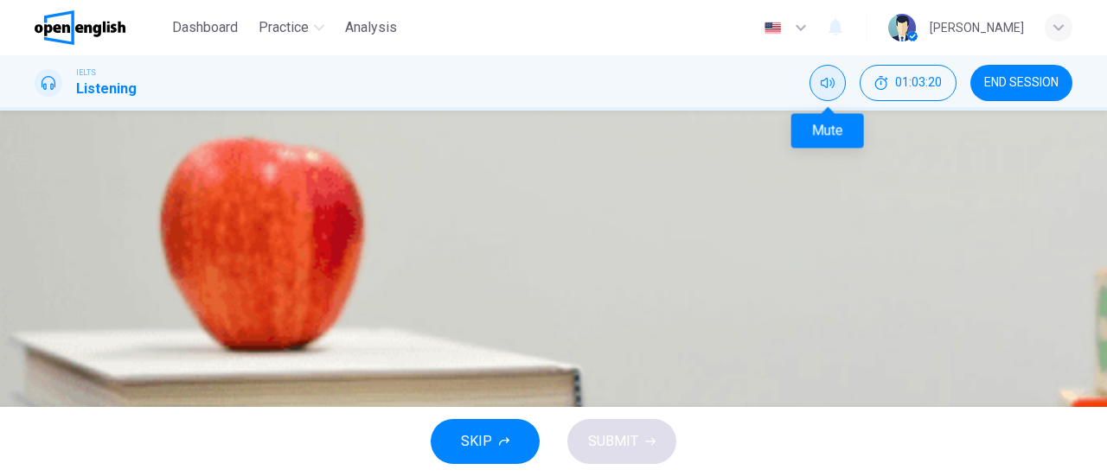
click at [819, 80] on button "Mute" at bounding box center [827, 83] width 36 height 36
click at [819, 80] on button "Unmute" at bounding box center [827, 83] width 36 height 36
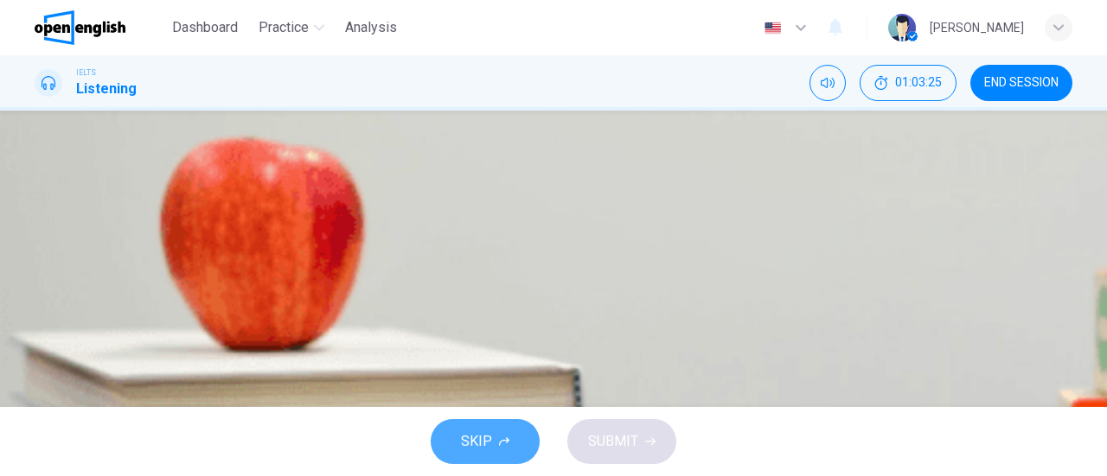
click at [477, 450] on span "SKIP" at bounding box center [476, 442] width 31 height 24
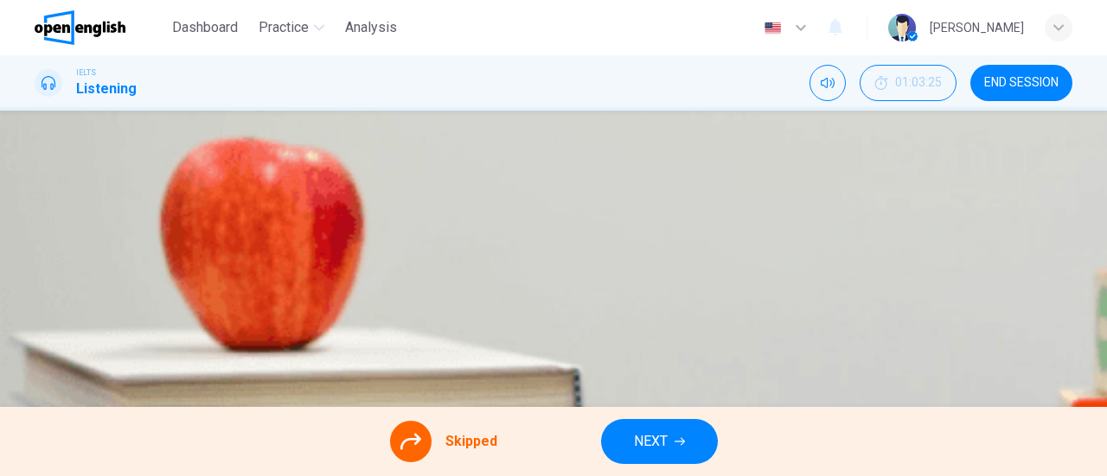
click at [676, 452] on button "NEXT" at bounding box center [659, 441] width 117 height 45
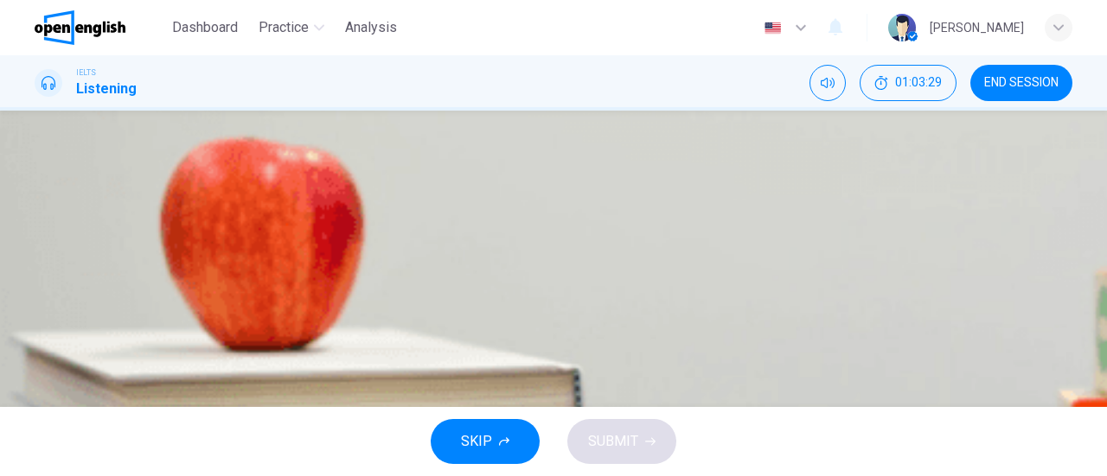
scroll to position [173, 0]
click at [131, 253] on span "3:30 p.m." at bounding box center [104, 242] width 54 height 21
click at [626, 442] on span "SUBMIT" at bounding box center [613, 442] width 50 height 24
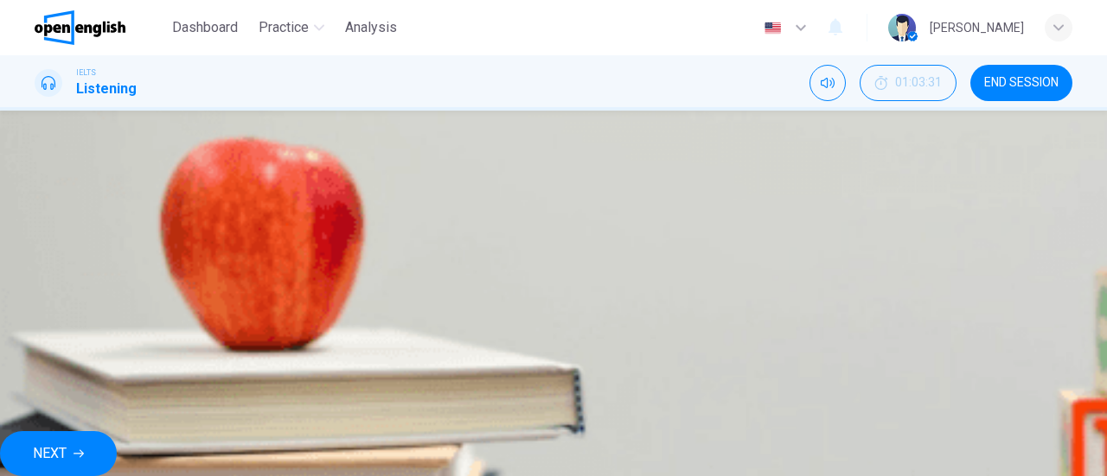
click at [117, 453] on button "NEXT" at bounding box center [58, 454] width 117 height 45
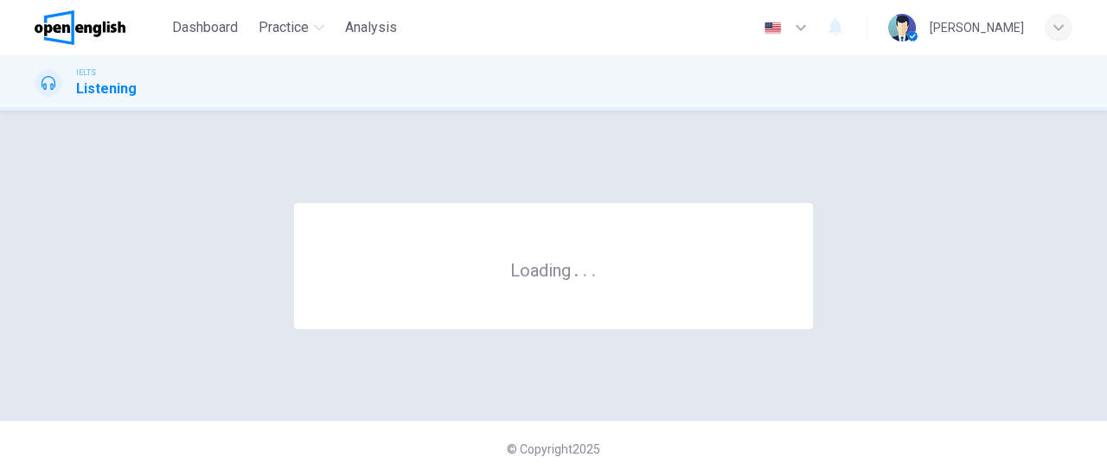
scroll to position [0, 0]
